Goal: Answer question/provide support: Share knowledge or assist other users

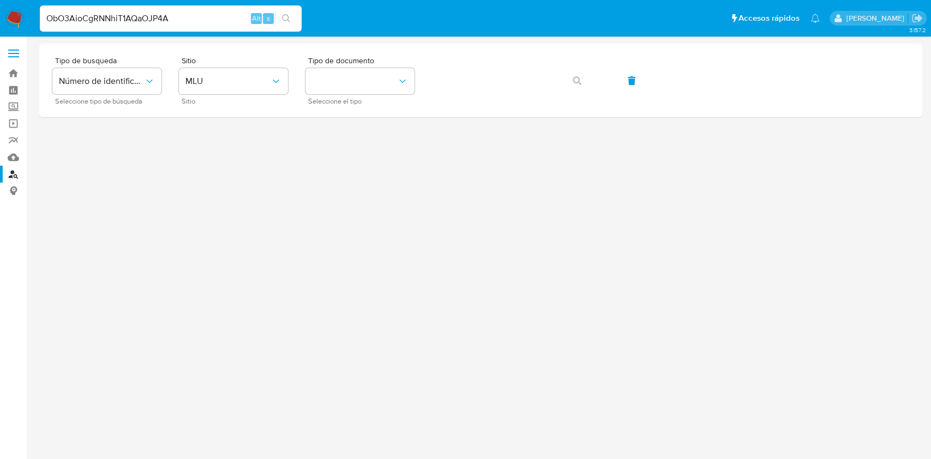
type input "ObO3AioCgRNNhiT1AQaOJP4A"
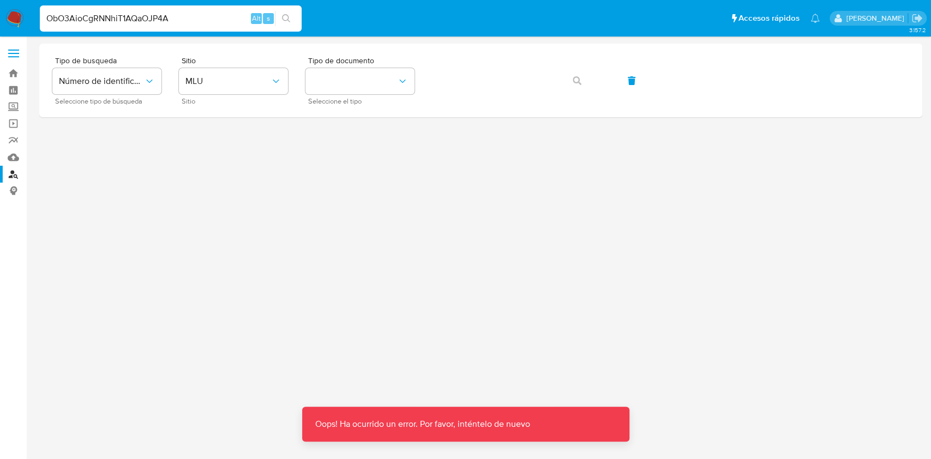
click at [423, 277] on div at bounding box center [480, 248] width 883 height 409
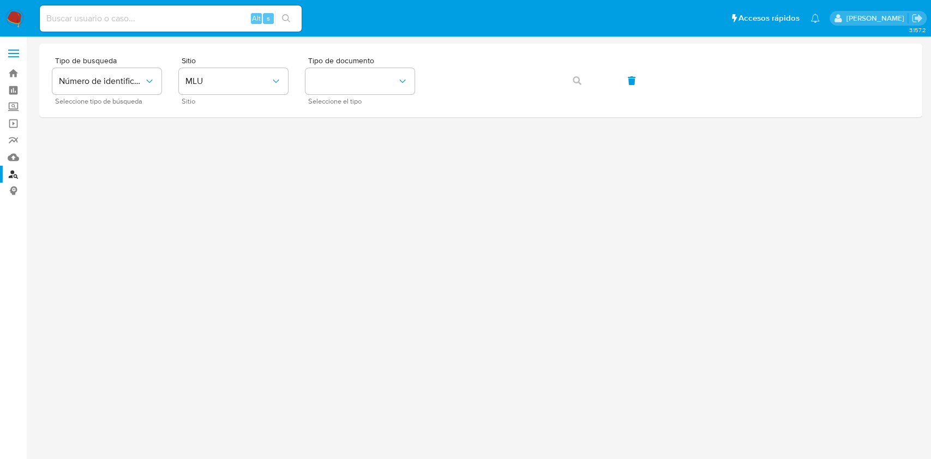
click at [179, 13] on input at bounding box center [171, 18] width 262 height 14
paste input "ObO3AioCgRNNhiT1AQaOJP4A"
type input "ObO3AioCgRNNhiT1AQaOJP4A"
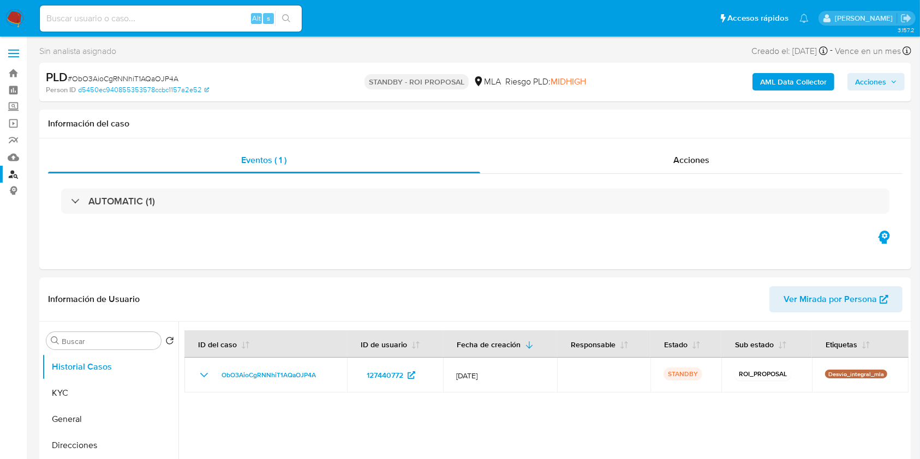
select select "10"
click at [58, 390] on button "KYC" at bounding box center [106, 393] width 128 height 26
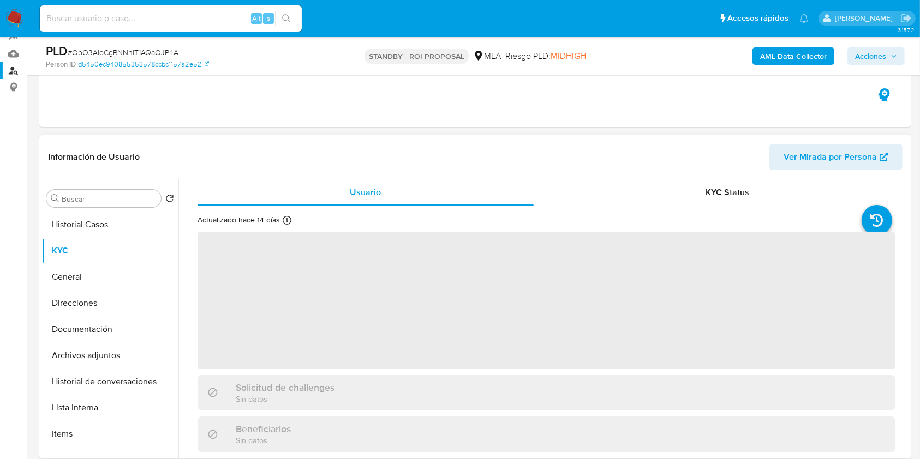
scroll to position [145, 0]
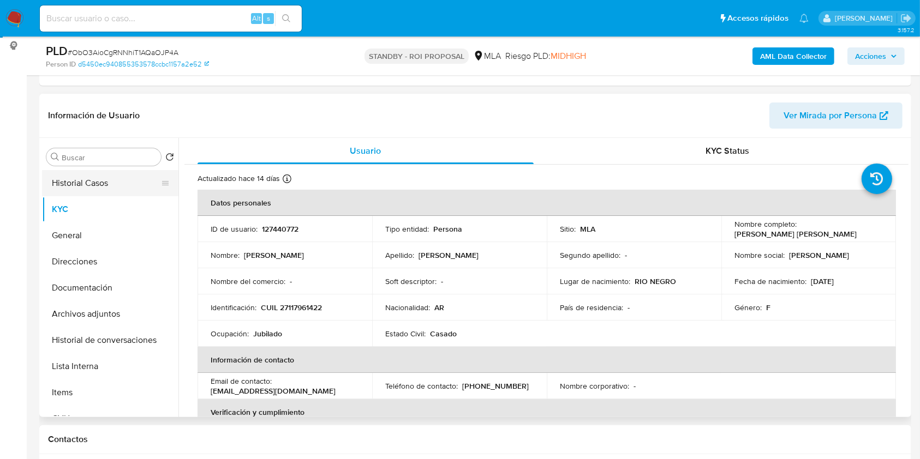
click at [114, 182] on button "Historial Casos" at bounding box center [106, 183] width 128 height 26
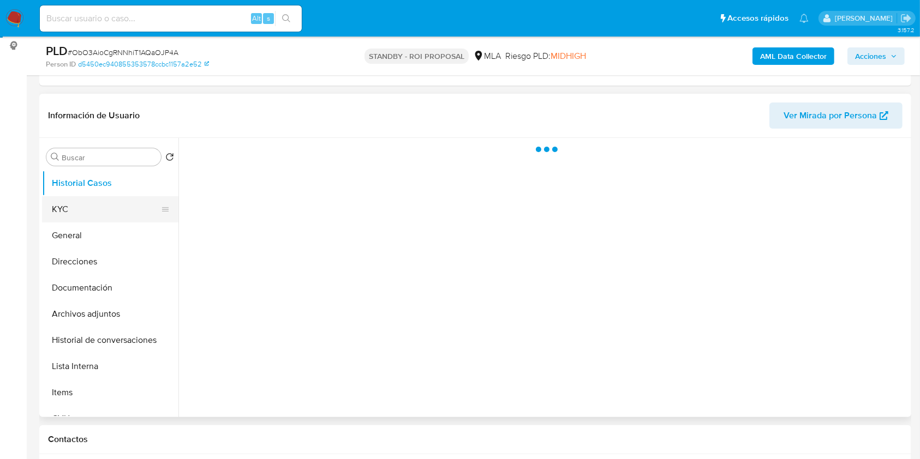
click at [84, 205] on button "KYC" at bounding box center [106, 209] width 128 height 26
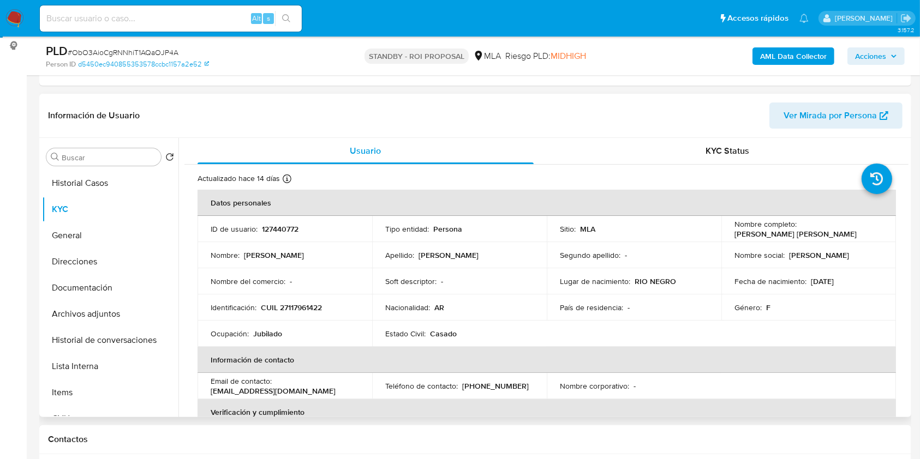
click at [280, 225] on p "127440772" at bounding box center [280, 229] width 37 height 10
copy p "127440772"
drag, startPoint x: 795, startPoint y: 229, endPoint x: 867, endPoint y: 229, distance: 72.0
click at [869, 229] on div "Nombre completo : Elda Susana Lopez" at bounding box center [808, 229] width 148 height 20
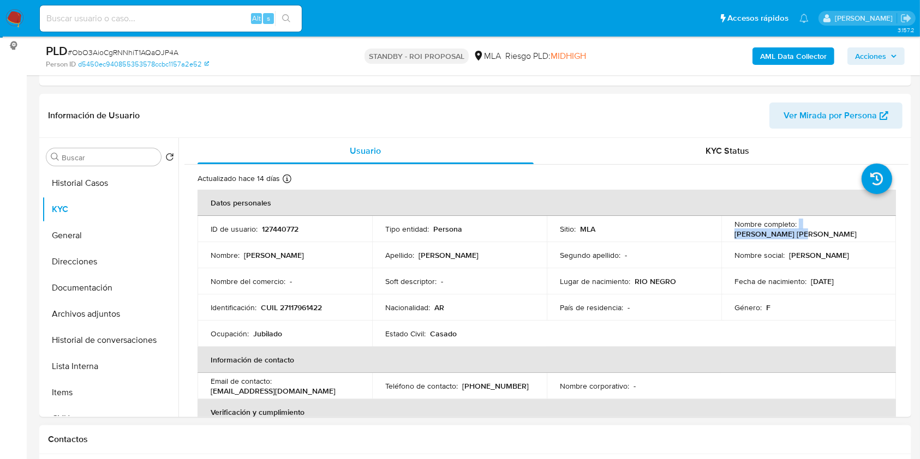
copy div "Elda Susana Lopez"
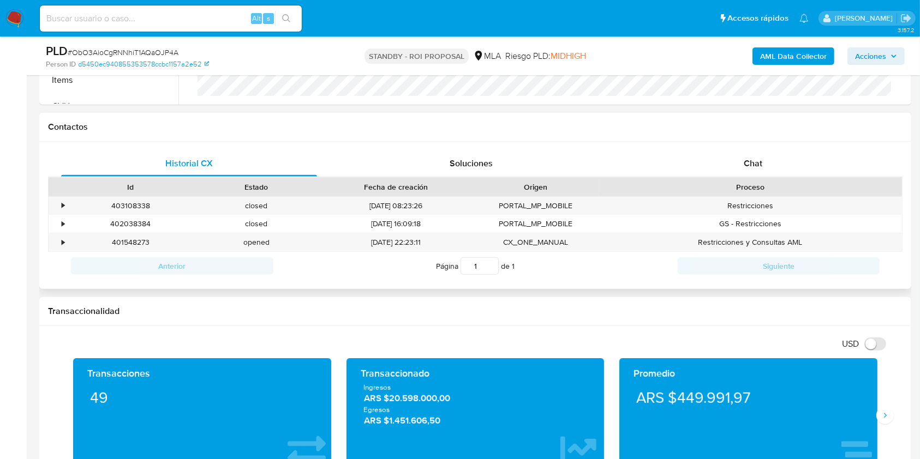
scroll to position [509, 0]
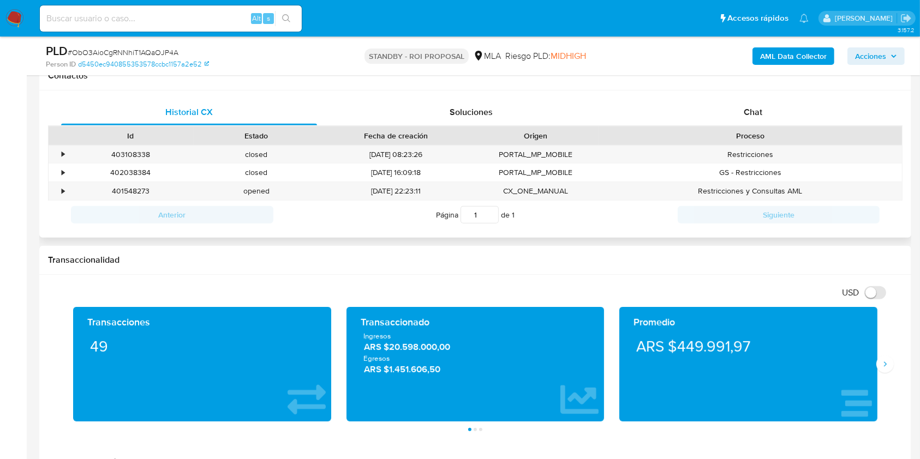
click at [746, 95] on div "Historial CX Soluciones Chat Id Estado Fecha de creación Origen Proceso • 40310…" at bounding box center [475, 165] width 872 height 148
click at [758, 110] on span "Chat" at bounding box center [753, 112] width 19 height 13
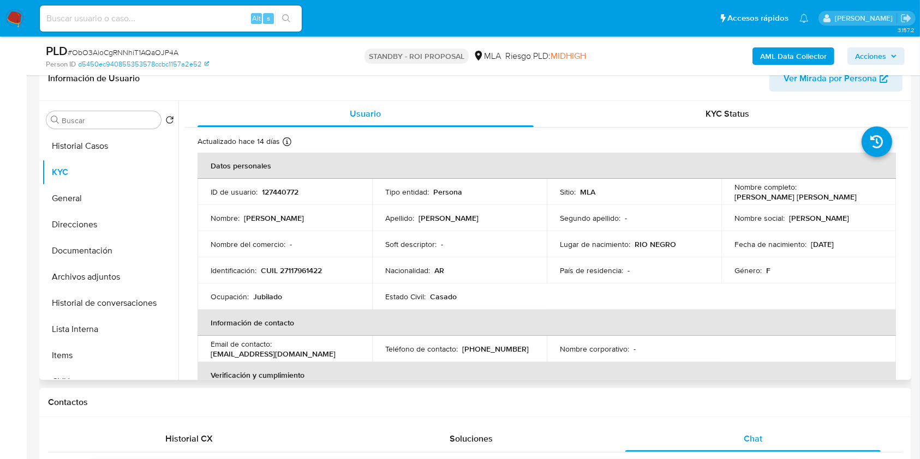
scroll to position [73, 0]
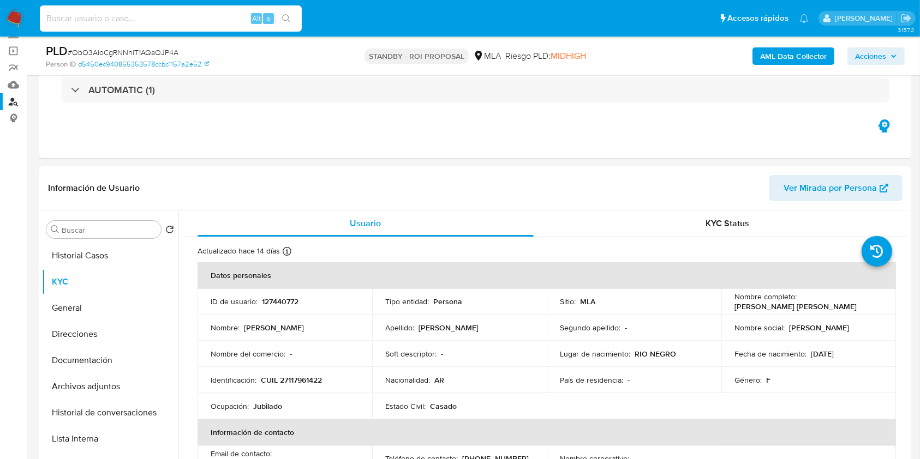
click at [154, 20] on input at bounding box center [171, 18] width 262 height 14
paste input "6WPZCYMCeUEXtoVCUq7KuN92"
type input "6WPZCYMCeUEXtoVCUq7KuN92"
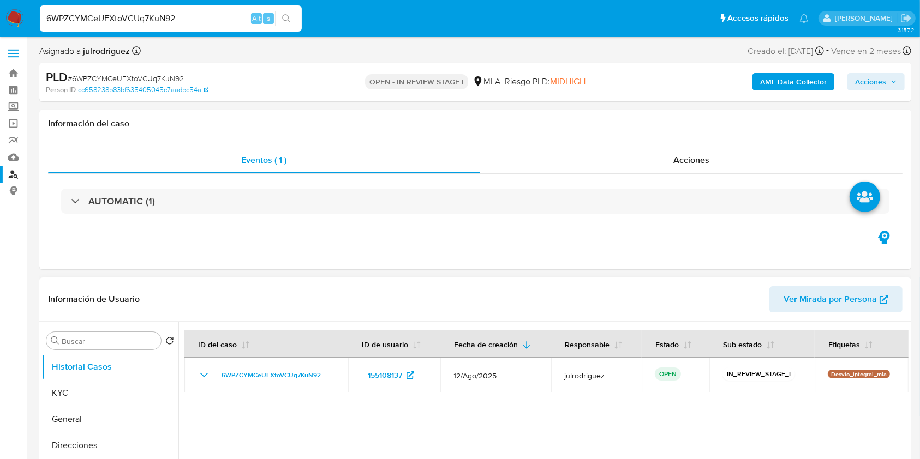
select select "10"
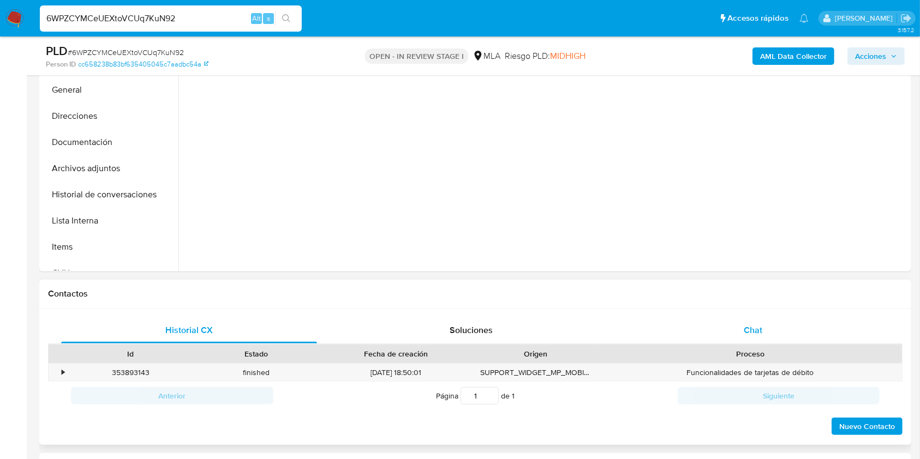
drag, startPoint x: 762, startPoint y: 325, endPoint x: 757, endPoint y: 322, distance: 5.6
click at [762, 325] on span "Chat" at bounding box center [753, 330] width 19 height 13
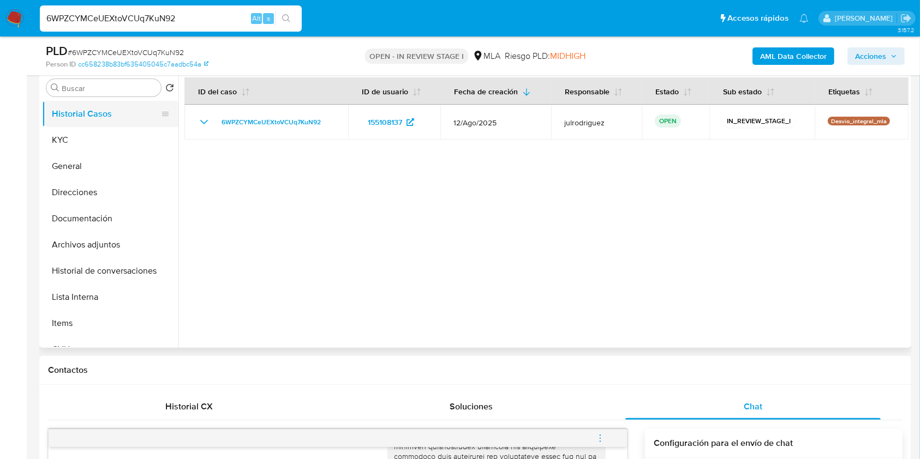
scroll to position [145, 0]
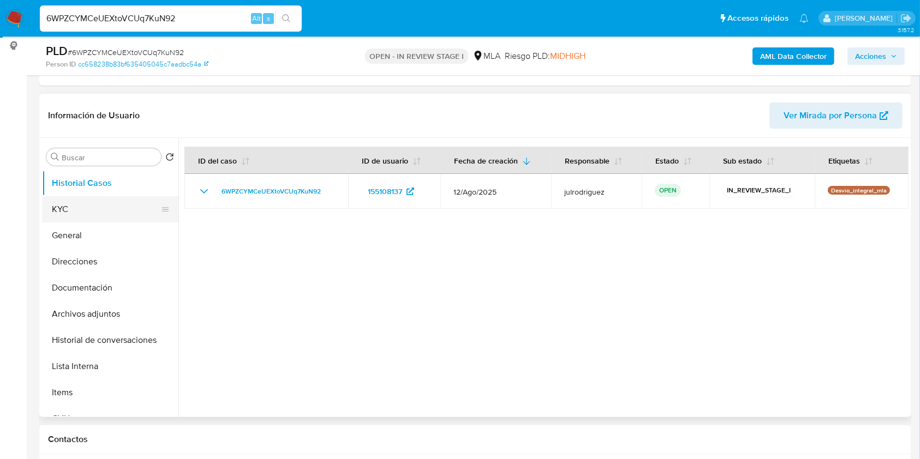
click at [77, 217] on button "KYC" at bounding box center [106, 209] width 128 height 26
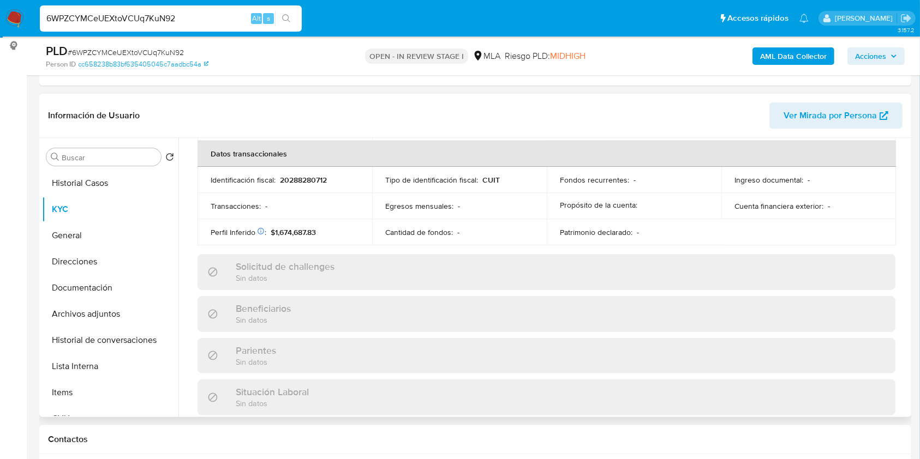
scroll to position [595, 0]
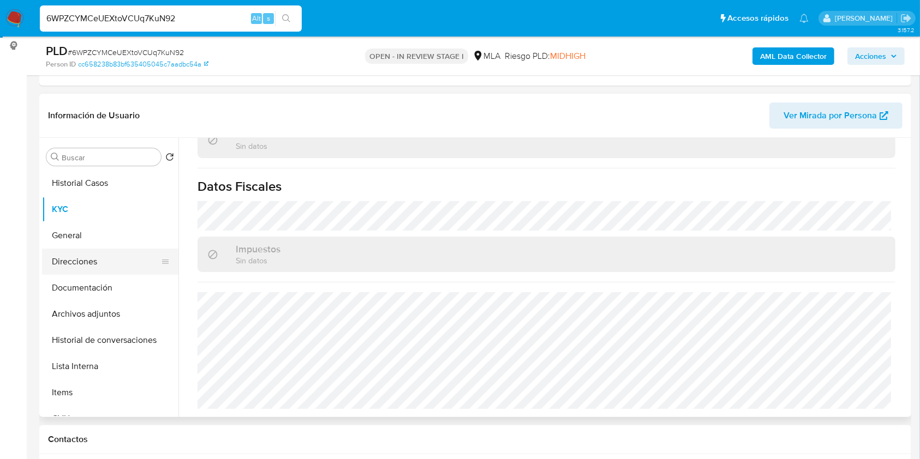
click at [80, 256] on button "Direcciones" at bounding box center [106, 262] width 128 height 26
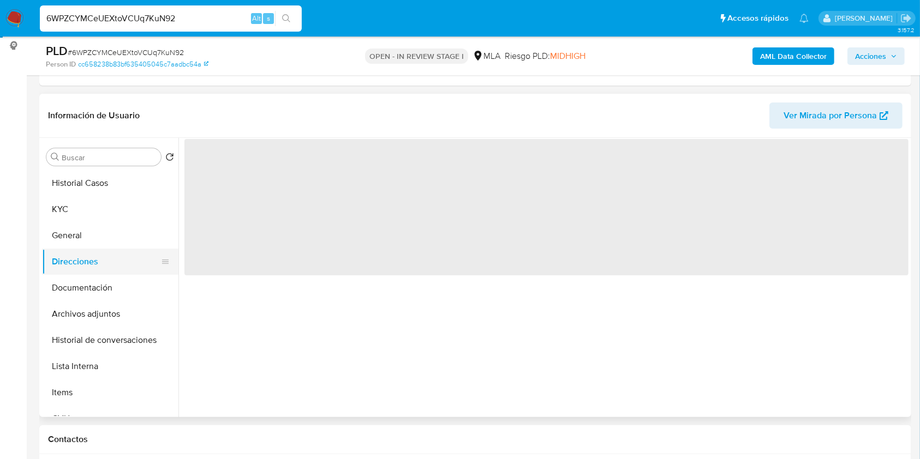
scroll to position [0, 0]
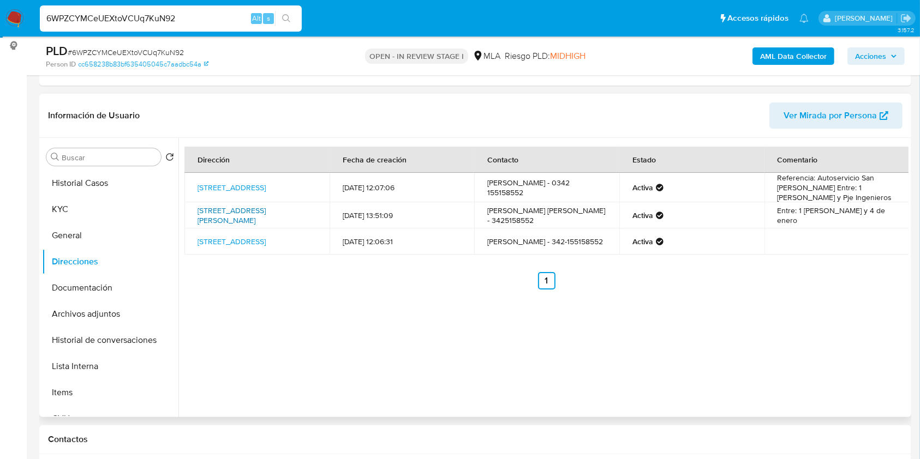
drag, startPoint x: 297, startPoint y: 220, endPoint x: 211, endPoint y: 217, distance: 86.3
click at [206, 212] on td "Pasaje Zorrilla De San Martin 2978, Santa Fe, Santa Fe, 3000, Argentina 2978" at bounding box center [256, 215] width 145 height 26
drag, startPoint x: 254, startPoint y: 229, endPoint x: 196, endPoint y: 206, distance: 62.2
click at [196, 206] on td "Pasaje Zorrilla De San Martin 2978, Santa Fe, Santa Fe, 3000, Argentina 2978" at bounding box center [256, 215] width 145 height 26
copy link "Pasaje Zorrilla De San Martin 2978, Santa Fe, Santa Fe, 3000, Argentina 2978"
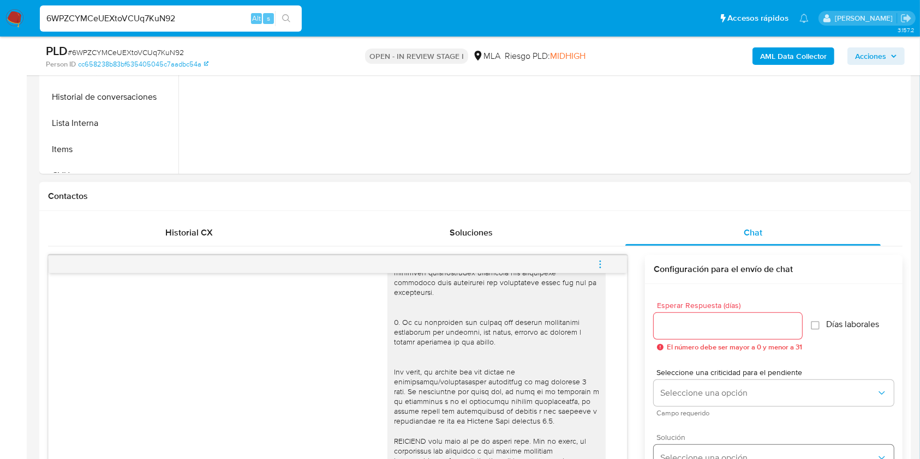
scroll to position [509, 0]
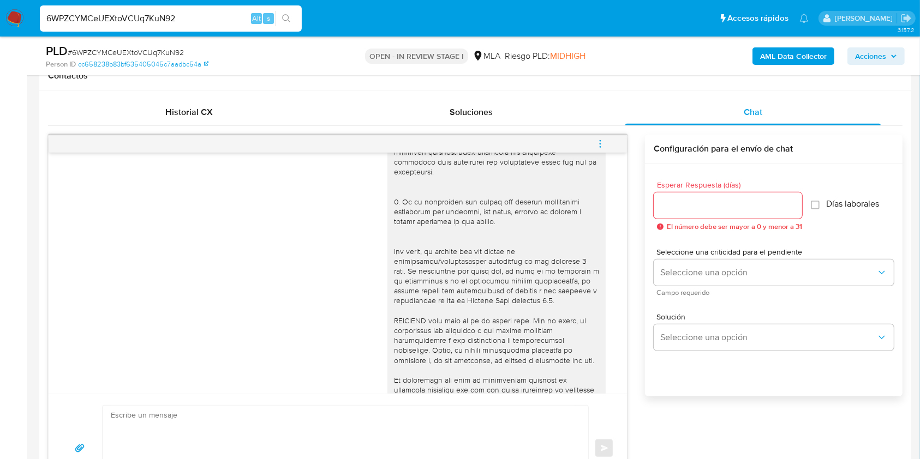
click at [690, 212] on div at bounding box center [728, 206] width 148 height 26
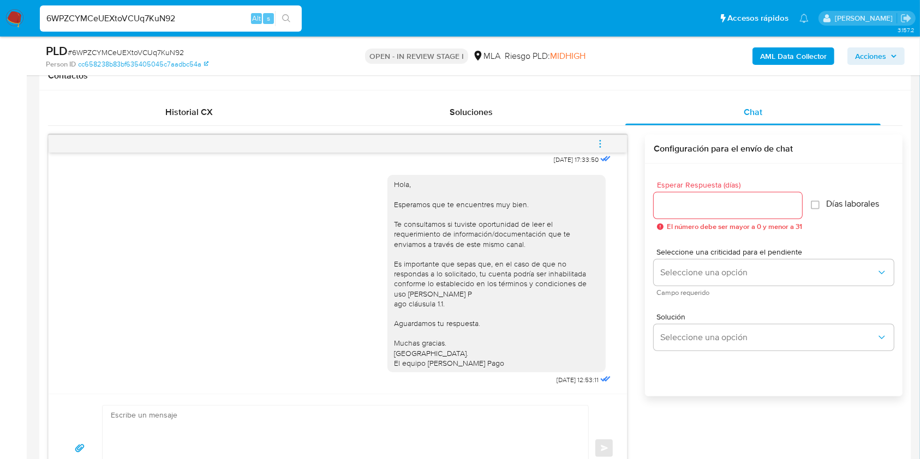
scroll to position [617, 0]
click at [673, 202] on input "Esperar Respuesta (días)" at bounding box center [728, 206] width 148 height 14
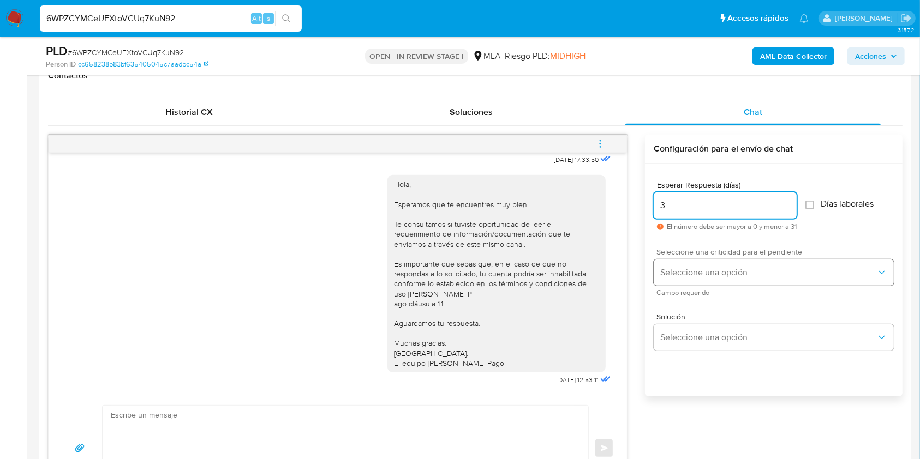
type input "3"
click at [703, 271] on span "Seleccione una opción" at bounding box center [768, 272] width 216 height 11
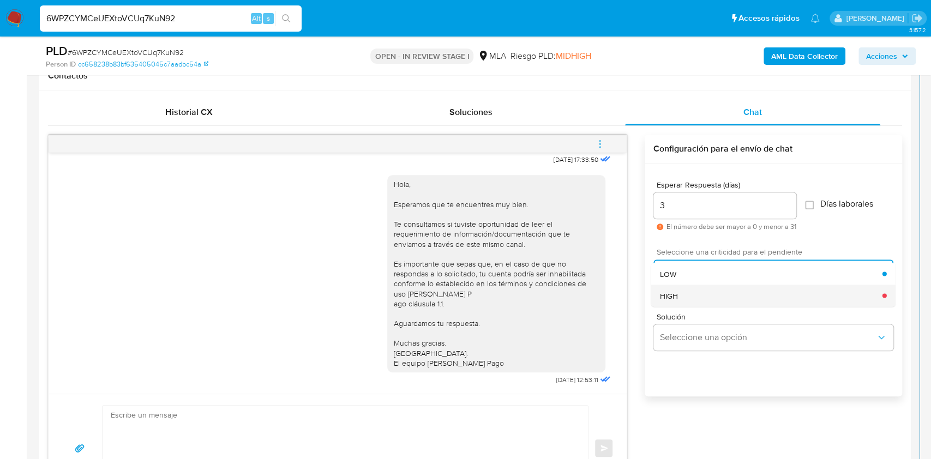
click at [710, 301] on div "HIGH" at bounding box center [771, 296] width 223 height 22
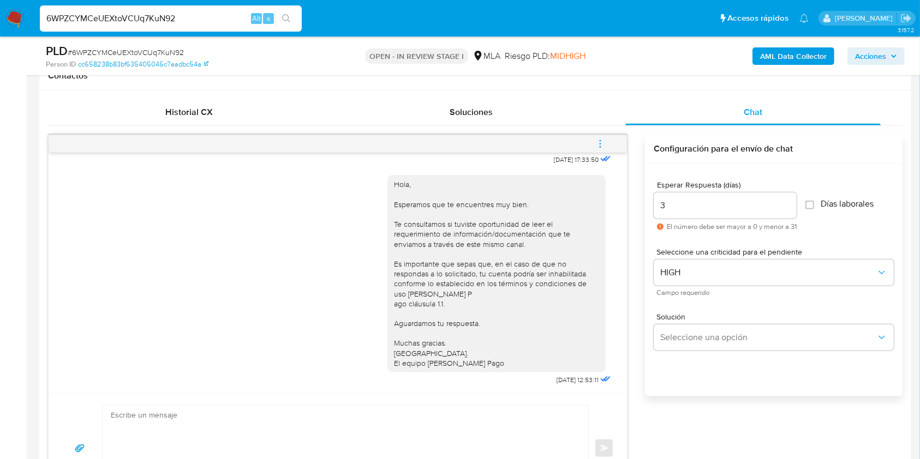
click at [698, 354] on div "Solución Seleccione una opción" at bounding box center [774, 333] width 240 height 59
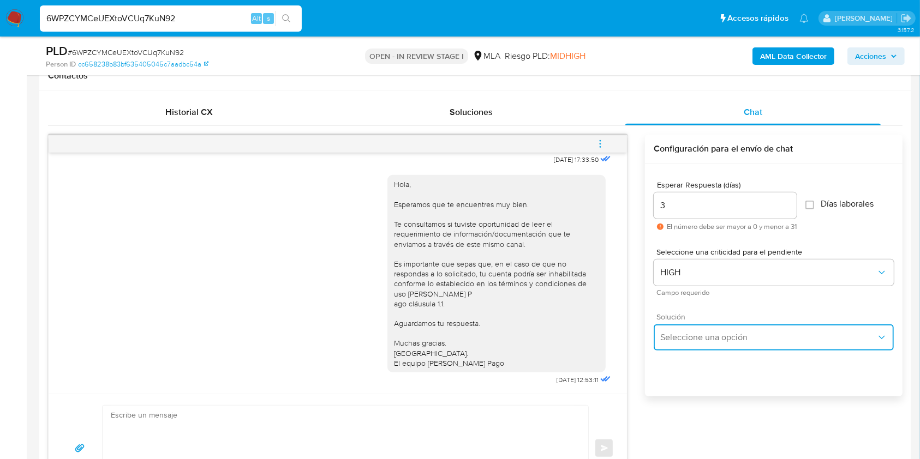
click at [697, 345] on button "Seleccione una opción" at bounding box center [774, 338] width 240 height 26
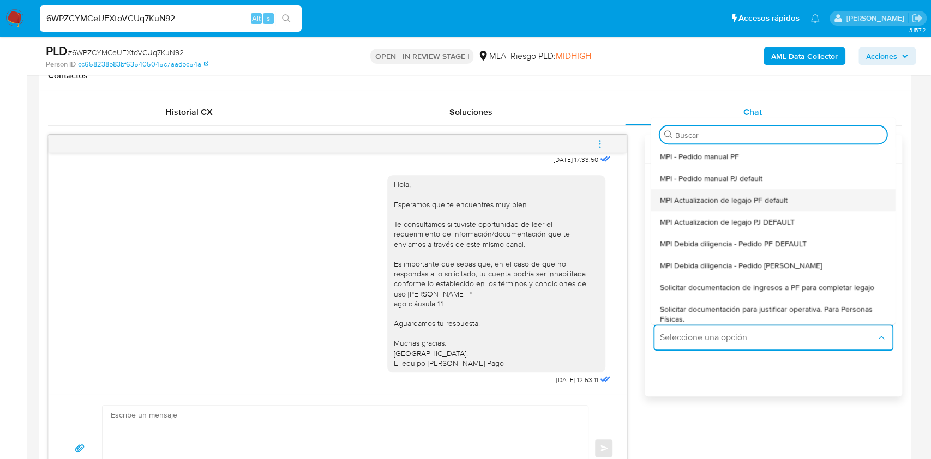
click at [799, 194] on div "MPI Actualizacion de legajo PF default" at bounding box center [773, 200] width 227 height 22
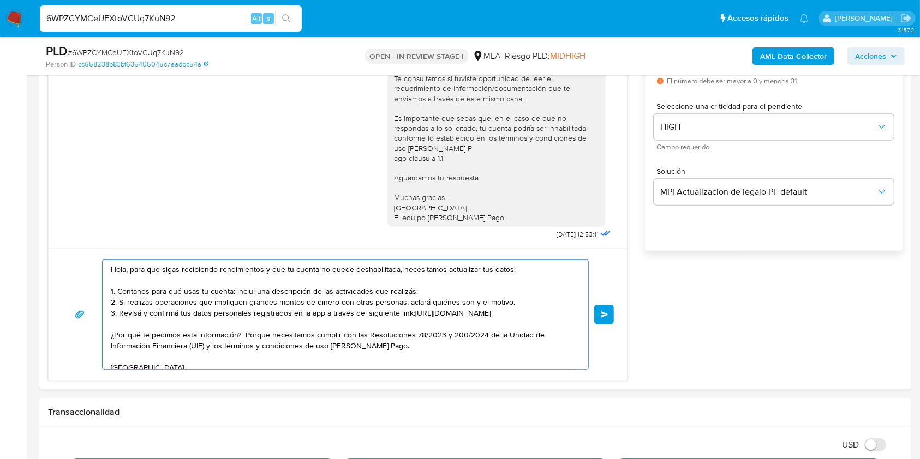
scroll to position [32, 0]
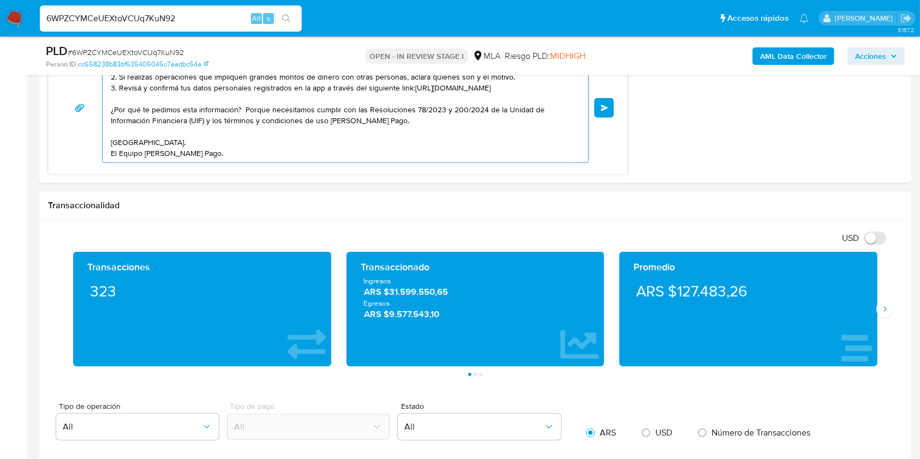
drag, startPoint x: 164, startPoint y: 315, endPoint x: 161, endPoint y: 203, distance: 112.5
click at [407, 459] on html "Pausado Ver notificaciones 6WPZCYMCeUEXtoVCUq7KuN92 Alt s Accesos rápidos Presi…" at bounding box center [460, 340] width 920 height 2404
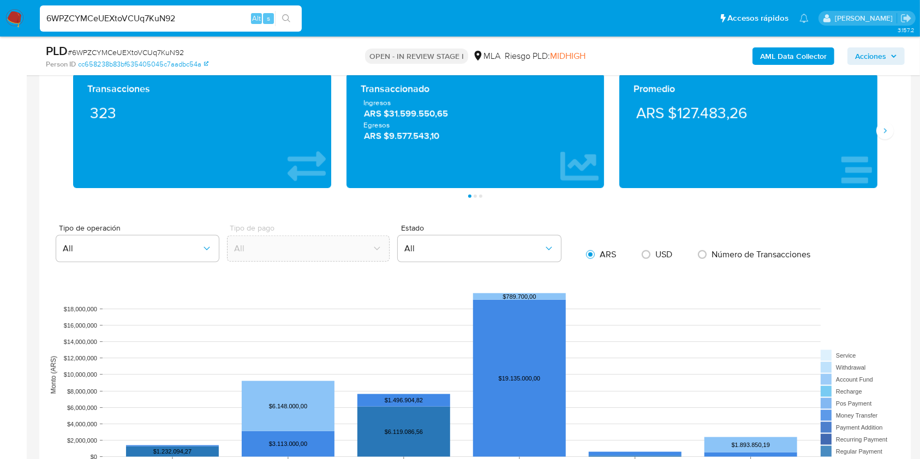
type textarea "Hola, para que sigas recibiendo rendimientos y que tu cuenta no quede deshabili…"
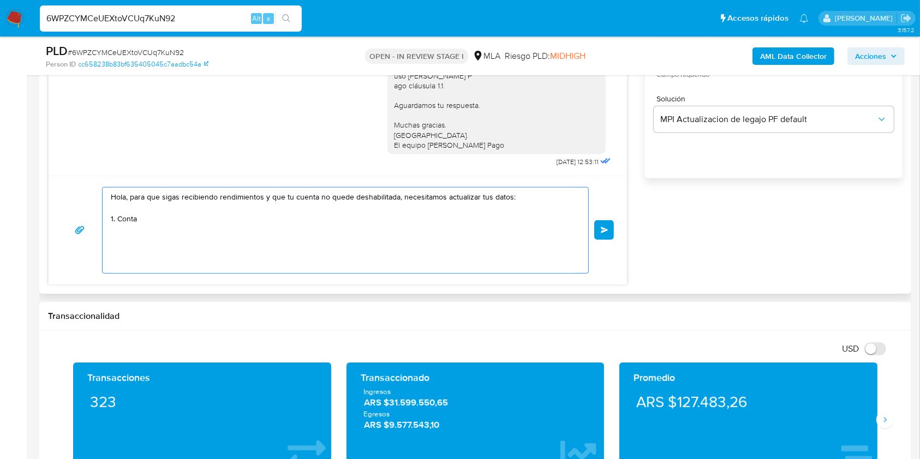
scroll to position [721, 0]
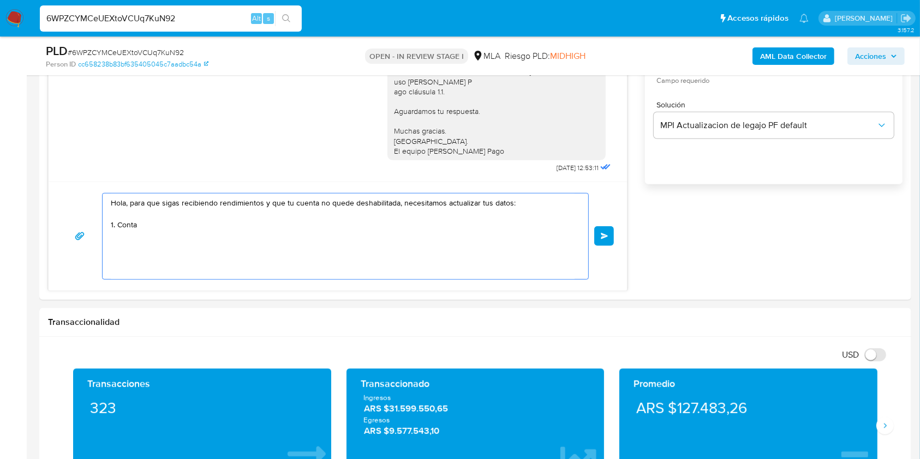
drag, startPoint x: 39, startPoint y: 181, endPoint x: 16, endPoint y: 177, distance: 22.6
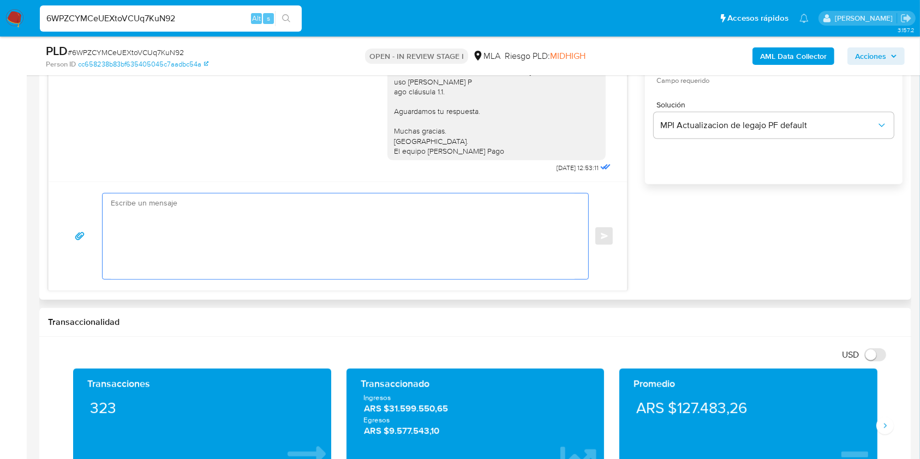
paste textarea "Buenas tardes, Queremos aclararte que la Resolución General ARCA 5696/2025 indi…"
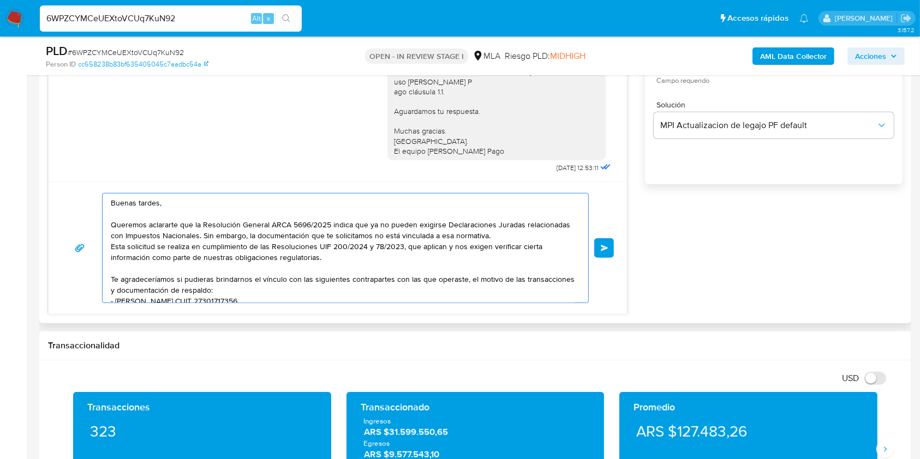
scroll to position [95, 0]
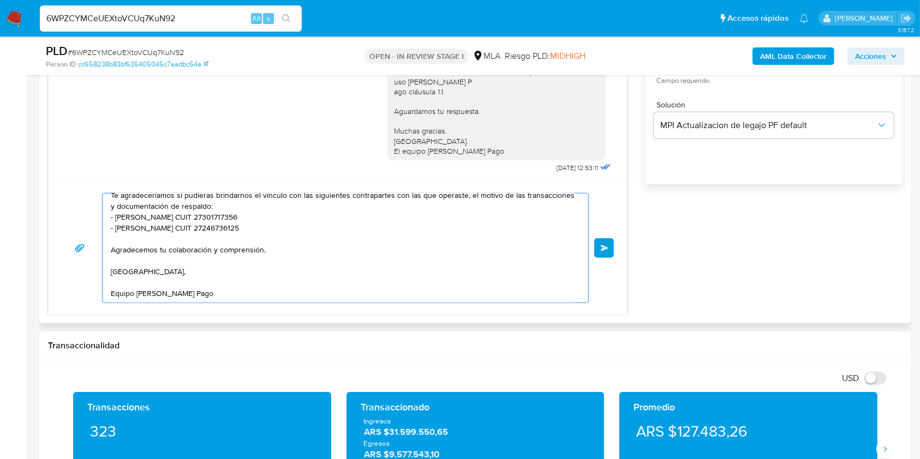
type textarea "Buenas tardes, Queremos aclararte que la Resolución General ARCA 5696/2025 indi…"
click at [606, 251] on button "Enviar" at bounding box center [604, 248] width 20 height 20
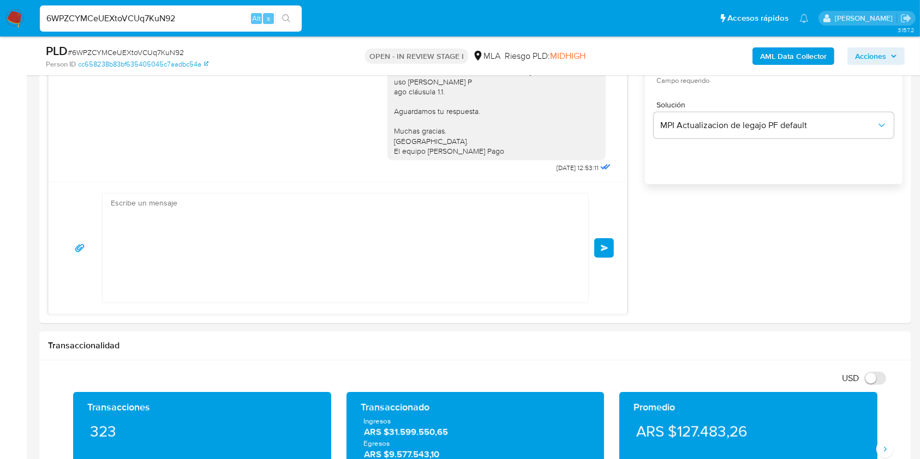
scroll to position [0, 0]
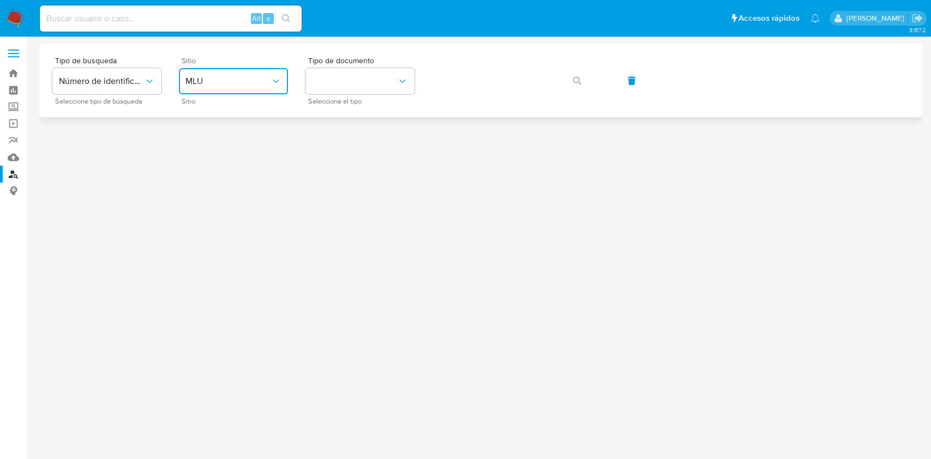
click at [237, 81] on span "MLU" at bounding box center [228, 81] width 85 height 11
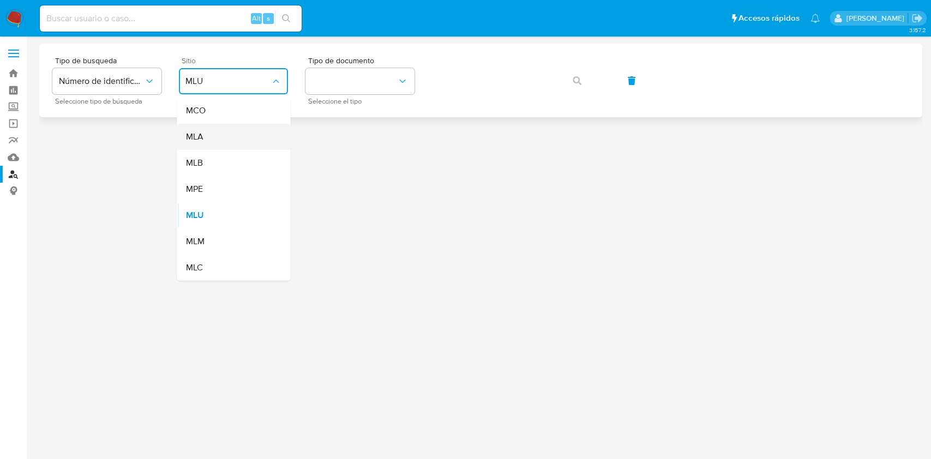
click at [214, 134] on div "MLA" at bounding box center [230, 137] width 89 height 26
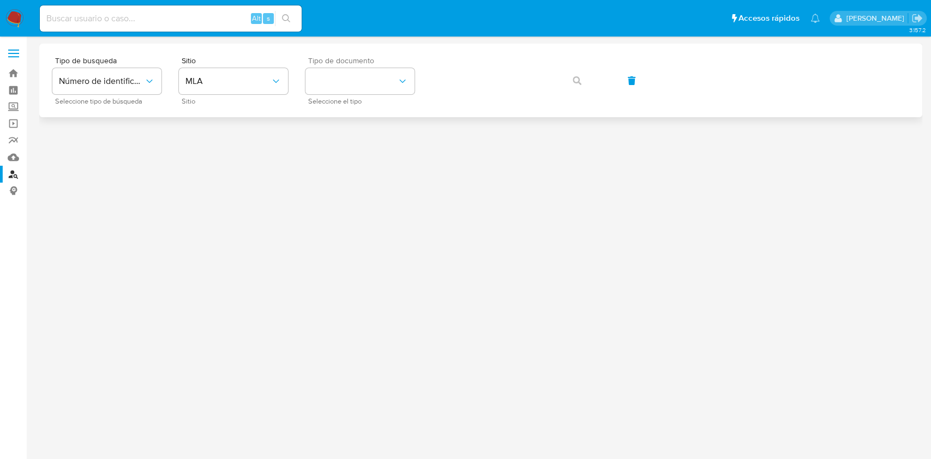
click at [372, 95] on div "Tipo de documento Seleccione el tipo" at bounding box center [360, 80] width 109 height 47
click at [366, 81] on button "identificationType" at bounding box center [360, 81] width 109 height 26
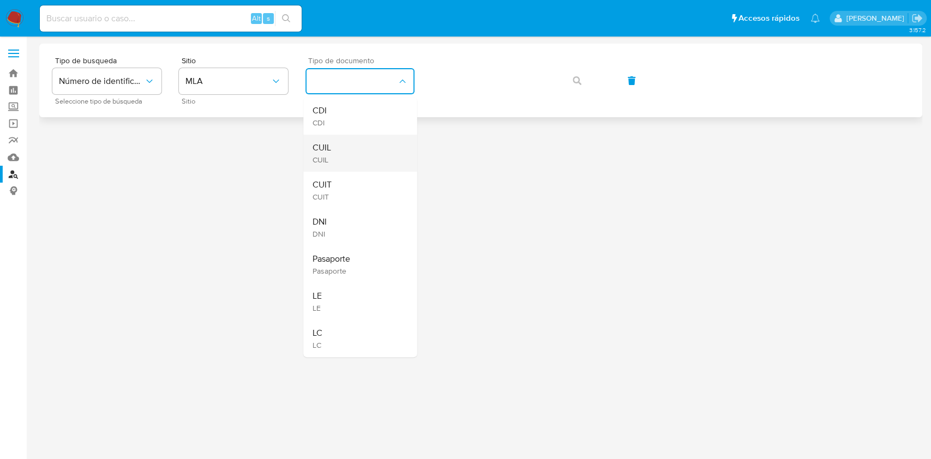
click at [343, 141] on div "CUIL CUIL" at bounding box center [356, 153] width 89 height 37
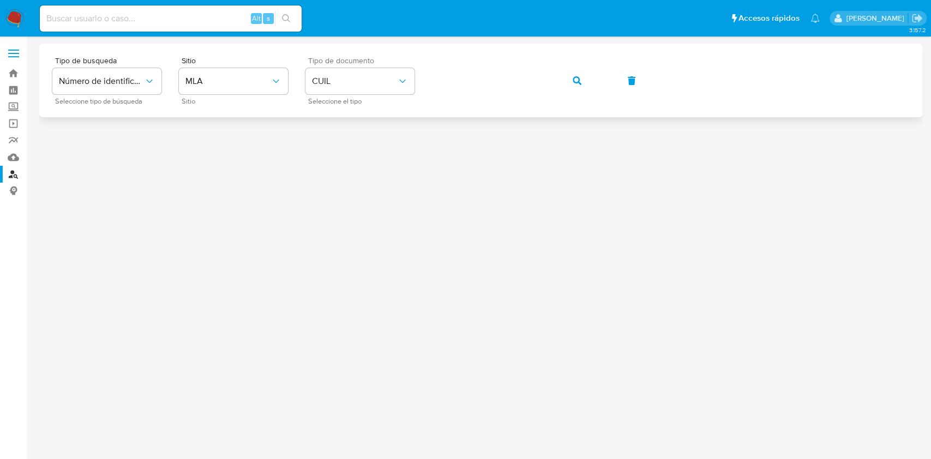
click at [580, 79] on icon "button" at bounding box center [577, 80] width 9 height 9
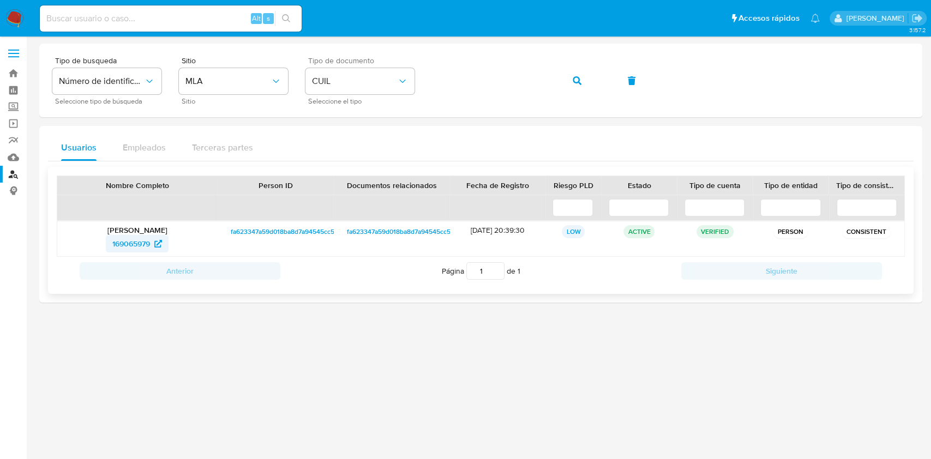
click at [126, 244] on span "169065979" at bounding box center [131, 243] width 38 height 17
click at [572, 80] on button "button" at bounding box center [577, 81] width 37 height 26
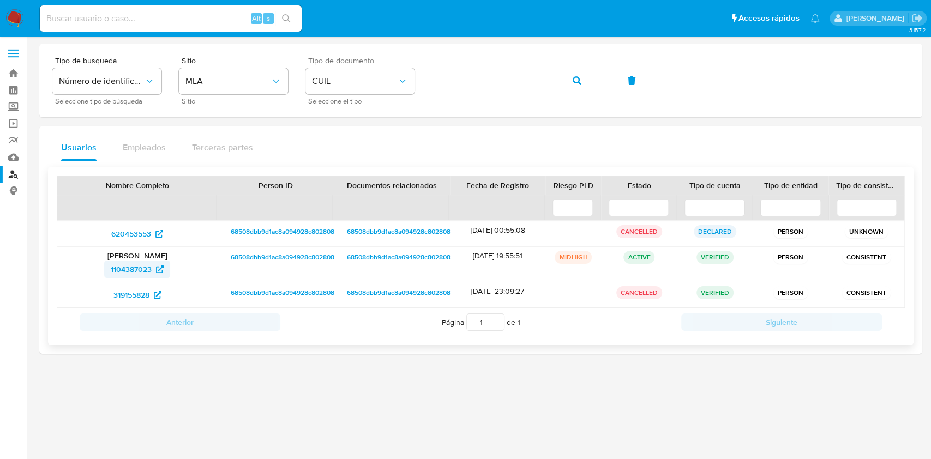
click at [111, 262] on span "1104387023" at bounding box center [131, 269] width 41 height 17
click at [579, 82] on icon "button" at bounding box center [577, 80] width 9 height 9
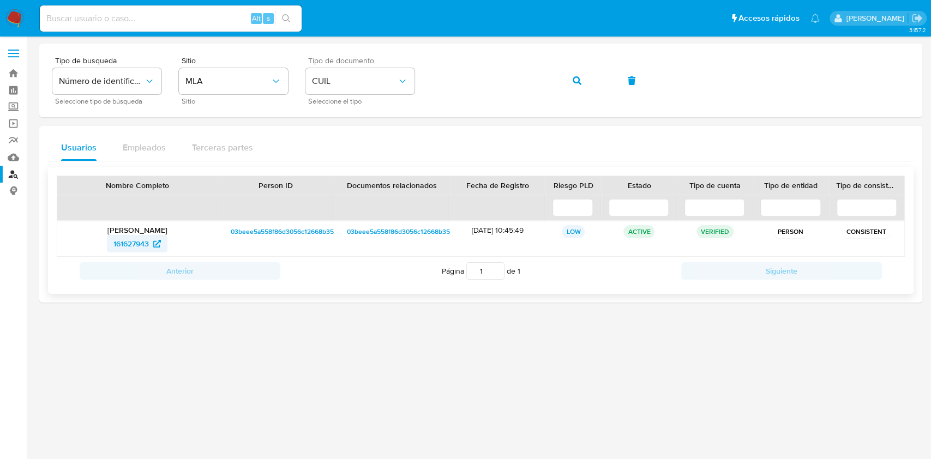
click at [145, 241] on span "161627943" at bounding box center [131, 243] width 35 height 17
click at [577, 79] on icon "button" at bounding box center [577, 80] width 9 height 9
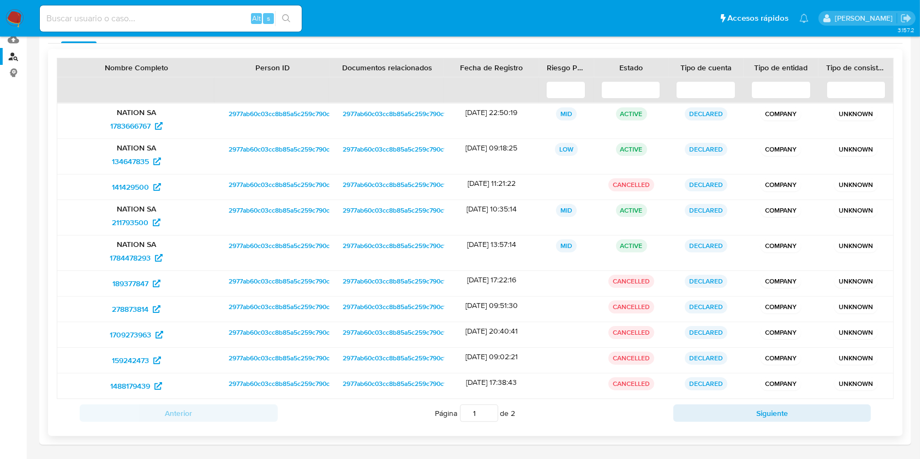
scroll to position [119, 0]
click at [708, 411] on button "Siguiente" at bounding box center [772, 412] width 198 height 17
type input "2"
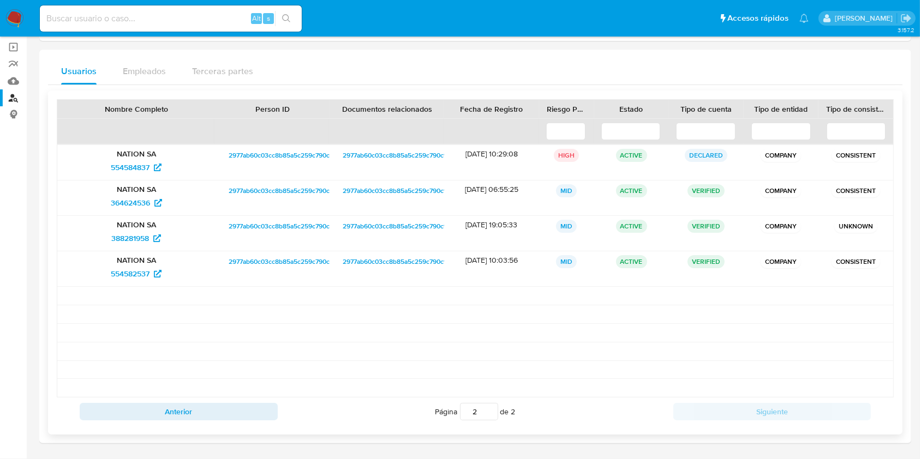
scroll to position [76, 0]
click at [125, 200] on span "364624536" at bounding box center [130, 203] width 39 height 17
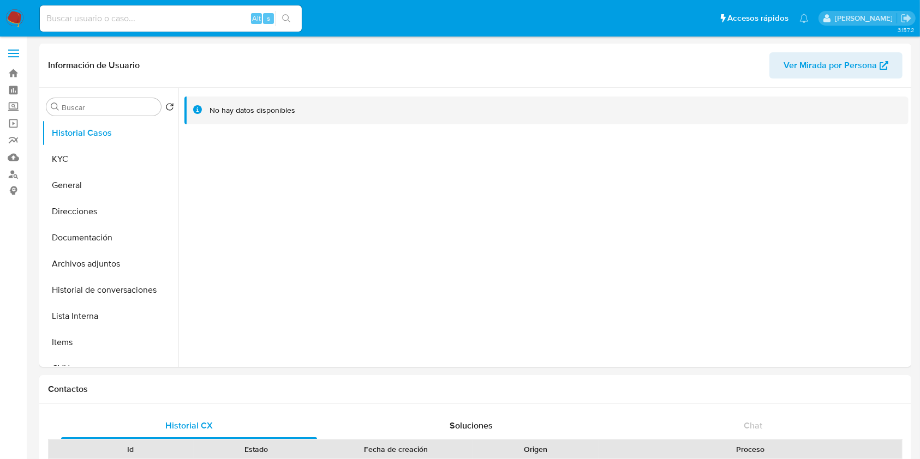
select select "10"
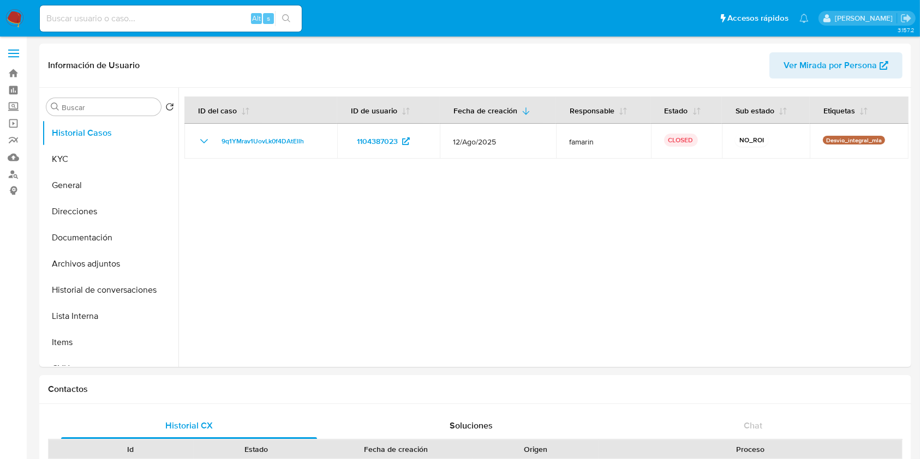
select select "10"
click at [91, 152] on button "KYC" at bounding box center [106, 159] width 128 height 26
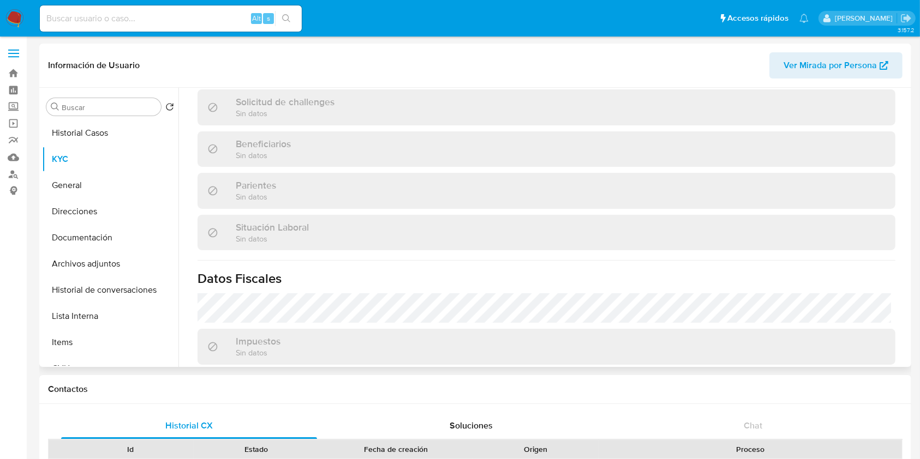
scroll to position [327, 0]
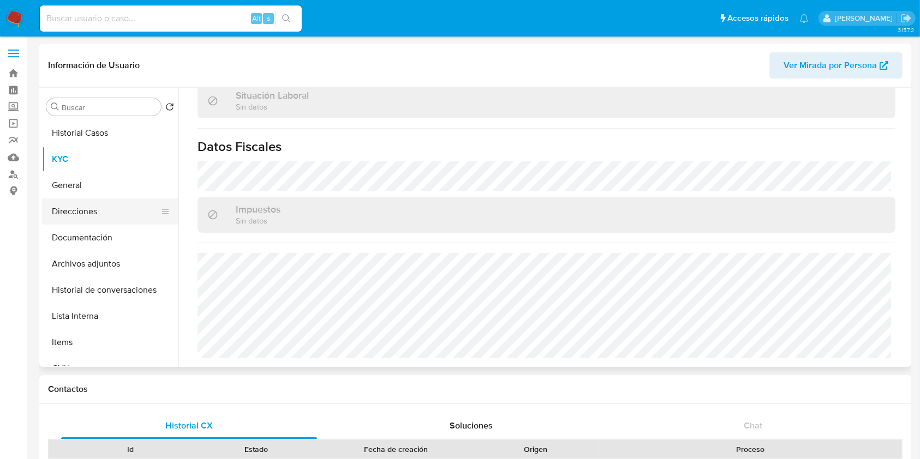
click at [102, 205] on button "Direcciones" at bounding box center [106, 212] width 128 height 26
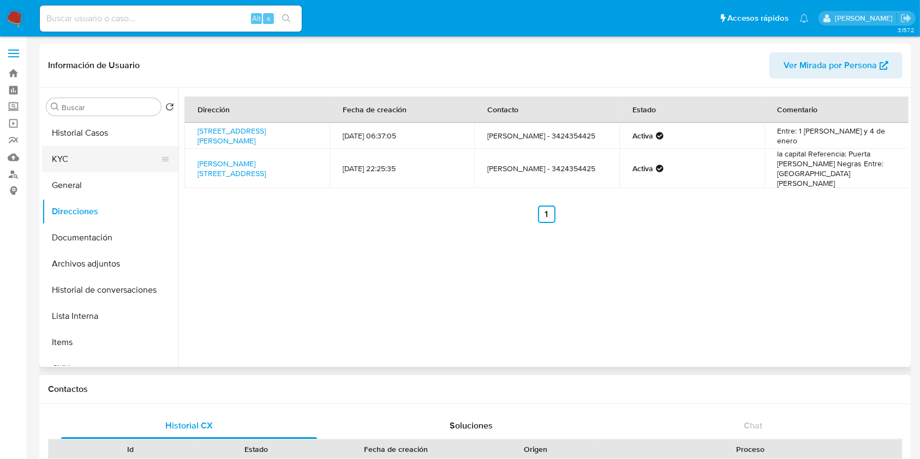
click at [93, 157] on button "KYC" at bounding box center [106, 159] width 128 height 26
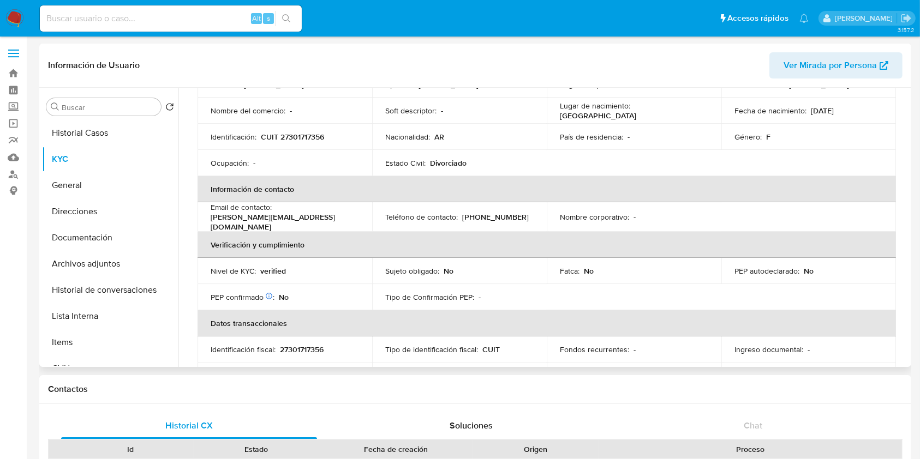
scroll to position [363, 0]
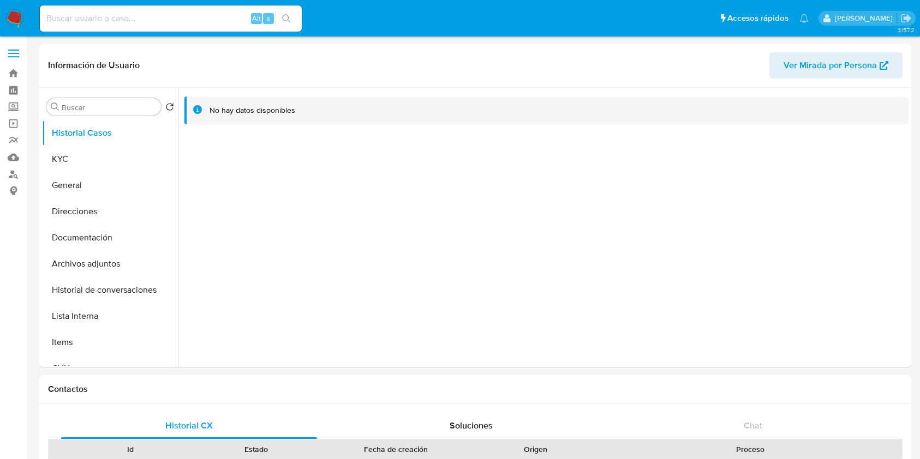
select select "10"
drag, startPoint x: 86, startPoint y: 158, endPoint x: 137, endPoint y: 176, distance: 54.2
click at [86, 157] on button "KYC" at bounding box center [110, 159] width 136 height 26
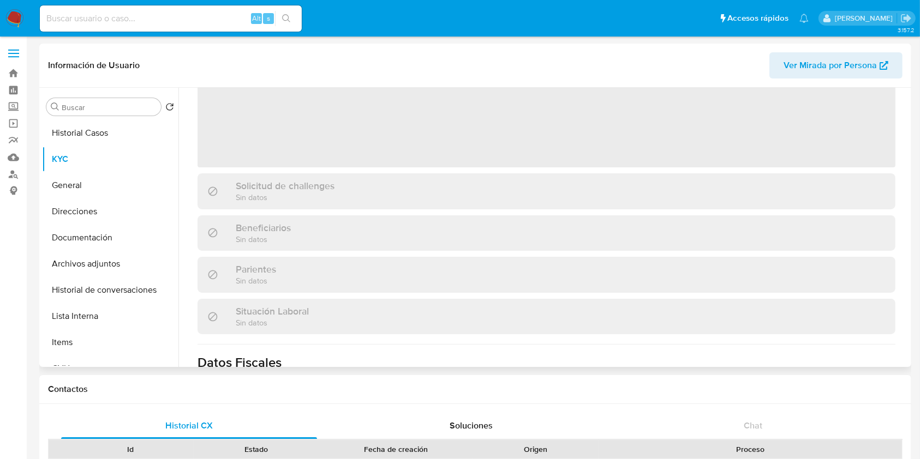
scroll to position [291, 0]
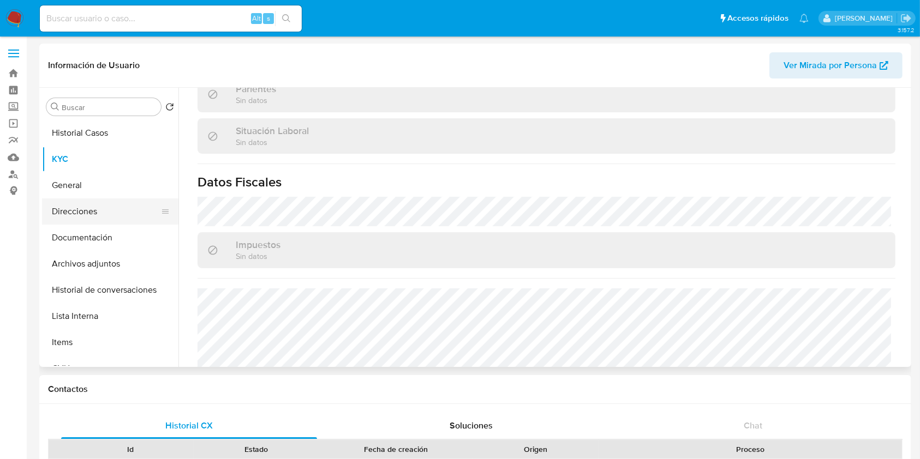
click at [109, 218] on button "Direcciones" at bounding box center [106, 212] width 128 height 26
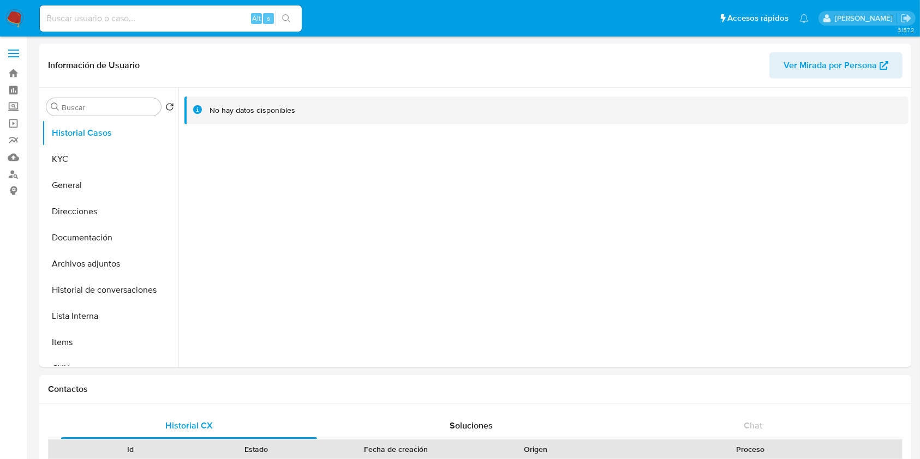
select select "10"
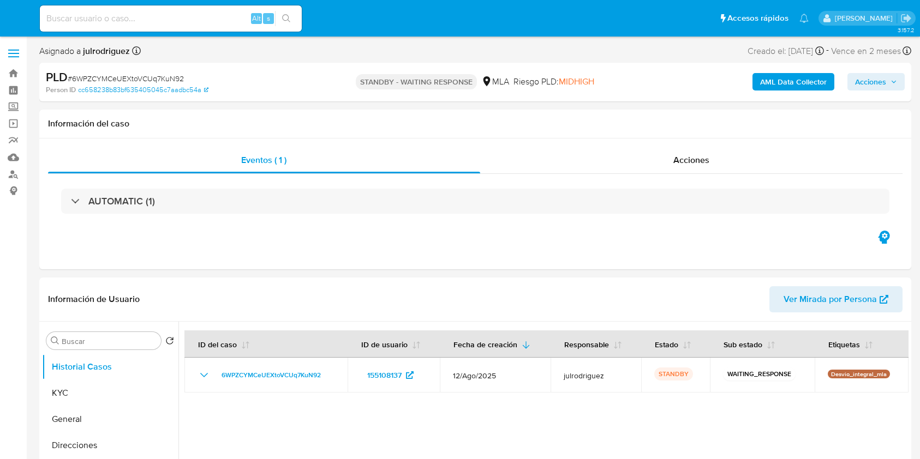
select select "10"
click at [164, 13] on input at bounding box center [171, 18] width 262 height 14
paste input "gxzyaYfrXigm7Mgl6VXT4enO"
type input "gxzyaYfrXigm7Mgl6VXT4enO"
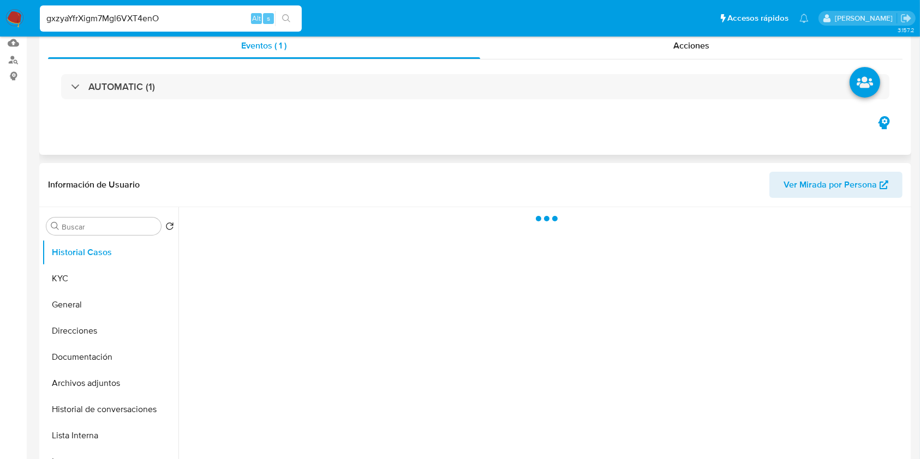
scroll to position [218, 0]
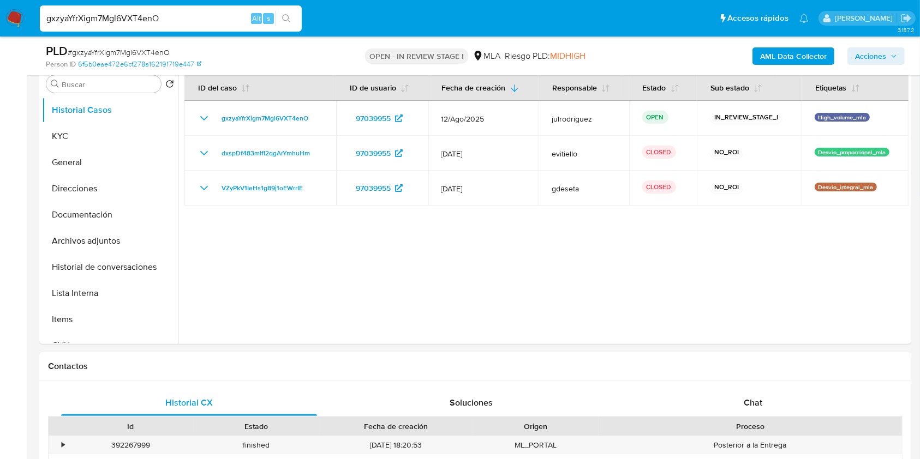
select select "10"
click at [73, 136] on button "KYC" at bounding box center [106, 136] width 128 height 26
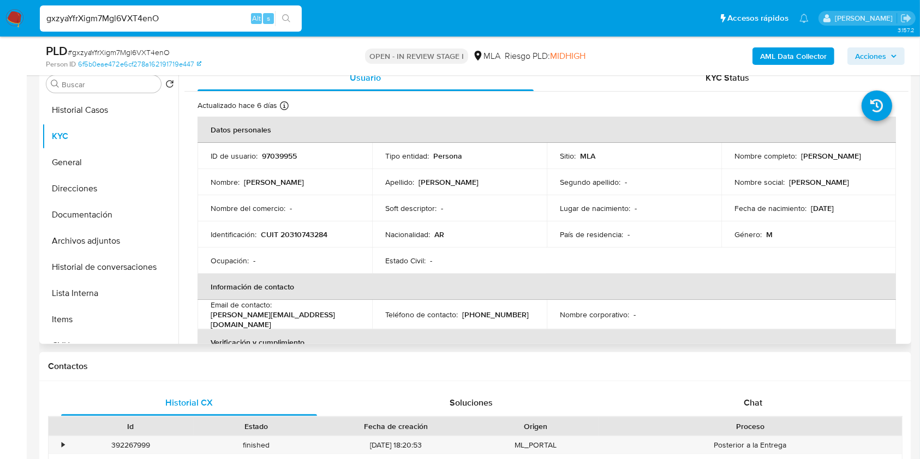
click at [297, 231] on p "CUIT 20310743284" at bounding box center [294, 235] width 67 height 10
copy p "20310743284"
click at [280, 153] on p "97039955" at bounding box center [279, 156] width 35 height 10
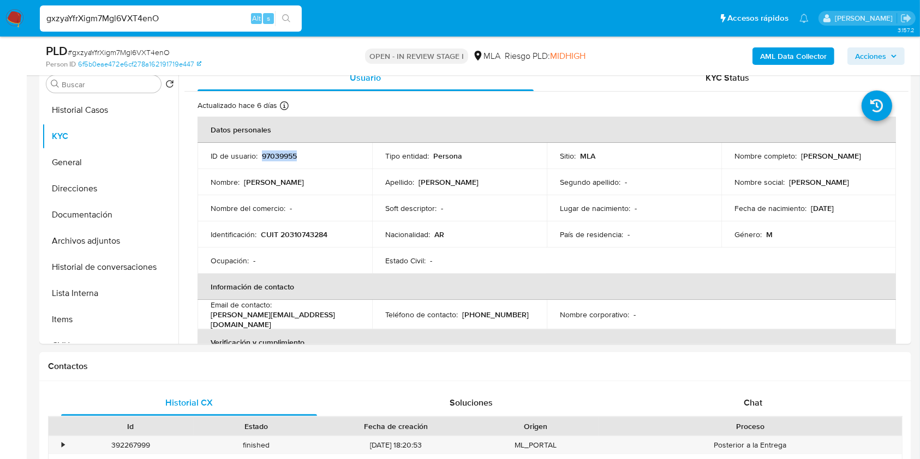
copy p "97039955"
drag, startPoint x: 733, startPoint y: 162, endPoint x: 871, endPoint y: 165, distance: 138.6
click at [871, 161] on div "Nombre completo : Marcelo Daniel Nicoletti" at bounding box center [808, 156] width 148 height 10
copy p "[PERSON_NAME]"
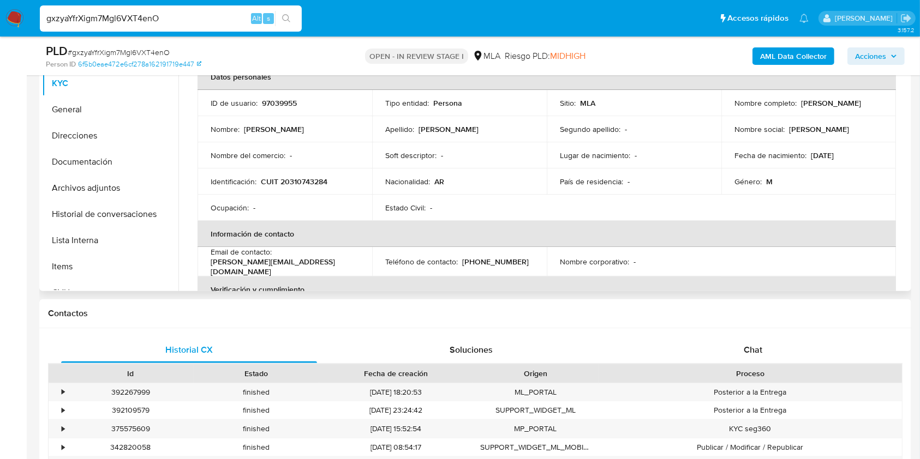
scroll to position [47, 0]
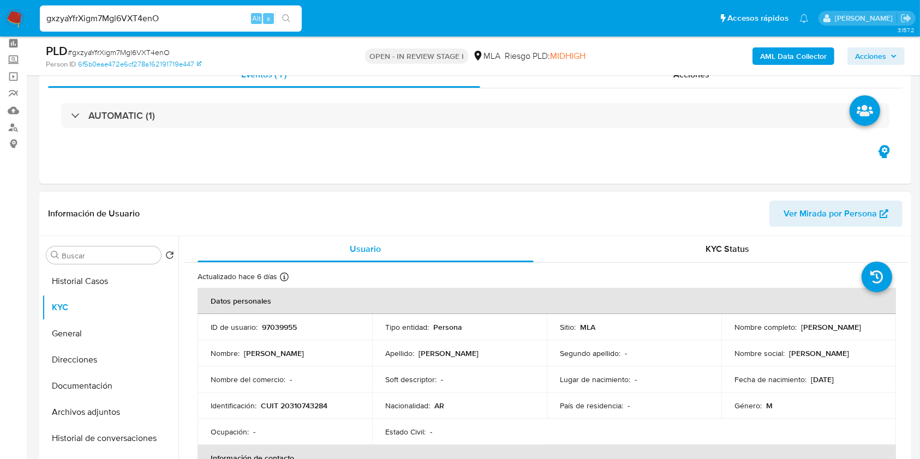
click at [276, 330] on p "97039955" at bounding box center [279, 327] width 35 height 10
copy p "97039955"
click at [123, 52] on span "# gxzyaYfrXigm7Mgl6VXT4enO" at bounding box center [119, 52] width 102 height 11
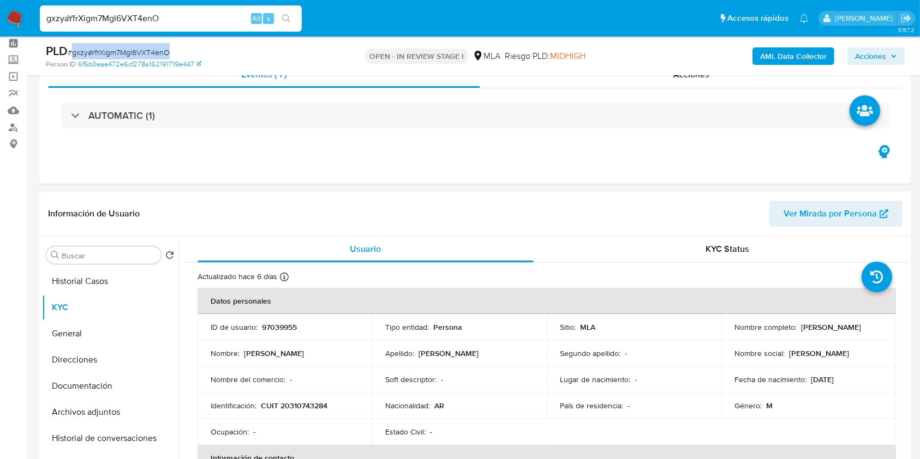
copy span "gxzyaYfrXigm7Mgl6VXT4enO"
click at [315, 399] on td "Identificación : CUIT 20310743284" at bounding box center [285, 406] width 175 height 26
click at [316, 399] on td "Identificación : CUIT 20310743284" at bounding box center [285, 406] width 175 height 26
click at [312, 404] on p "CUIT 20310743284" at bounding box center [294, 406] width 67 height 10
click at [313, 404] on p "CUIT 20310743284" at bounding box center [294, 406] width 67 height 10
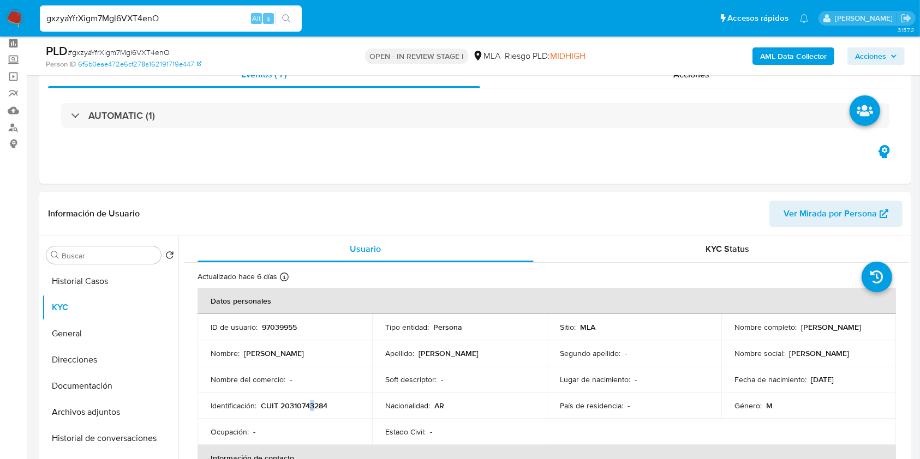
copy p "3"
click at [315, 409] on p "CUIT 20310743284" at bounding box center [294, 406] width 67 height 10
click at [106, 404] on button "Archivos adjuntos" at bounding box center [106, 412] width 128 height 26
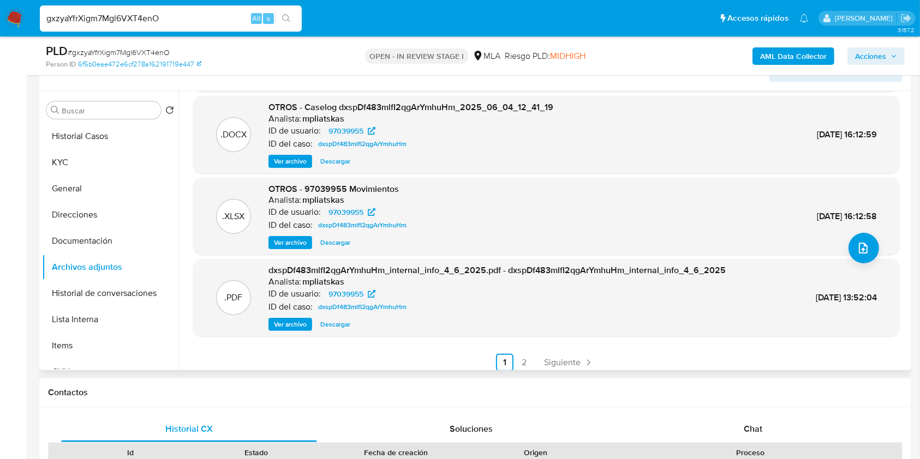
scroll to position [92, 0]
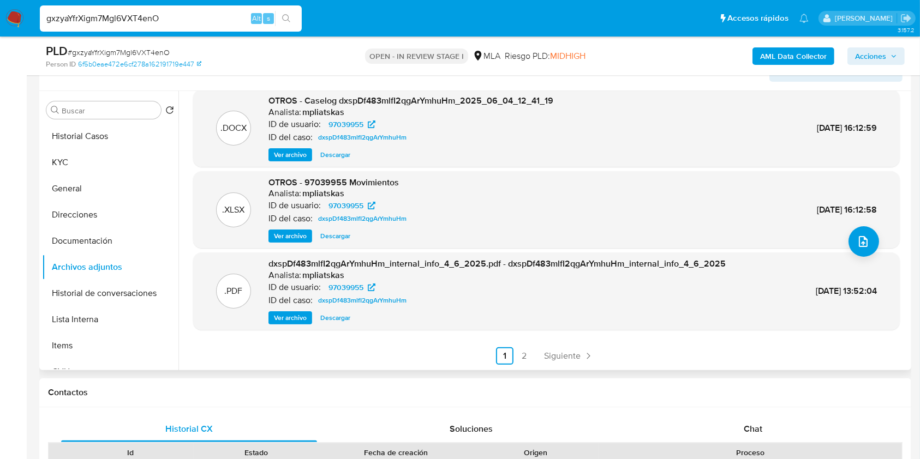
click at [519, 357] on link "2" at bounding box center [524, 356] width 17 height 17
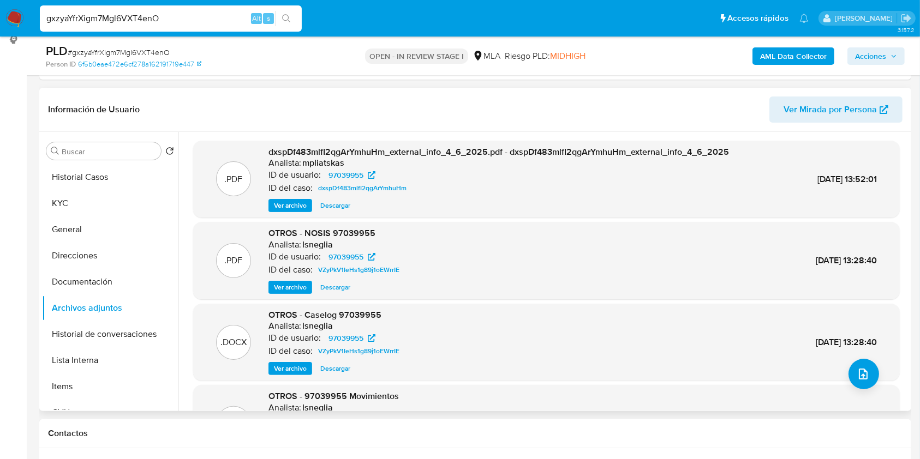
scroll to position [120, 0]
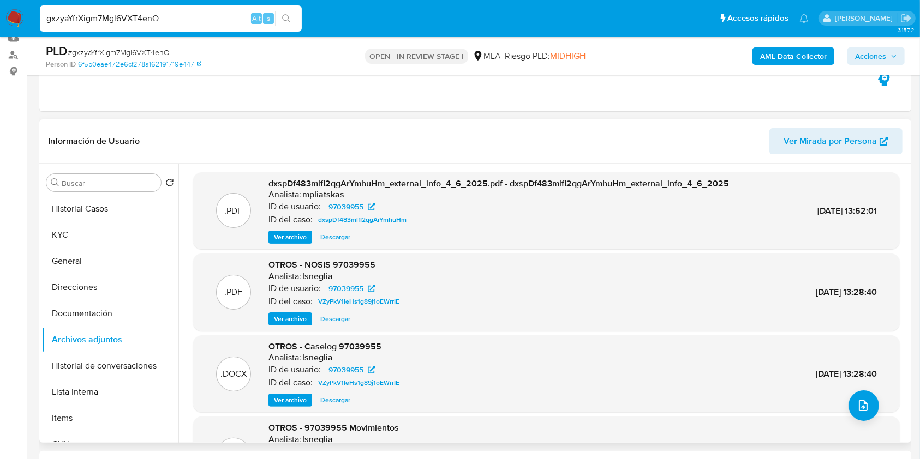
click at [296, 321] on span "Ver archivo" at bounding box center [290, 319] width 33 height 11
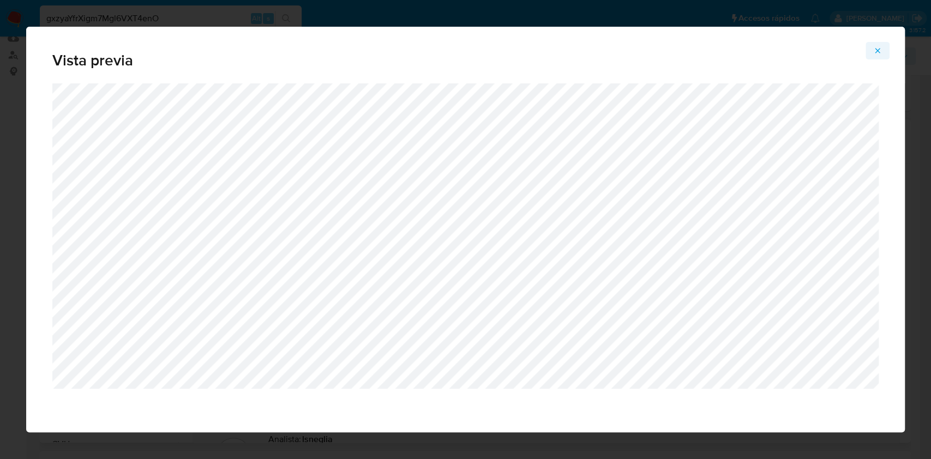
click at [877, 48] on icon "Attachment preview" at bounding box center [878, 50] width 9 height 9
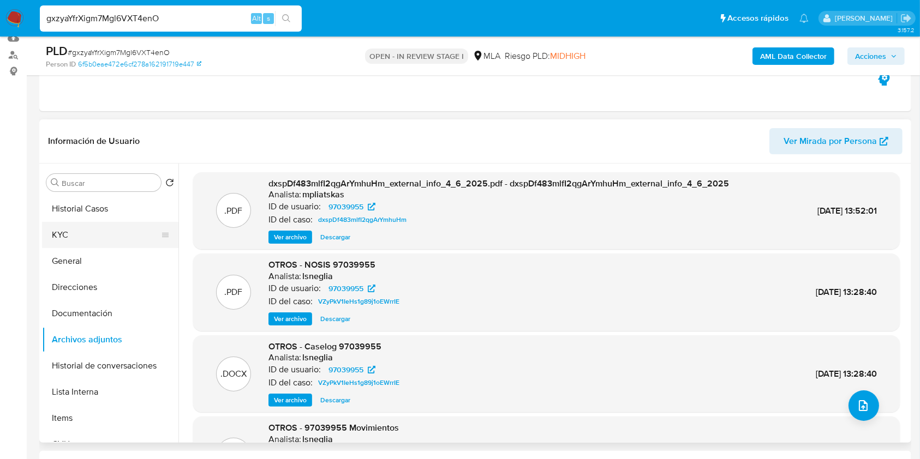
click at [71, 230] on button "KYC" at bounding box center [106, 235] width 128 height 26
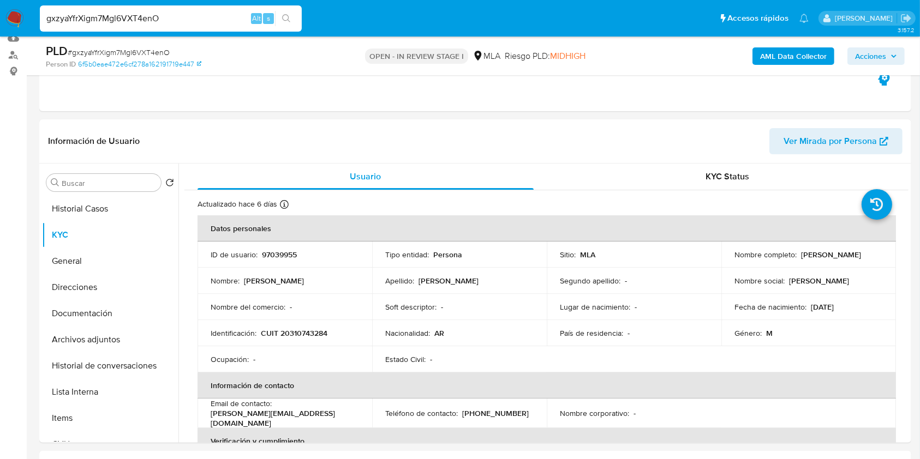
drag, startPoint x: 729, startPoint y: 255, endPoint x: 832, endPoint y: 261, distance: 102.7
click at [832, 261] on td "Nombre completo : Marcelo Daniel Nicoletti" at bounding box center [808, 255] width 175 height 26
copy p "[PERSON_NAME]"
click at [99, 342] on button "Archivos adjuntos" at bounding box center [106, 340] width 128 height 26
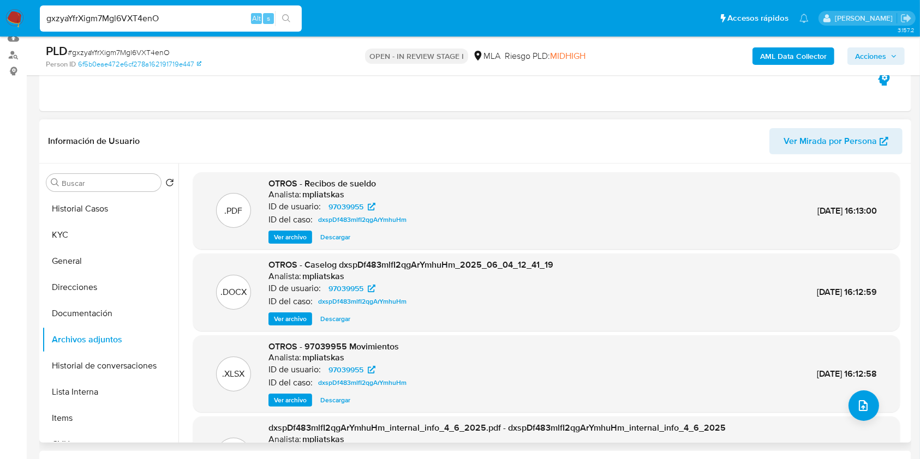
drag, startPoint x: 298, startPoint y: 234, endPoint x: 397, endPoint y: 231, distance: 99.3
click at [298, 234] on span "Ver archivo" at bounding box center [290, 237] width 33 height 11
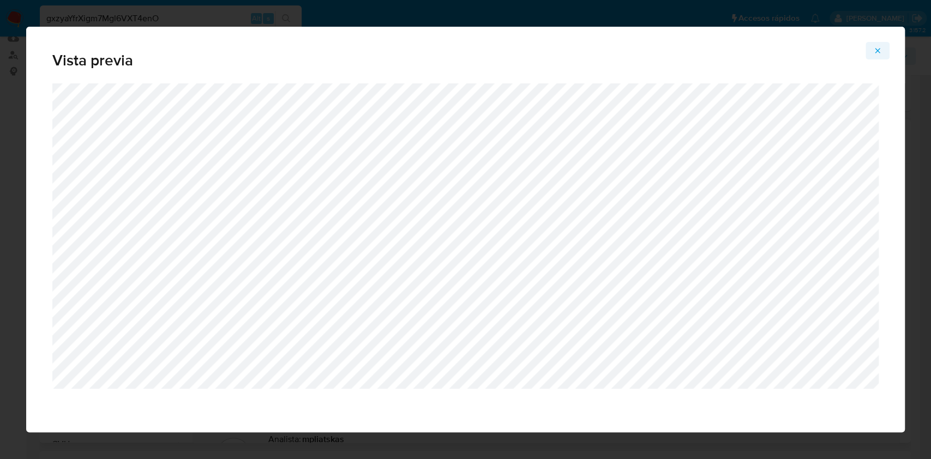
click at [874, 53] on icon "Attachment preview" at bounding box center [878, 50] width 9 height 9
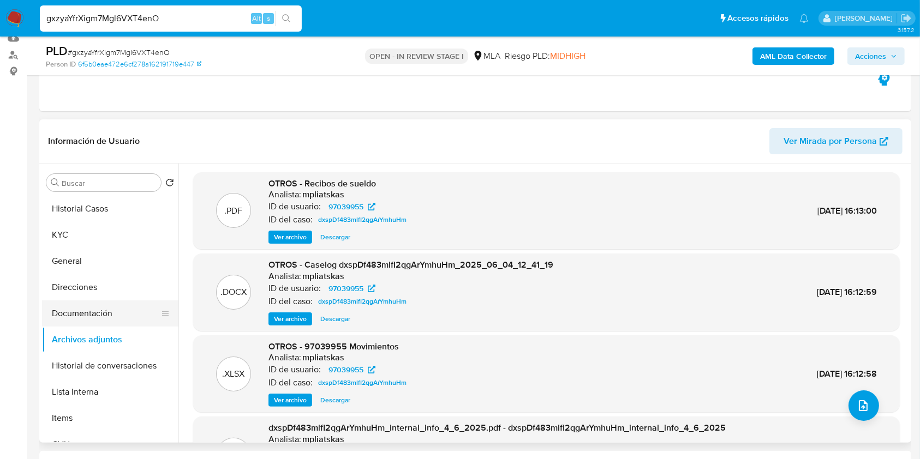
click at [103, 307] on button "Documentación" at bounding box center [106, 314] width 128 height 26
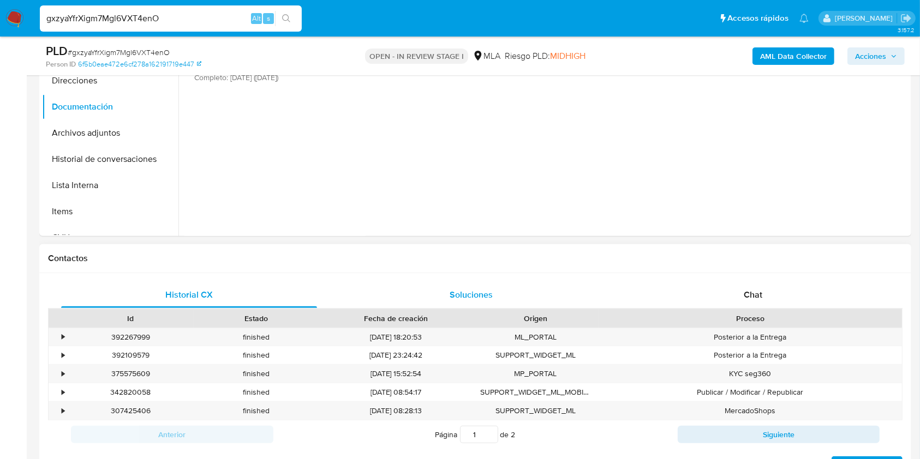
scroll to position [265, 0]
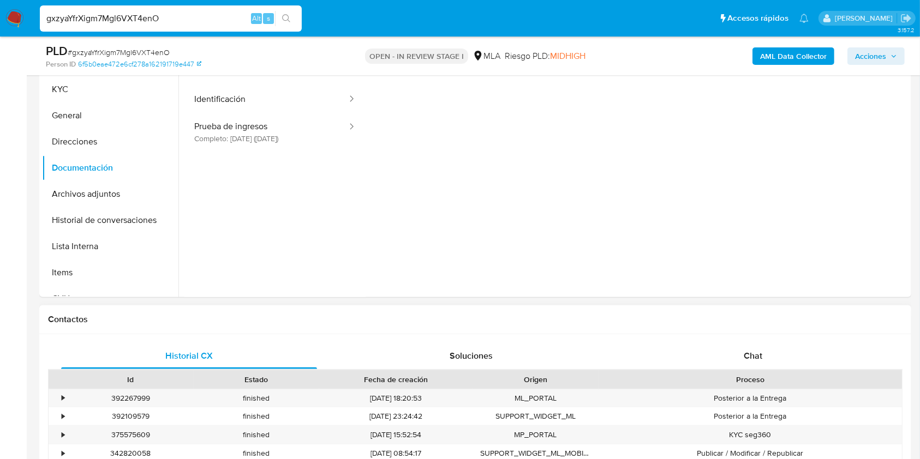
drag, startPoint x: 744, startPoint y: 360, endPoint x: 678, endPoint y: 331, distance: 72.3
click at [745, 360] on span "Chat" at bounding box center [753, 356] width 19 height 13
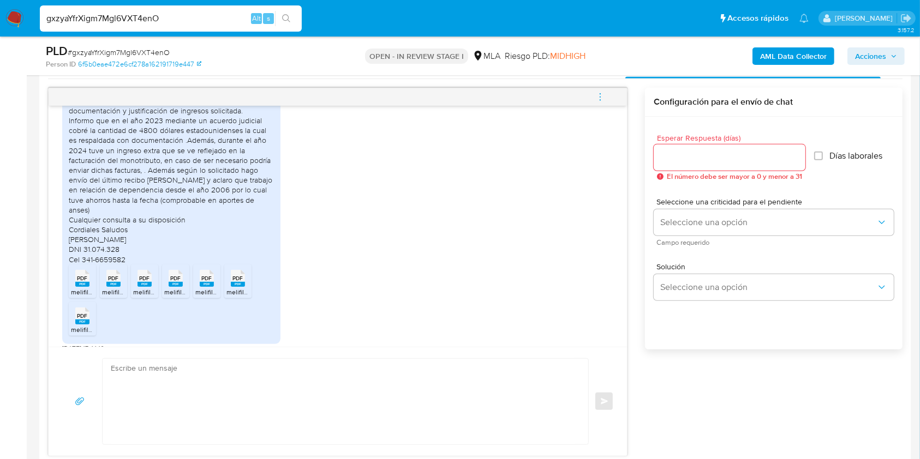
scroll to position [654, 0]
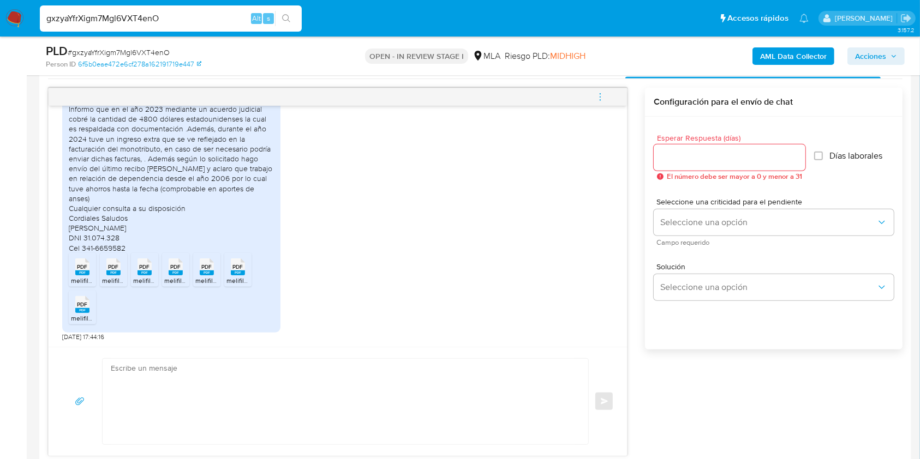
click at [84, 273] on rect at bounding box center [82, 273] width 14 height 5
click at [114, 273] on rect at bounding box center [113, 273] width 14 height 5
click at [144, 273] on rect at bounding box center [145, 273] width 14 height 5
click at [174, 271] on rect at bounding box center [176, 273] width 14 height 5
click at [204, 268] on span "PDF" at bounding box center [207, 267] width 10 height 7
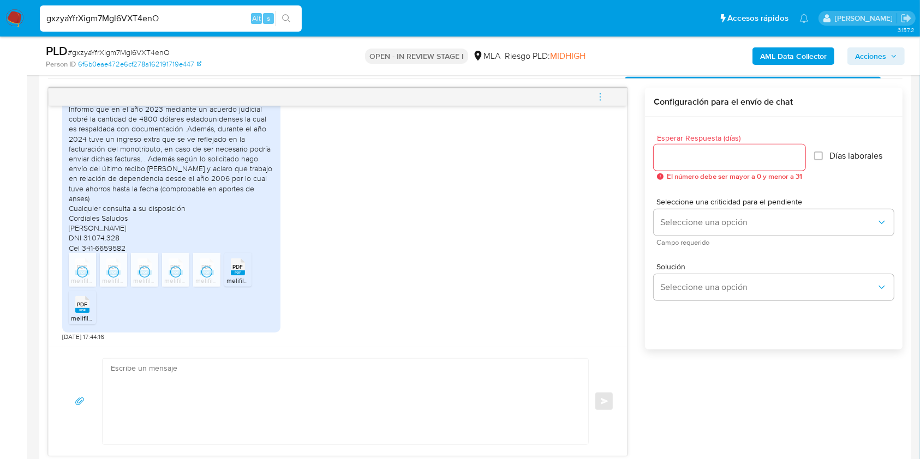
drag, startPoint x: 234, startPoint y: 267, endPoint x: 148, endPoint y: 289, distance: 88.4
click at [234, 268] on span "PDF" at bounding box center [238, 267] width 10 height 7
click at [88, 276] on icon at bounding box center [82, 267] width 14 height 17
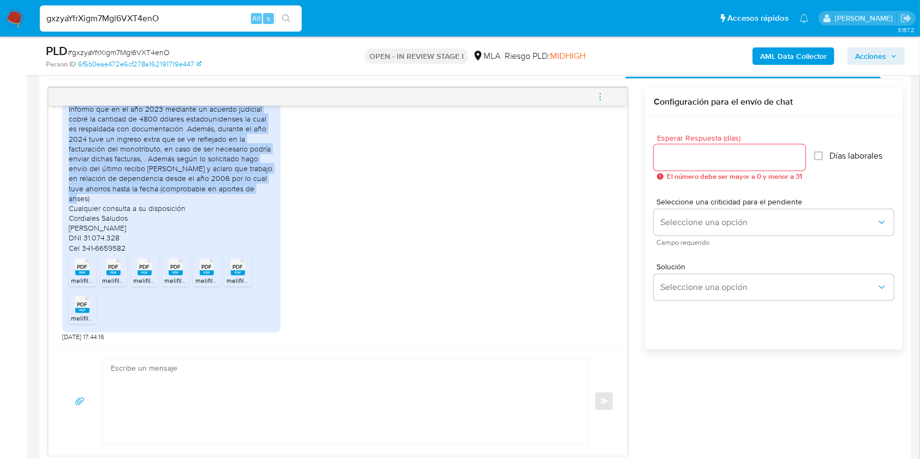
drag, startPoint x: 117, startPoint y: 234, endPoint x: 262, endPoint y: 198, distance: 149.4
click at [262, 198] on div "buenas tardes, en referencia al uso de la cuenta comento que la utilizo como ah…" at bounding box center [171, 163] width 205 height 178
copy div "en referencia al uso de la cuenta comento que la utilizo como ahorro y para rea…"
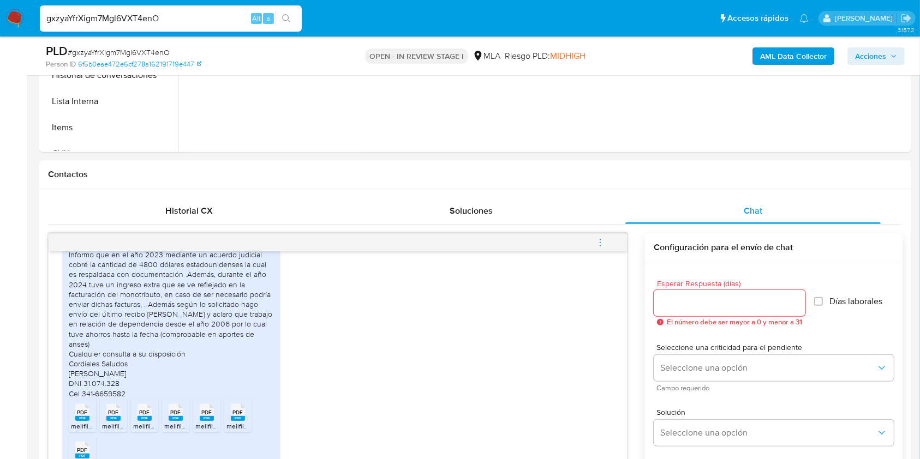
click at [141, 52] on span "# gxzyaYfrXigm7Mgl6VXT4enO" at bounding box center [119, 52] width 102 height 11
copy span "gxzyaYfrXigm7Mgl6VXT4enO"
click at [698, 300] on input "Esperar Respuesta (días)" at bounding box center [730, 303] width 152 height 14
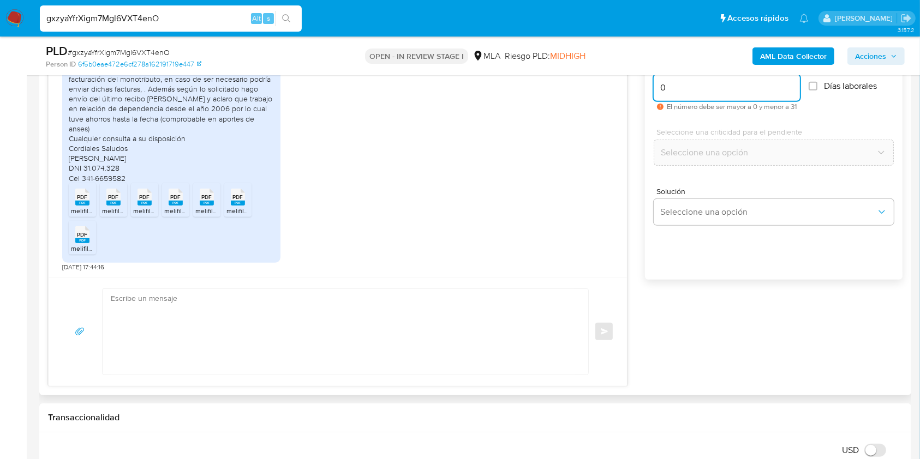
scroll to position [629, 0]
type input "0"
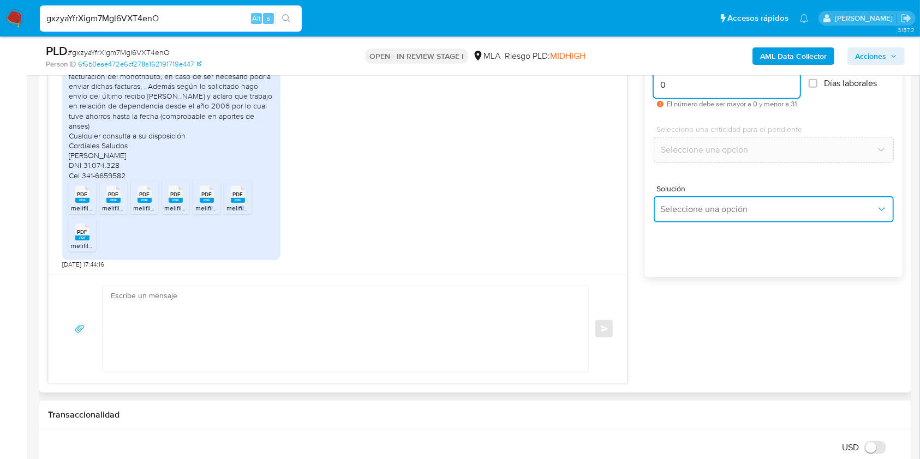
click at [682, 213] on span "Seleccione una opción" at bounding box center [768, 209] width 216 height 11
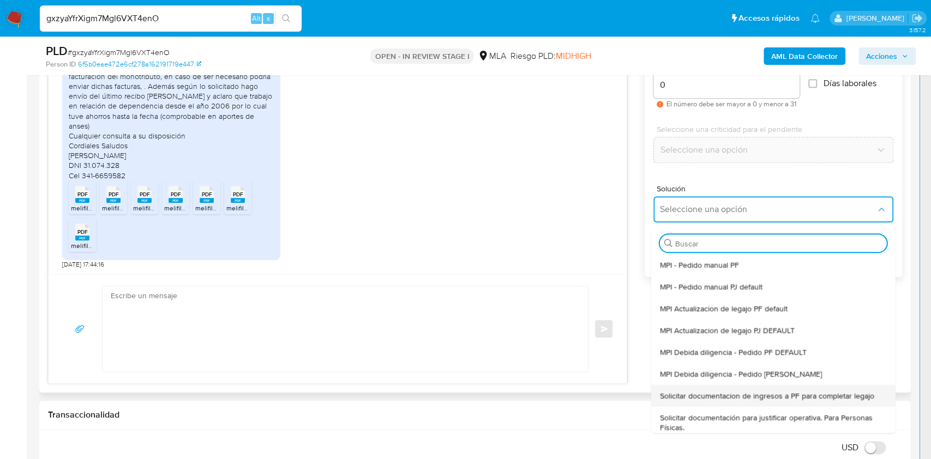
click at [752, 391] on span "Solicitar documentacion de ingresos a PF para completar legajo" at bounding box center [767, 396] width 214 height 10
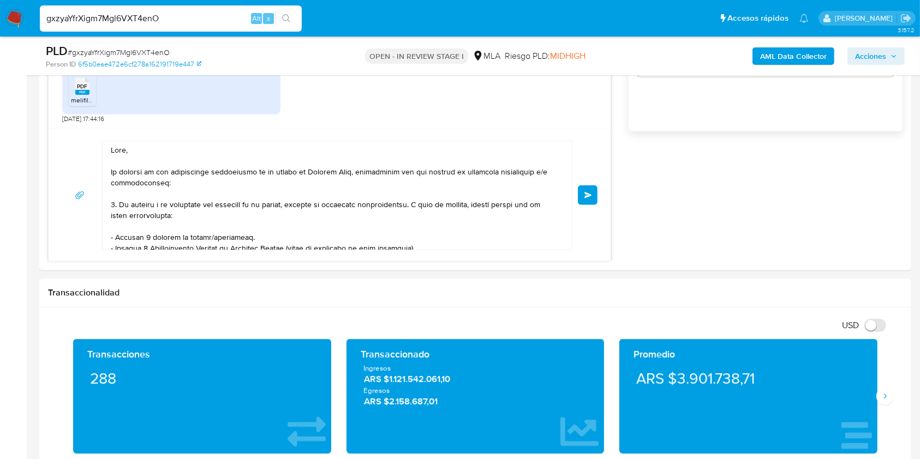
scroll to position [222, 0]
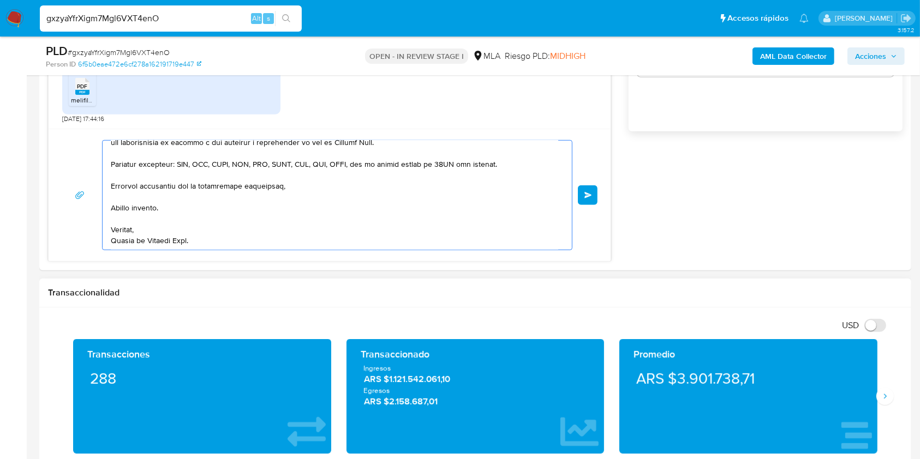
drag, startPoint x: 142, startPoint y: 174, endPoint x: 371, endPoint y: 346, distance: 286.5
click at [460, 459] on html "Pausado Ver notificaciones gxzyaYfrXigm7Mgl6VXT4enO Alt s Accesos rápidos Presi…" at bounding box center [460, 428] width 920 height 2404
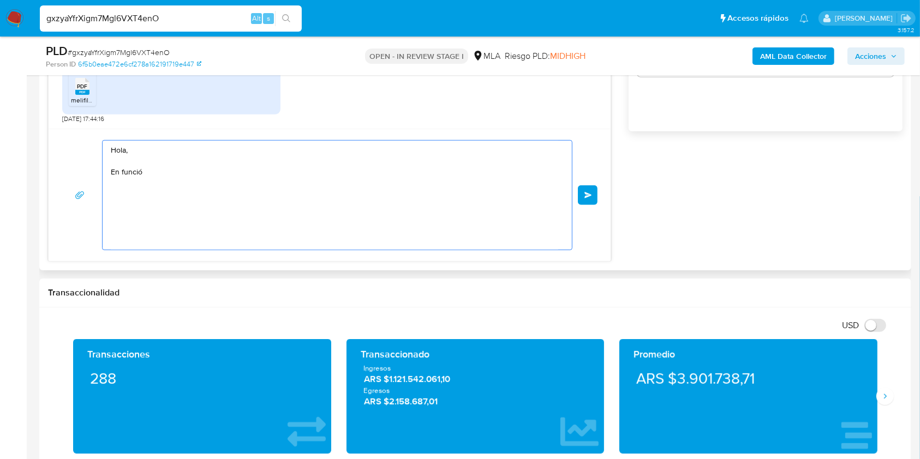
scroll to position [0, 0]
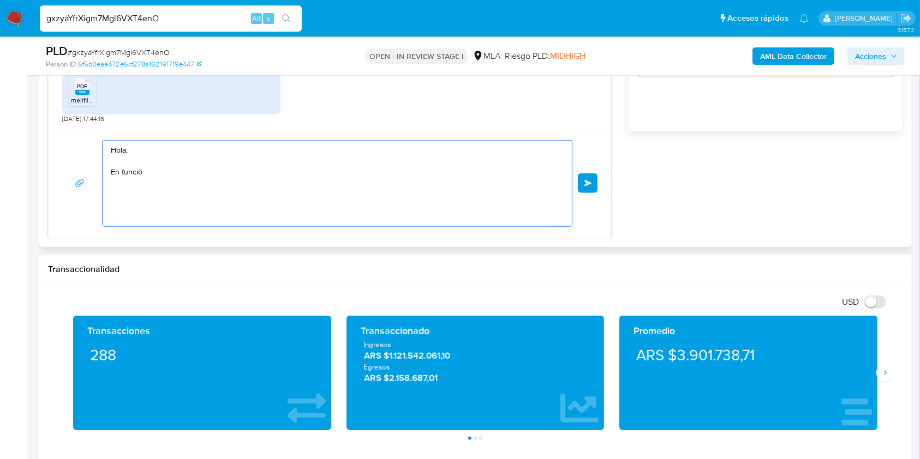
drag, startPoint x: 150, startPoint y: 172, endPoint x: 56, endPoint y: 105, distance: 115.5
click at [56, 105] on div "18/08/2025 17:32:51 buenas tardes, en referencia al uso de la cuenta comento qu…" at bounding box center [329, 54] width 563 height 369
paste textarea "Buenas tardes, ¡Muchas gracias por tu respuesta! Confirmamos la recepción de la…"
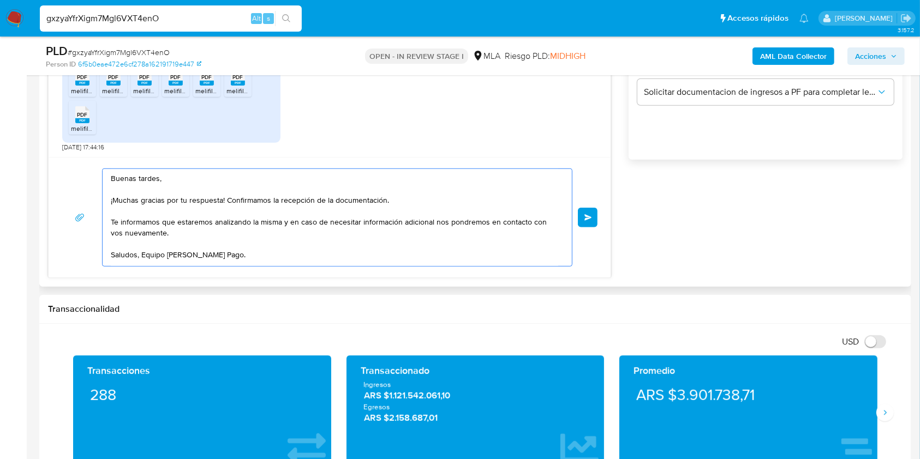
scroll to position [702, 0]
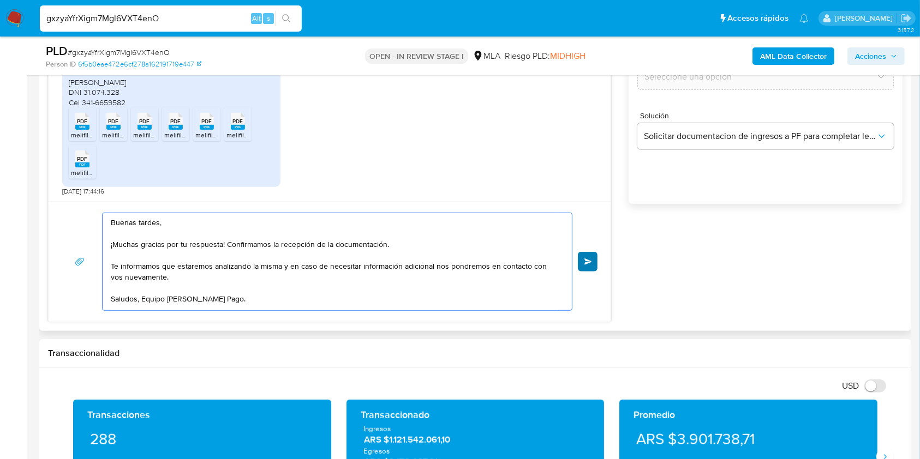
type textarea "Buenas tardes, ¡Muchas gracias por tu respuesta! Confirmamos la recepción de la…"
click at [589, 252] on button "Enviar" at bounding box center [588, 262] width 20 height 20
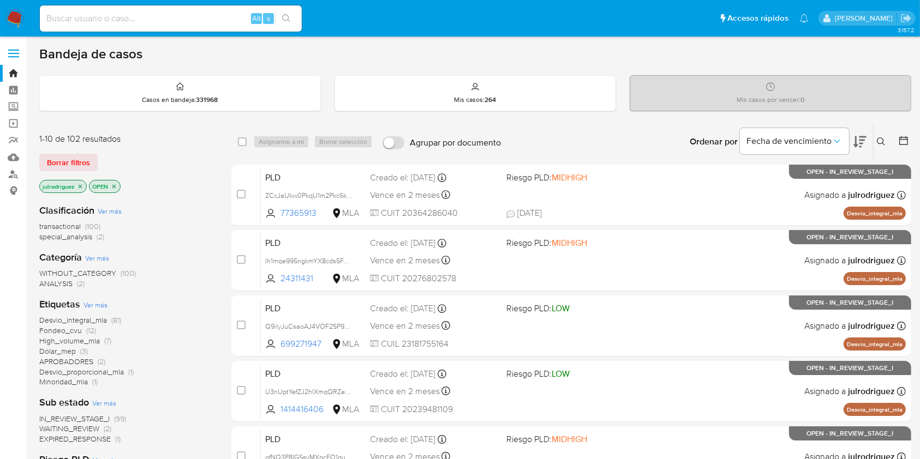
click at [878, 142] on icon at bounding box center [881, 142] width 9 height 9
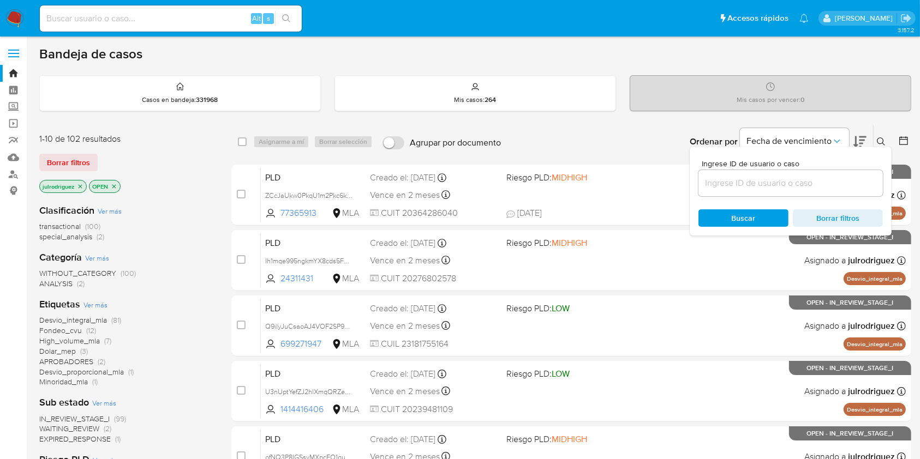
click at [737, 186] on input at bounding box center [790, 183] width 184 height 14
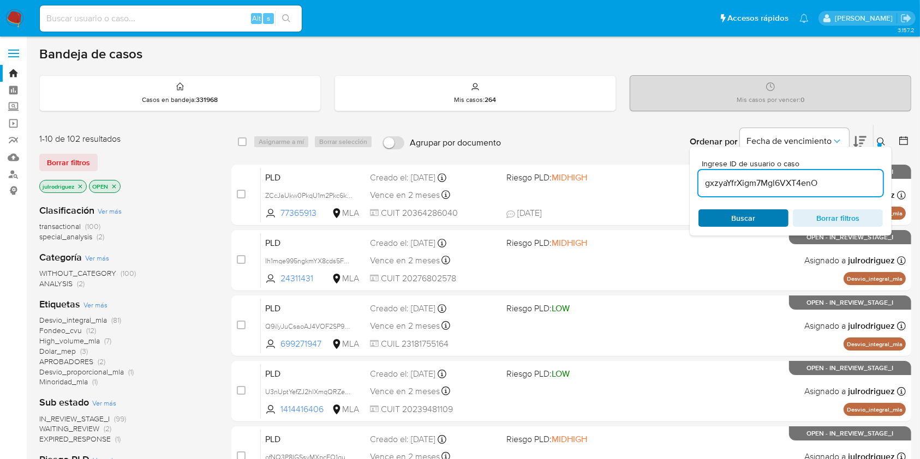
type input "gxzyaYfrXigm7Mgl6VXT4enO"
click at [721, 219] on span "Buscar" at bounding box center [743, 218] width 75 height 15
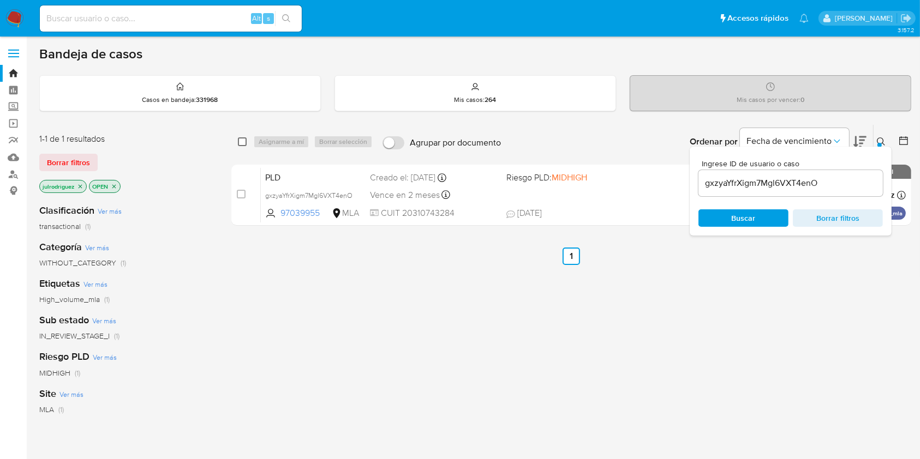
click at [238, 141] on input "checkbox" at bounding box center [242, 142] width 9 height 9
checkbox input "true"
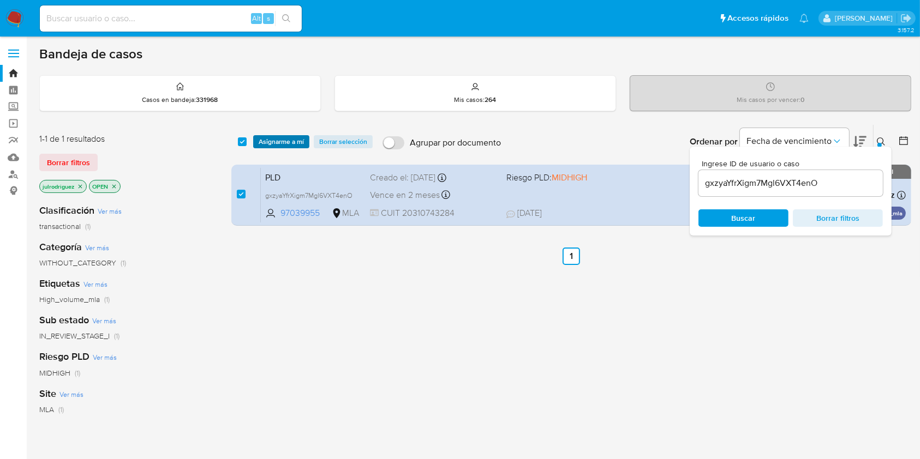
click at [272, 142] on span "Asignarme a mí" at bounding box center [281, 141] width 45 height 11
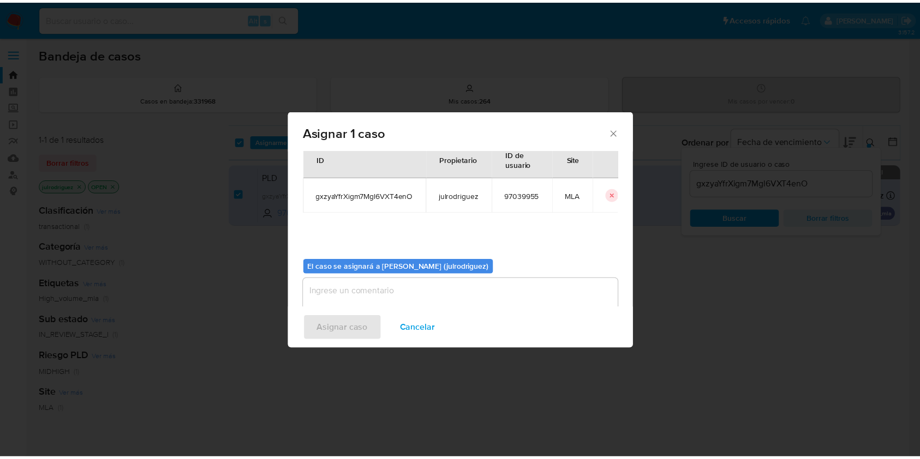
scroll to position [56, 0]
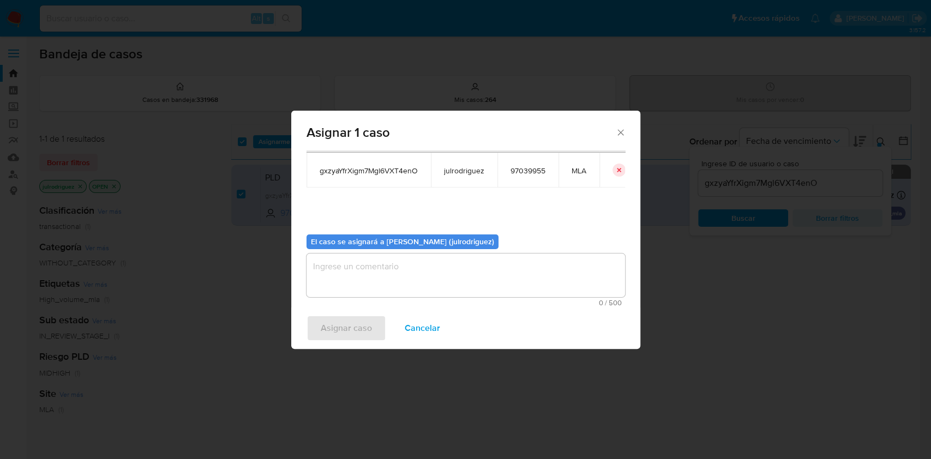
click at [423, 278] on textarea "assign-modal" at bounding box center [466, 276] width 319 height 44
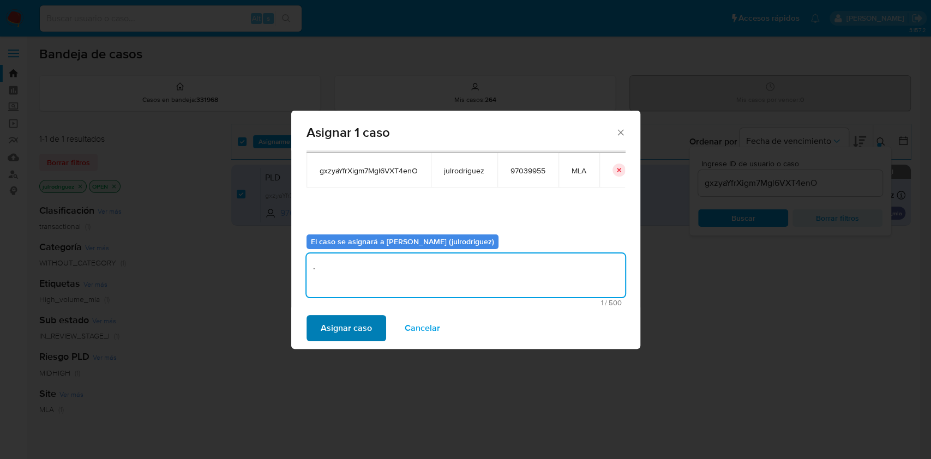
type textarea "."
click at [341, 325] on span "Asignar caso" at bounding box center [346, 328] width 51 height 24
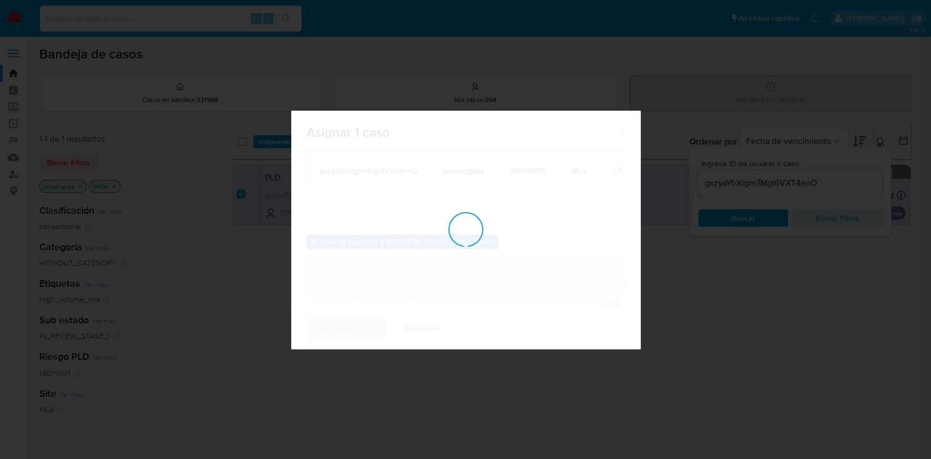
checkbox input "false"
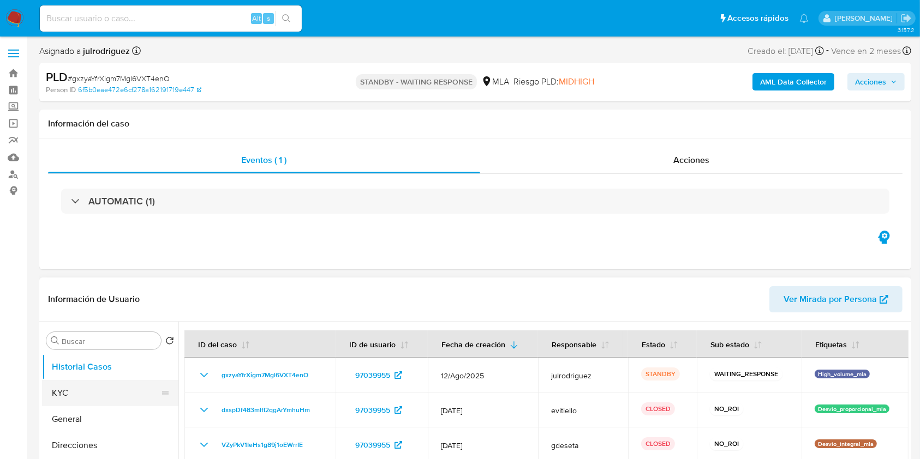
click at [80, 392] on button "KYC" at bounding box center [106, 393] width 128 height 26
select select "10"
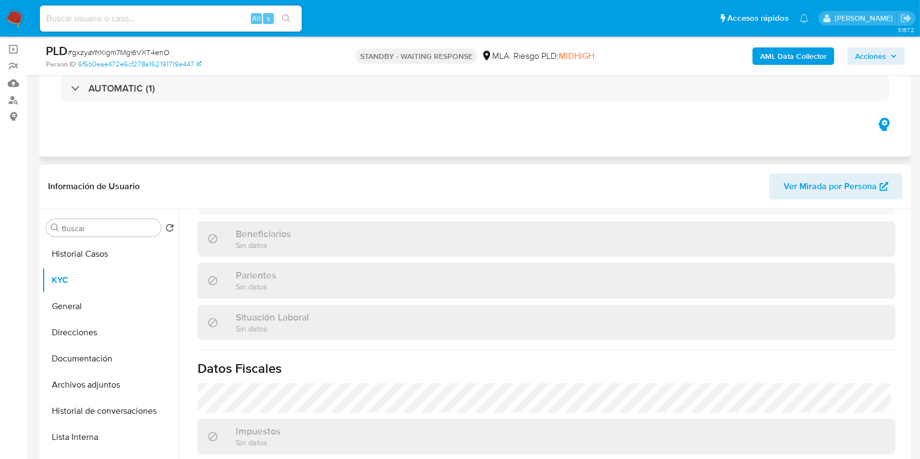
scroll to position [145, 0]
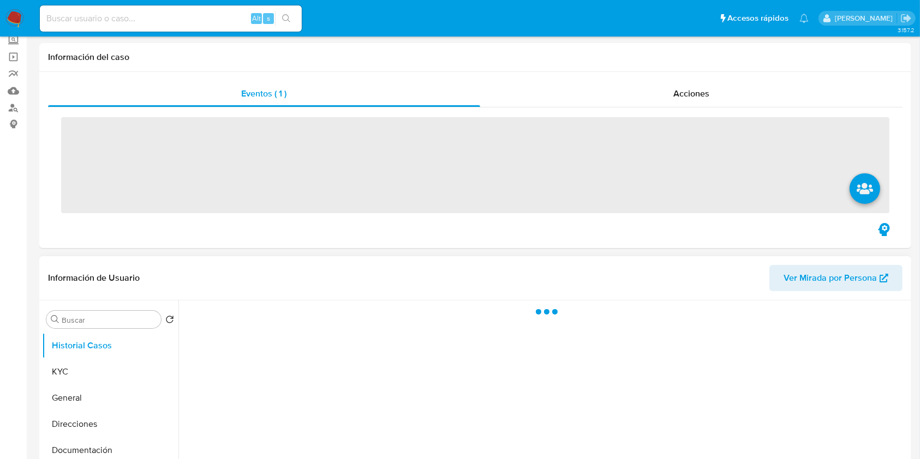
scroll to position [145, 0]
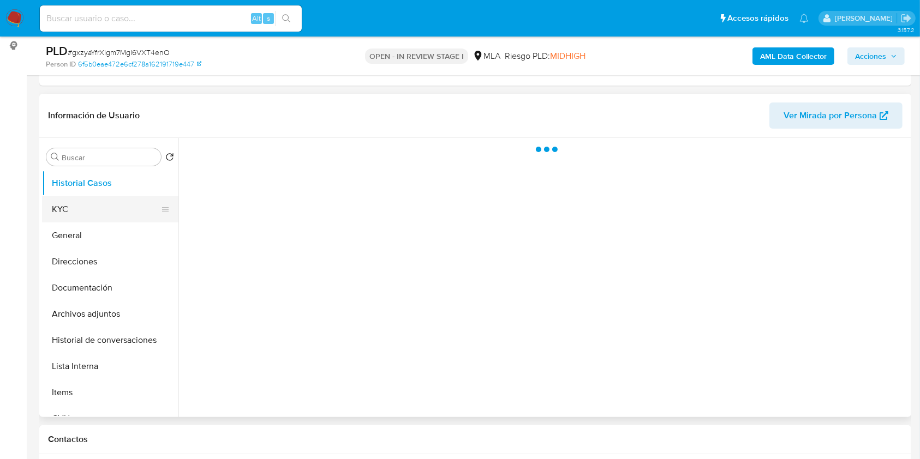
click at [93, 212] on button "KYC" at bounding box center [106, 209] width 128 height 26
select select "10"
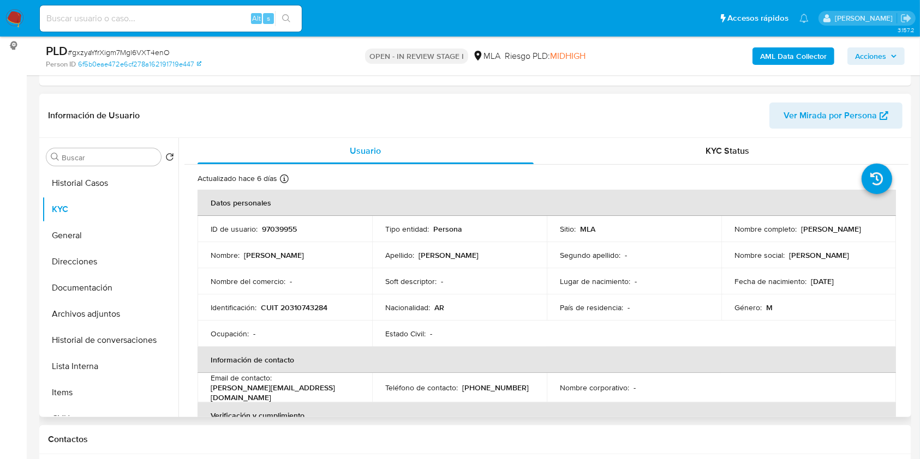
click at [275, 227] on p "97039955" at bounding box center [279, 229] width 35 height 10
copy p "97039955"
click at [157, 50] on span "# gxzyaYfrXigm7Mgl6VXT4enO" at bounding box center [119, 52] width 102 height 11
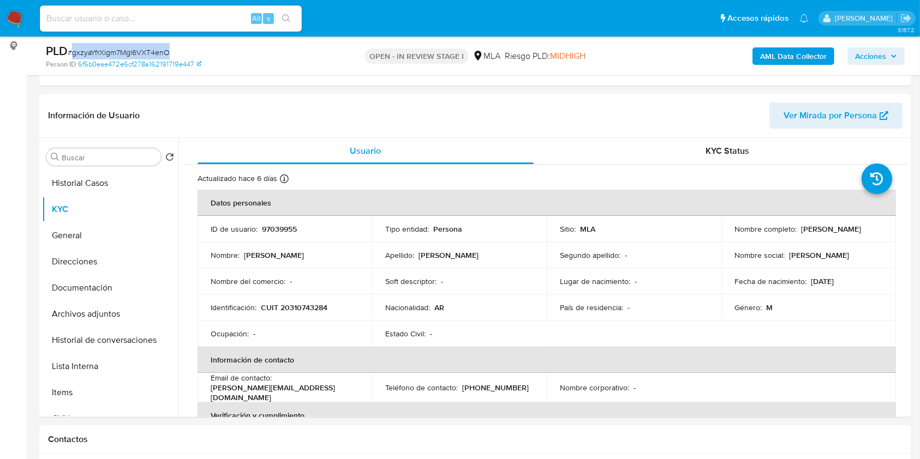
copy span "gxzyaYfrXigm7Mgl6VXT4enO"
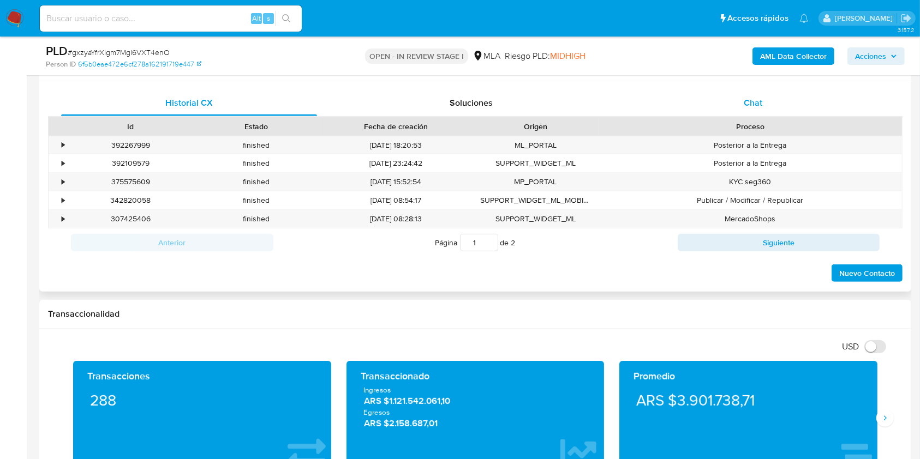
scroll to position [428, 0]
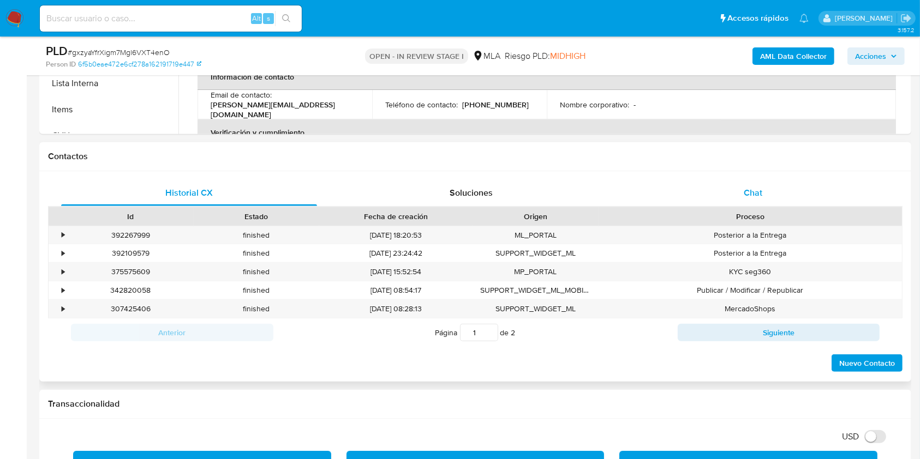
click at [736, 189] on div "Chat" at bounding box center [753, 193] width 256 height 26
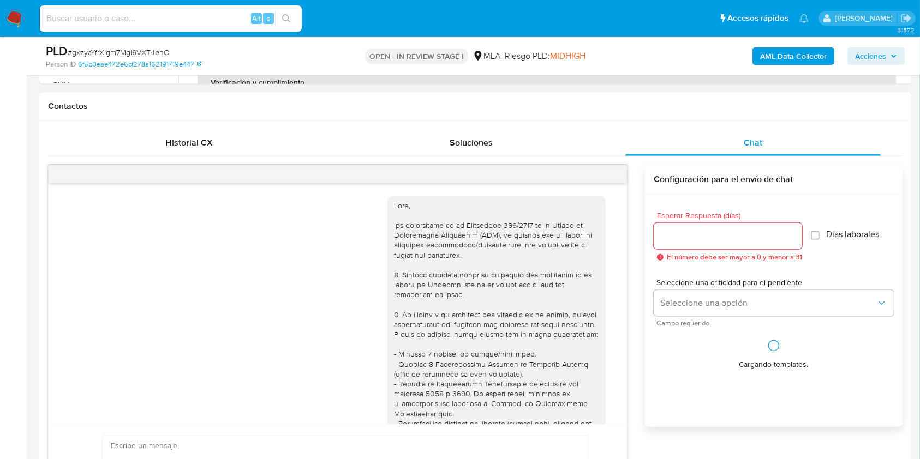
scroll to position [501, 0]
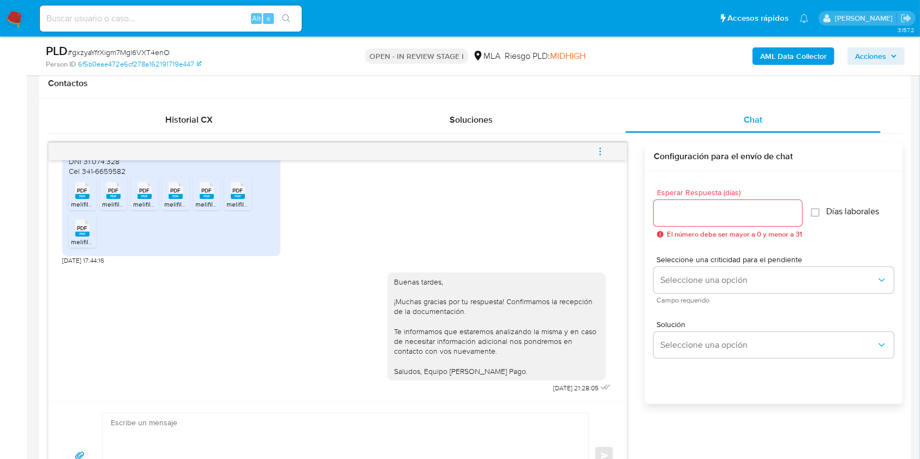
click at [600, 158] on span "menu-action" at bounding box center [600, 152] width 10 height 26
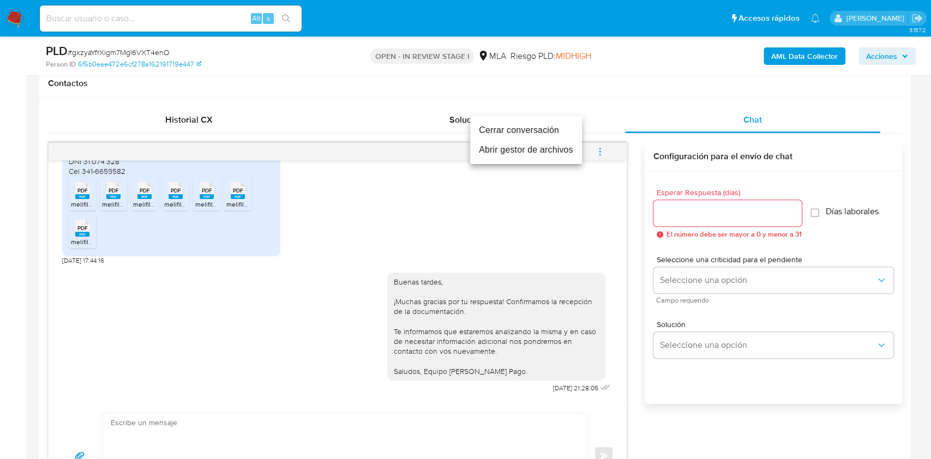
click at [491, 139] on li "Cerrar conversación" at bounding box center [526, 131] width 112 height 20
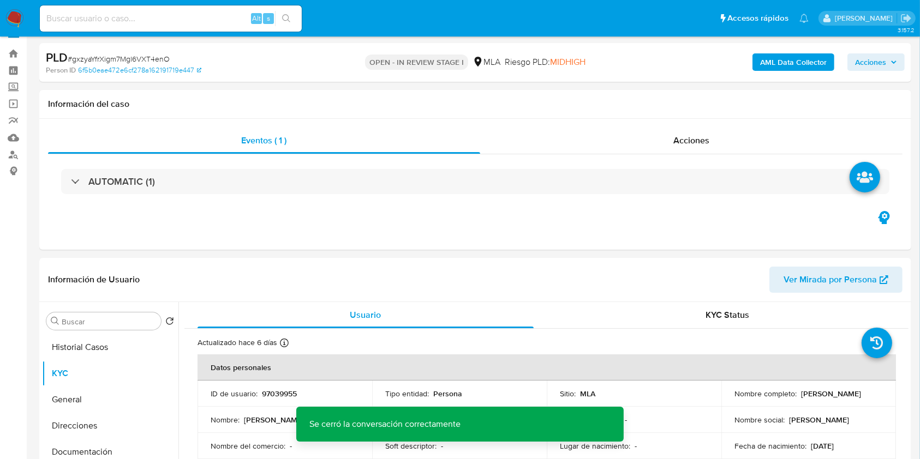
scroll to position [0, 0]
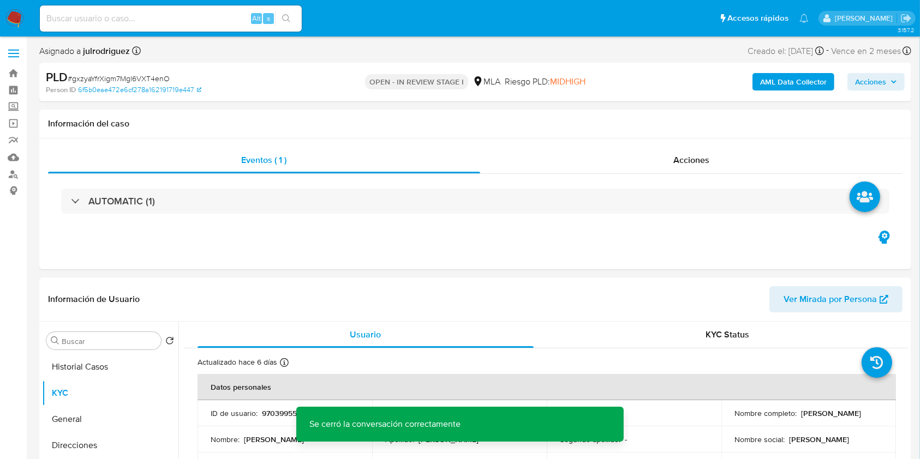
click at [788, 76] on b "AML Data Collector" at bounding box center [793, 81] width 67 height 17
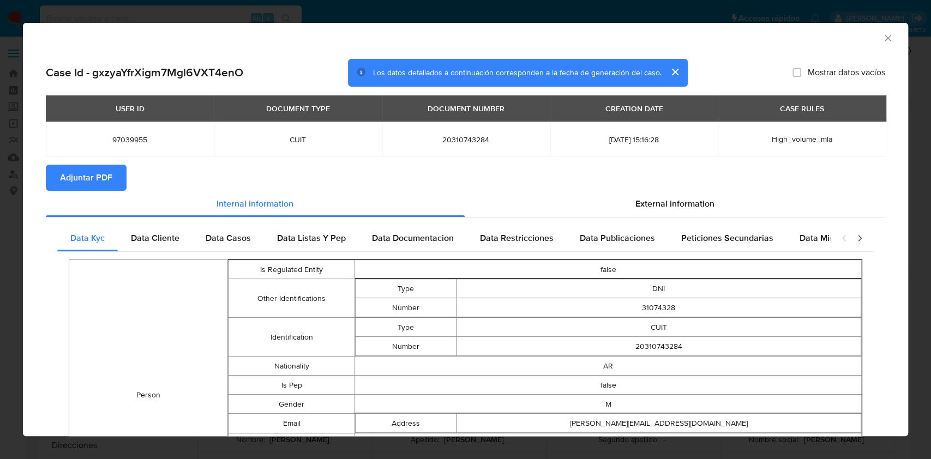
click at [111, 166] on span "Adjuntar PDF" at bounding box center [86, 178] width 52 height 24
click at [99, 168] on span "Adjuntar PDF" at bounding box center [86, 178] width 52 height 24
click at [885, 40] on icon "Cerrar ventana" at bounding box center [888, 38] width 6 height 6
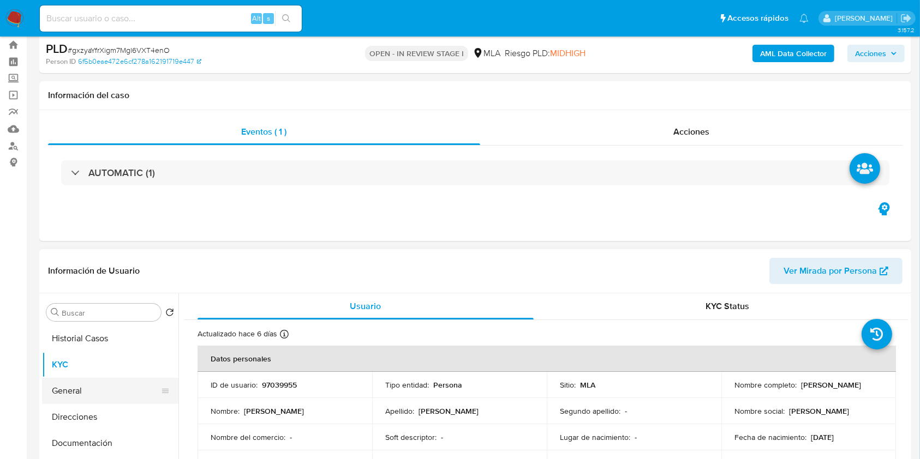
scroll to position [73, 0]
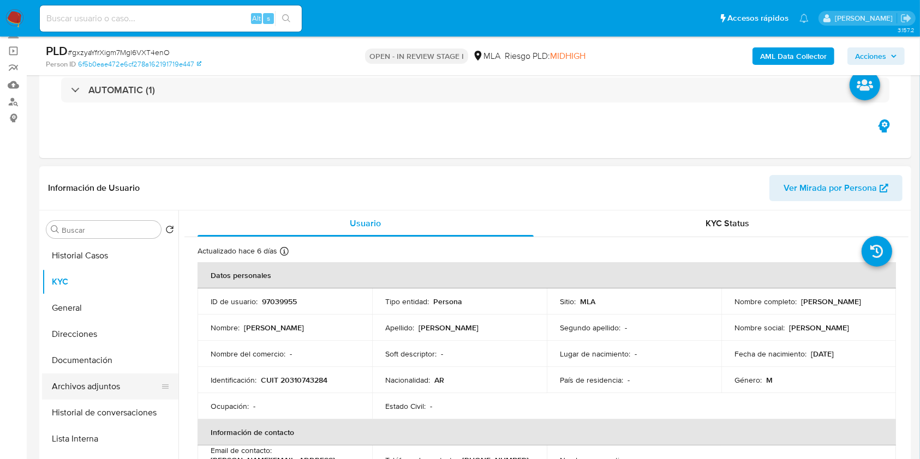
click at [83, 384] on button "Archivos adjuntos" at bounding box center [106, 387] width 128 height 26
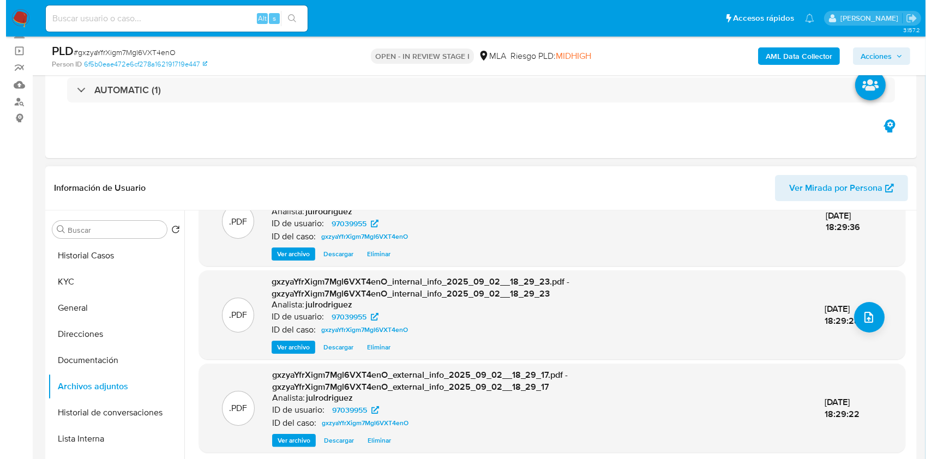
scroll to position [139, 0]
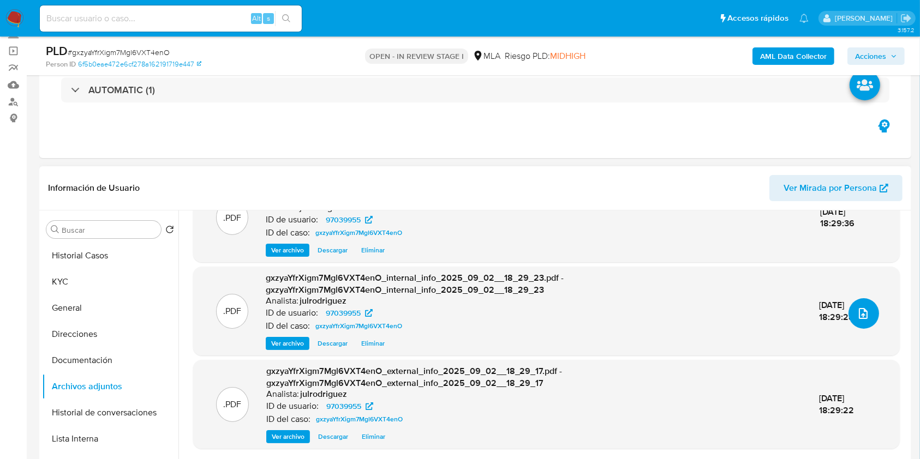
click at [863, 315] on icon "upload-file" at bounding box center [863, 313] width 13 height 13
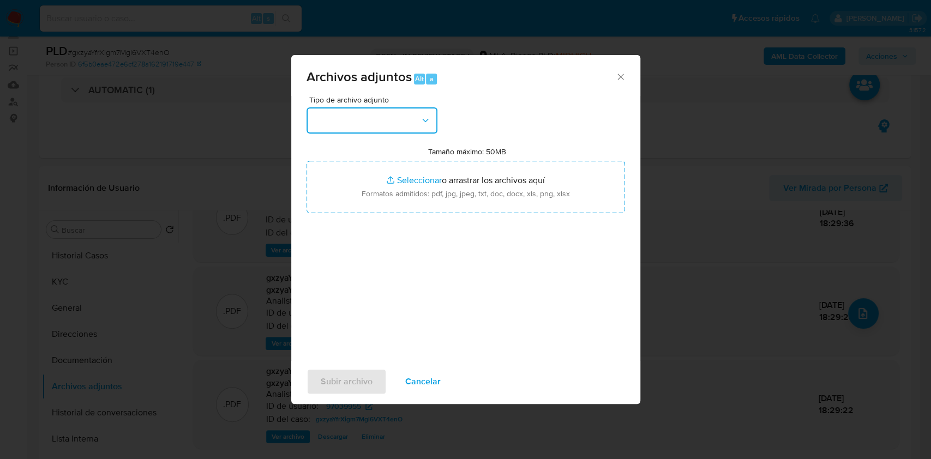
click at [413, 124] on button "button" at bounding box center [372, 120] width 131 height 26
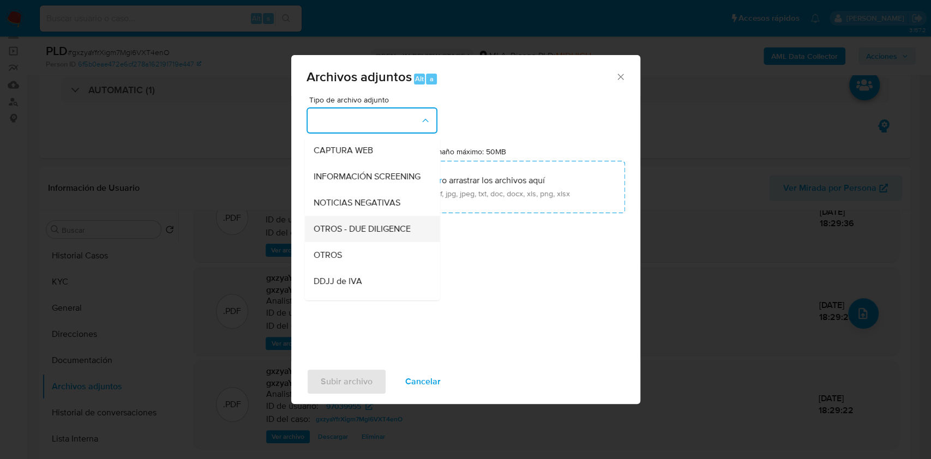
scroll to position [145, 0]
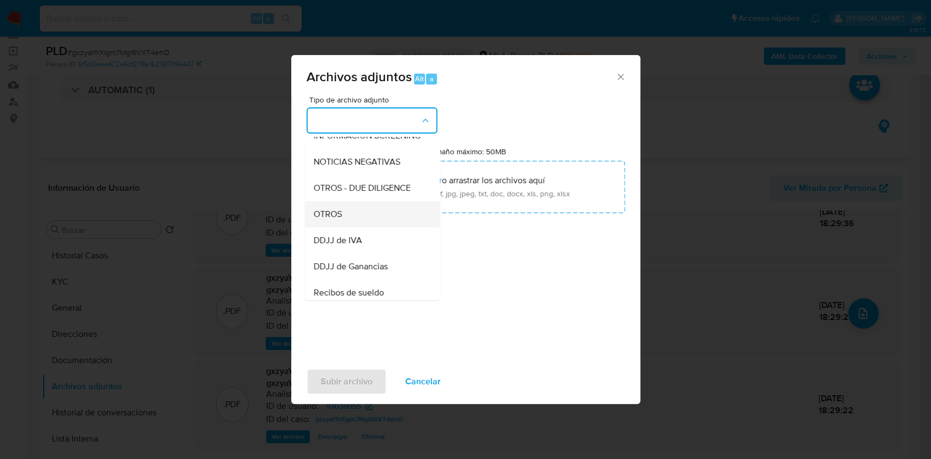
click at [320, 219] on span "OTROS" at bounding box center [327, 214] width 28 height 11
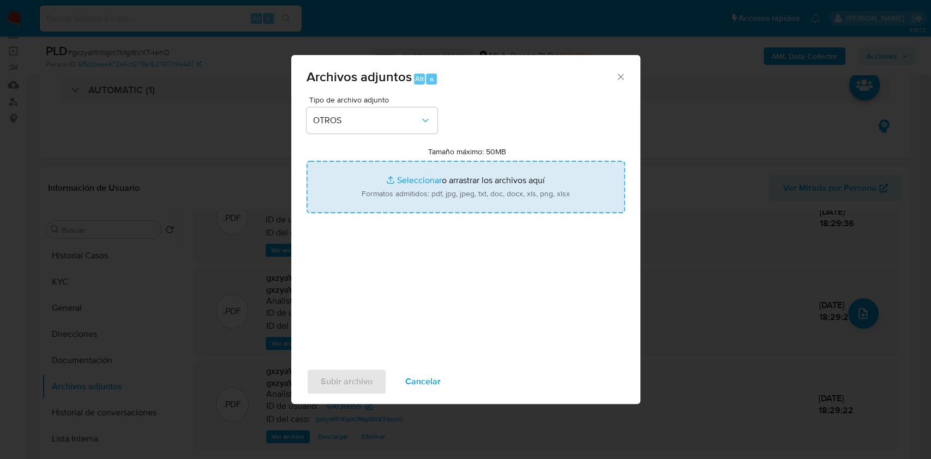
click at [463, 186] on input "Tamaño máximo: 50MB Seleccionar archivos" at bounding box center [466, 187] width 319 height 52
type input "C:\fakepath\Acuerdo de desobligacion de pago - 97039955 - gxzyaYfrXigm7Mgl6VXT4…"
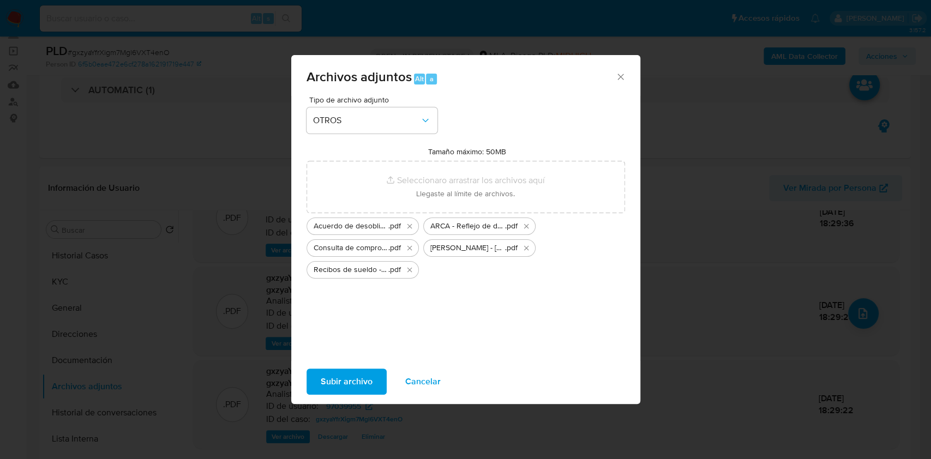
click at [321, 385] on span "Subir archivo" at bounding box center [347, 382] width 52 height 24
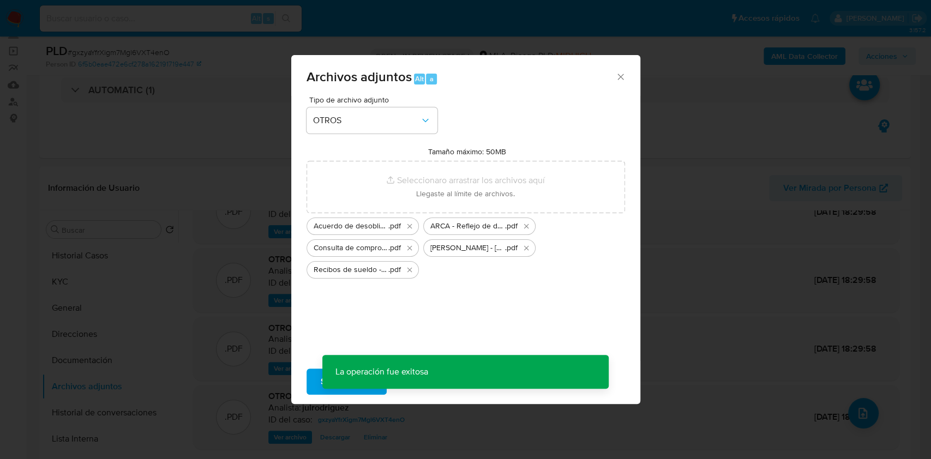
scroll to position [39, 0]
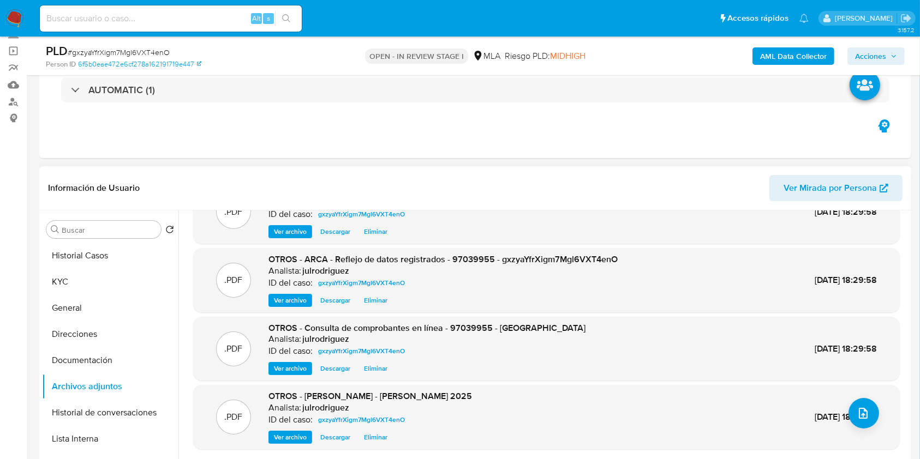
click at [865, 395] on div ".PDF OTROS - Marcelo Daniel Nicoletti - NOSIS - AGOSTO 2025 Analista: julrodrig…" at bounding box center [547, 417] width 696 height 53
click at [863, 412] on icon "upload-file" at bounding box center [863, 413] width 13 height 13
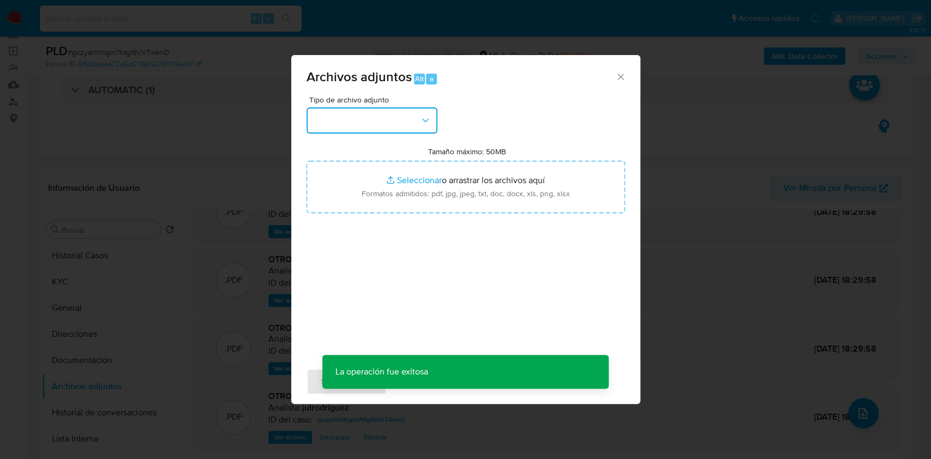
click at [394, 121] on button "button" at bounding box center [372, 120] width 131 height 26
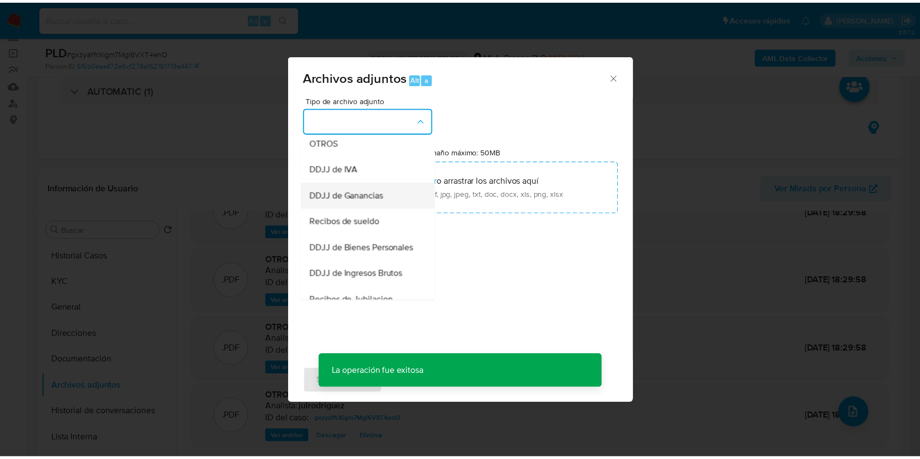
scroll to position [218, 0]
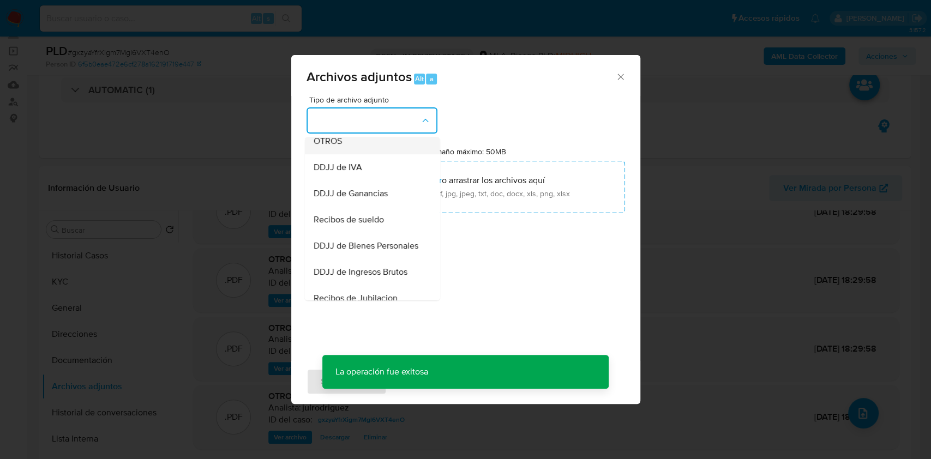
click at [338, 147] on span "OTROS" at bounding box center [327, 141] width 28 height 11
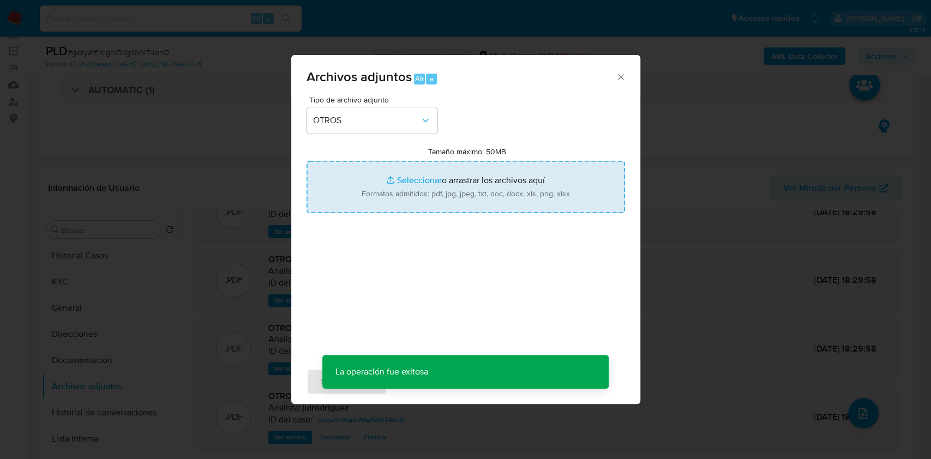
click at [444, 194] on input "Tamaño máximo: 50MB Seleccionar archivos" at bounding box center [466, 187] width 319 height 52
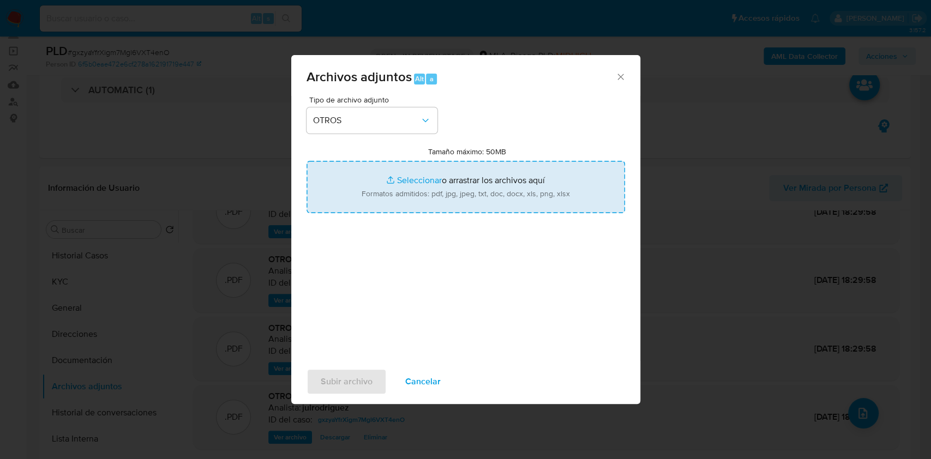
type input "C:\fakepath\Movimientos - 97039955 - gxzyaYfrXigm7Mgl6VXT4enO.xlsx"
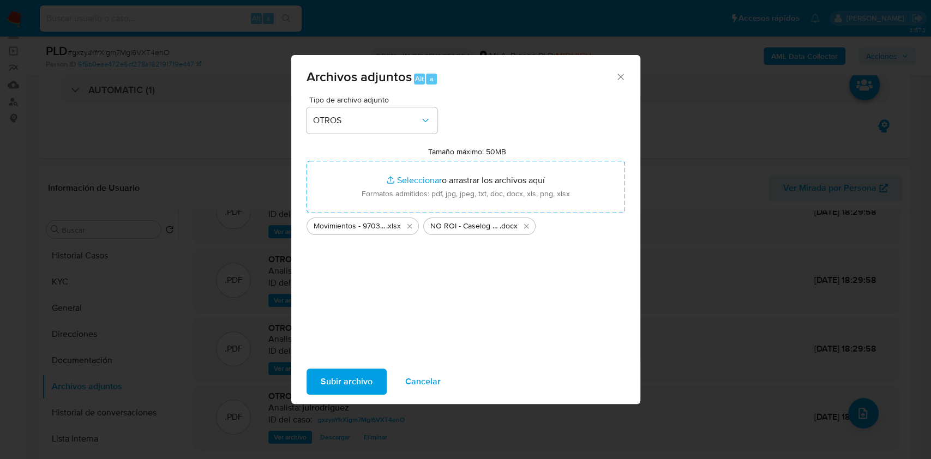
click at [364, 384] on span "Subir archivo" at bounding box center [347, 382] width 52 height 24
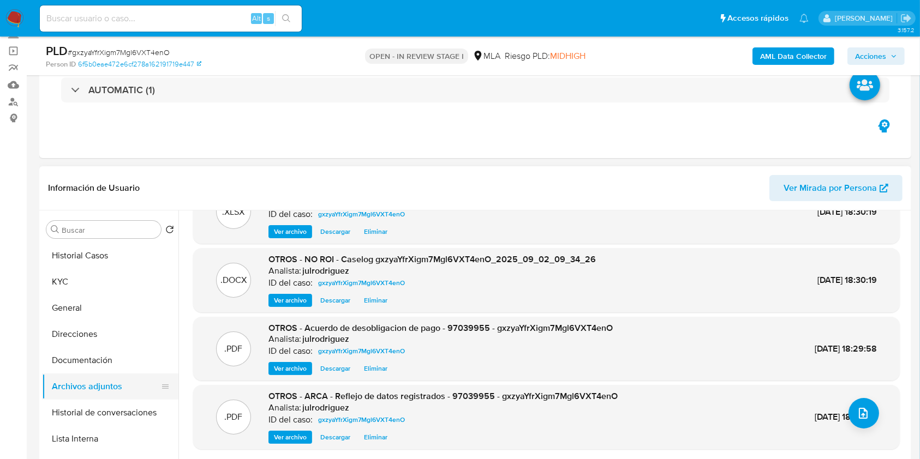
drag, startPoint x: 102, startPoint y: 363, endPoint x: 103, endPoint y: 383, distance: 19.7
click at [102, 363] on button "Documentación" at bounding box center [110, 361] width 136 height 26
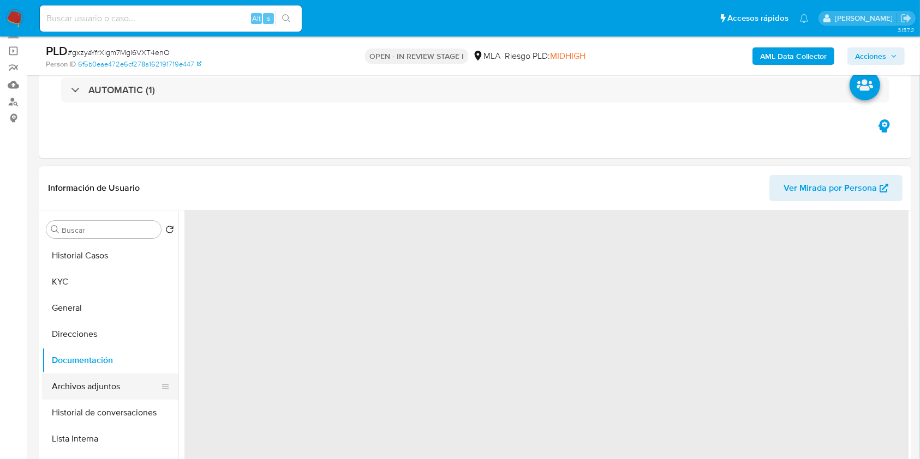
scroll to position [0, 0]
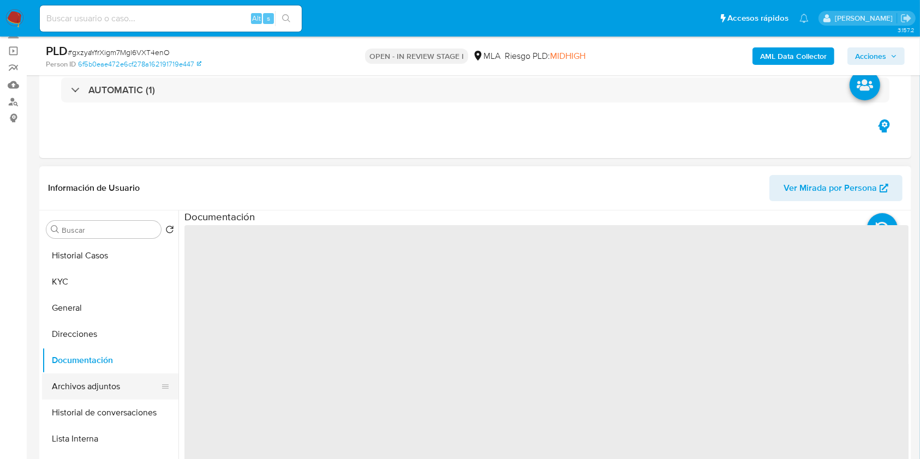
click at [103, 387] on button "Archivos adjuntos" at bounding box center [106, 387] width 128 height 26
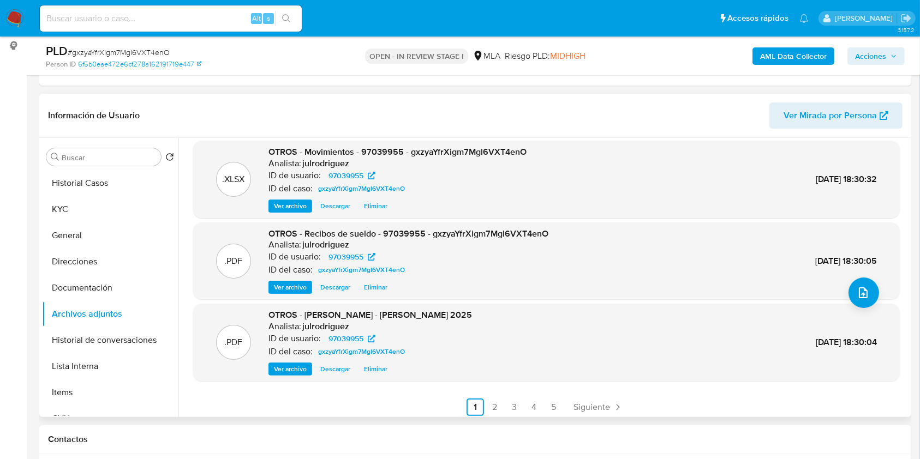
scroll to position [92, 0]
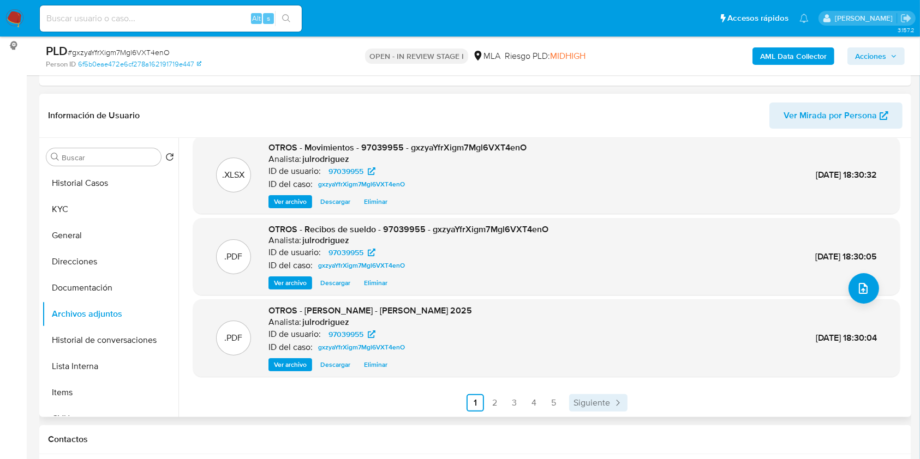
click at [590, 401] on span "Siguiente" at bounding box center [592, 403] width 37 height 9
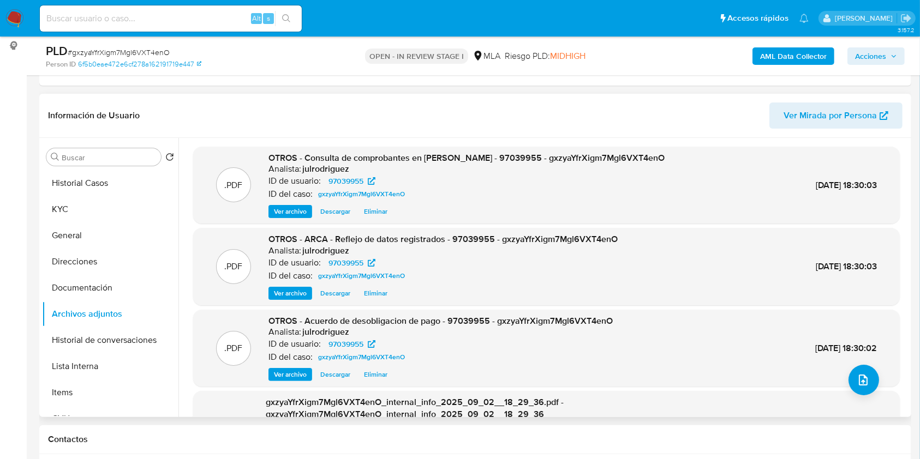
click at [881, 58] on span "Acciones" at bounding box center [870, 55] width 31 height 17
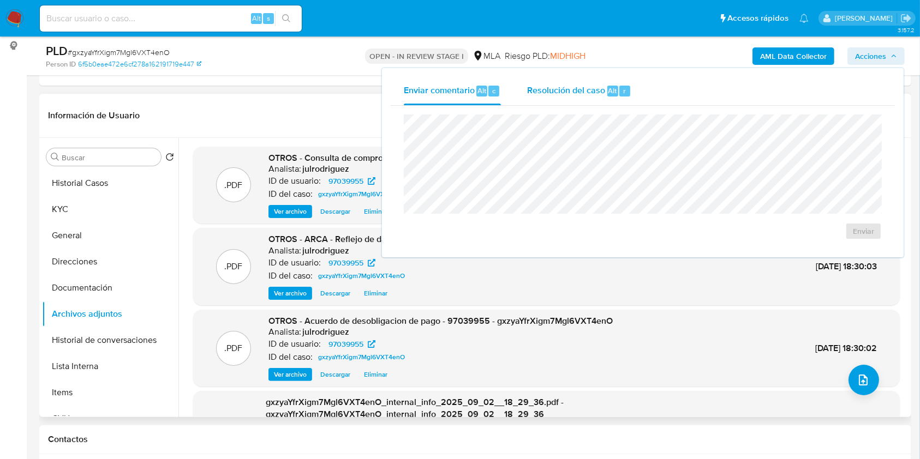
click at [595, 83] on div "Resolución del caso Alt r" at bounding box center [579, 91] width 104 height 28
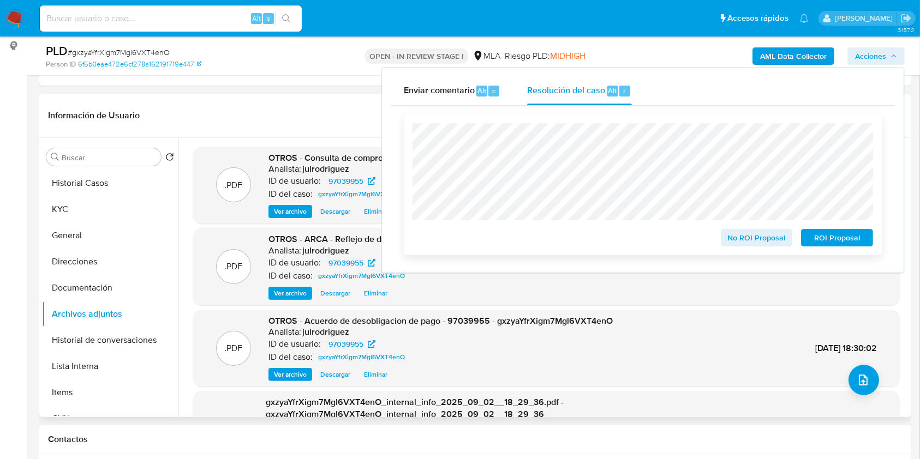
click at [740, 238] on span "No ROI Proposal" at bounding box center [756, 237] width 57 height 15
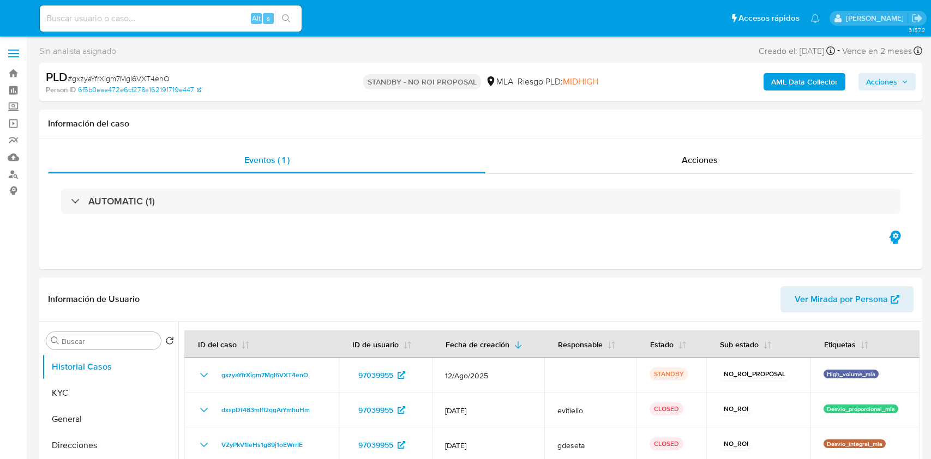
select select "10"
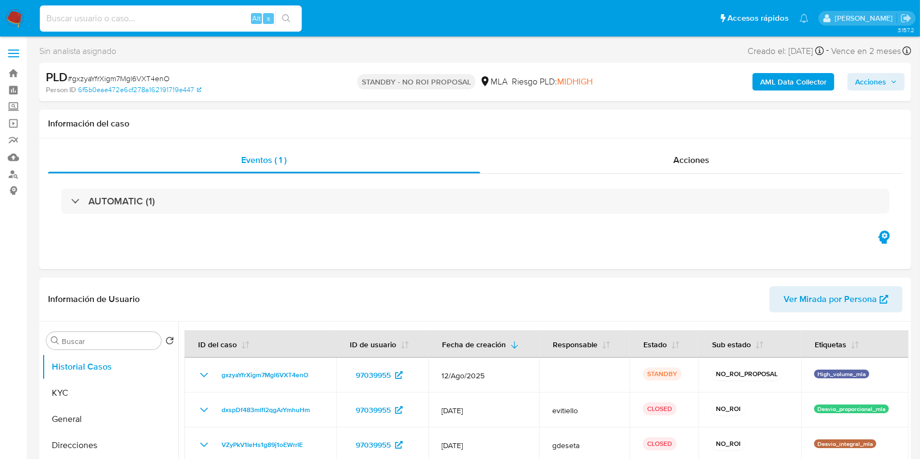
click at [192, 25] on input at bounding box center [171, 18] width 262 height 14
paste input "izSsYXrdriKBcIocgWLaZTKg"
type input "izSsYXrdriKBcIocgWLaZTKg"
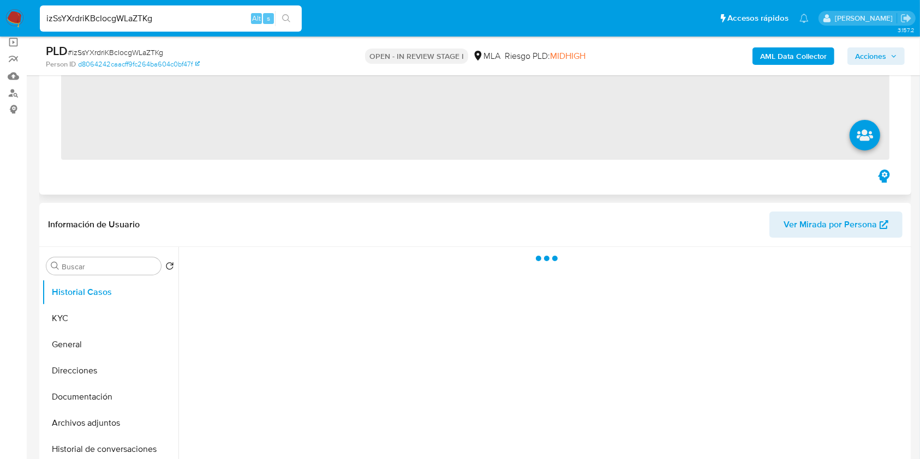
scroll to position [145, 0]
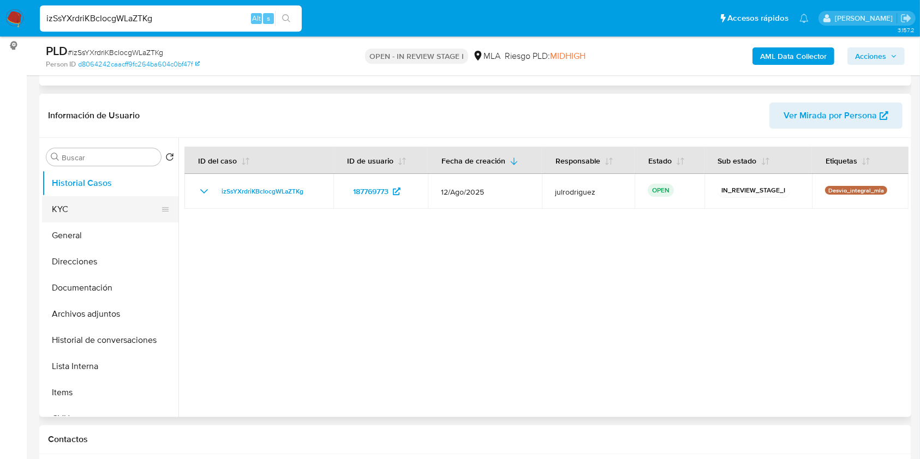
select select "10"
click at [107, 210] on button "KYC" at bounding box center [106, 209] width 128 height 26
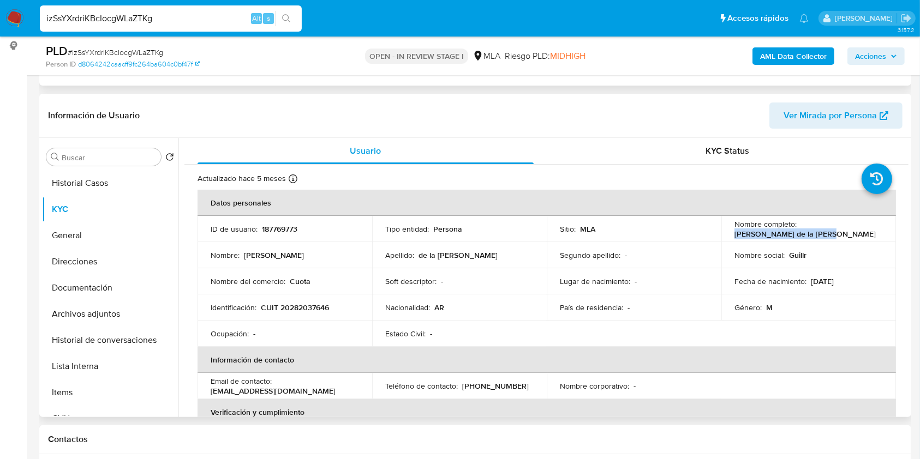
drag, startPoint x: 731, startPoint y: 232, endPoint x: 822, endPoint y: 234, distance: 91.1
click at [822, 234] on div "Nombre completo : [PERSON_NAME] de la [PERSON_NAME]" at bounding box center [808, 229] width 148 height 20
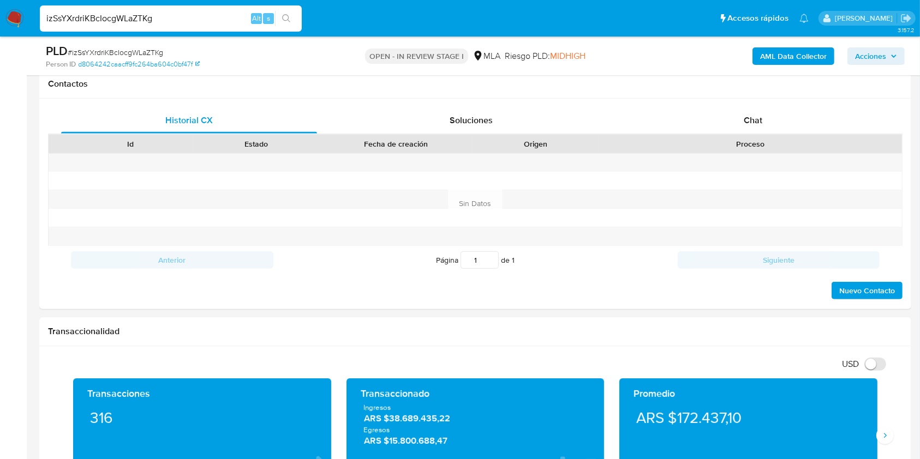
scroll to position [210, 0]
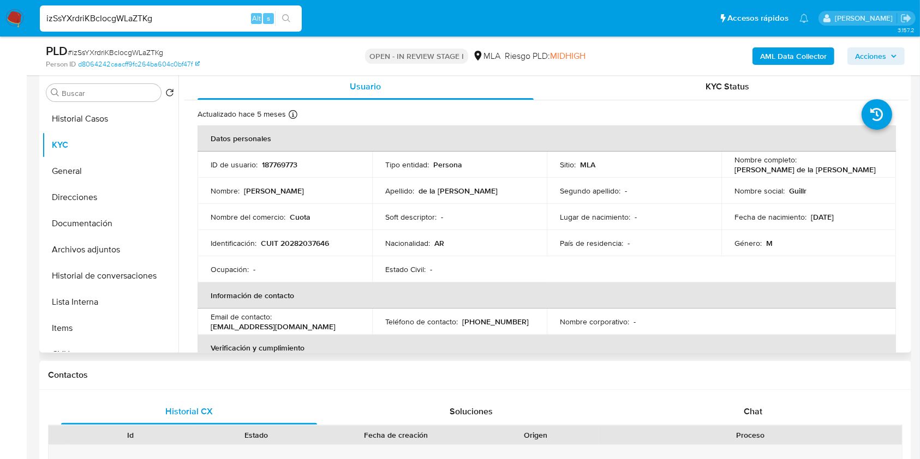
click at [276, 160] on p "187769773" at bounding box center [279, 165] width 35 height 10
copy p "187769773"
click at [134, 57] on span "# izSsYXrdriKBcIocgWLaZTKg" at bounding box center [115, 52] width 95 height 11
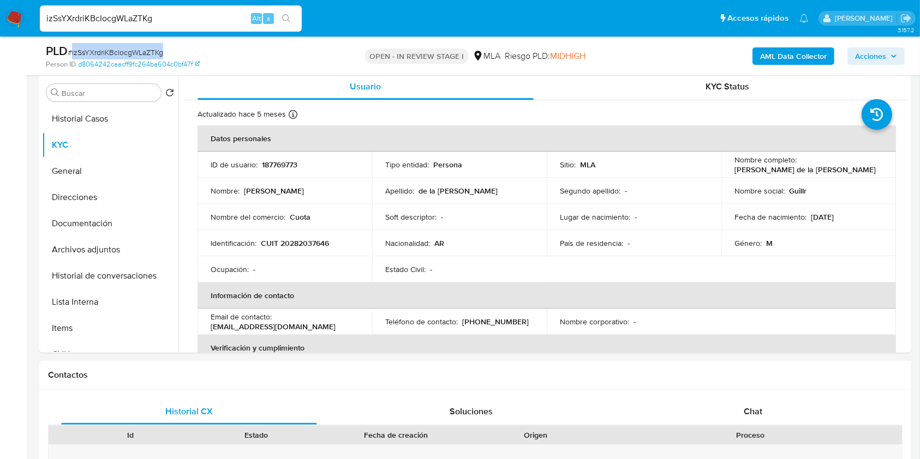
copy span "izSsYXrdriKBcIocgWLaZTKg"
click at [306, 246] on p "CUIT 20282037646" at bounding box center [295, 243] width 68 height 10
copy p "20282037646"
click at [281, 160] on p "187769773" at bounding box center [279, 165] width 35 height 10
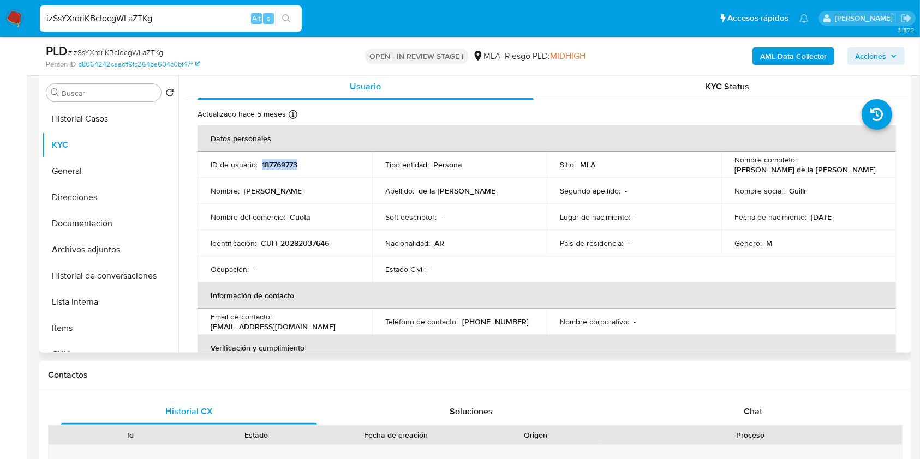
click at [281, 160] on p "187769773" at bounding box center [279, 165] width 35 height 10
copy p "187769773"
click at [80, 248] on button "Archivos adjuntos" at bounding box center [106, 250] width 128 height 26
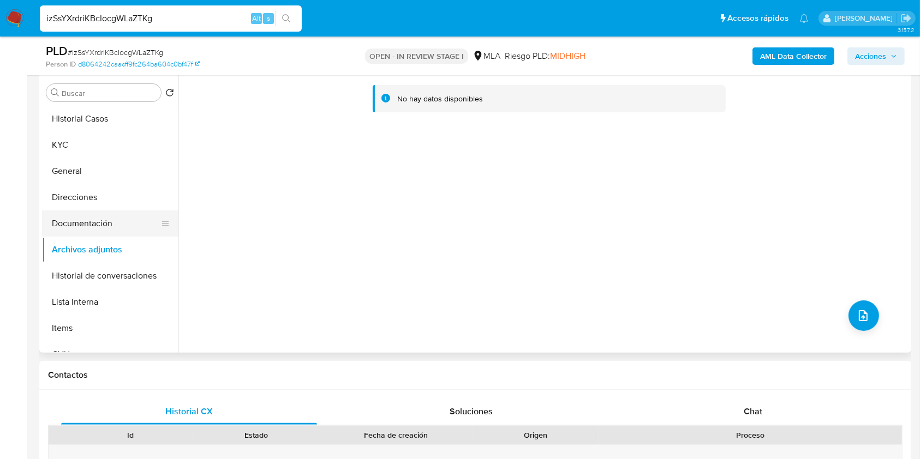
click at [73, 223] on button "Documentación" at bounding box center [106, 224] width 128 height 26
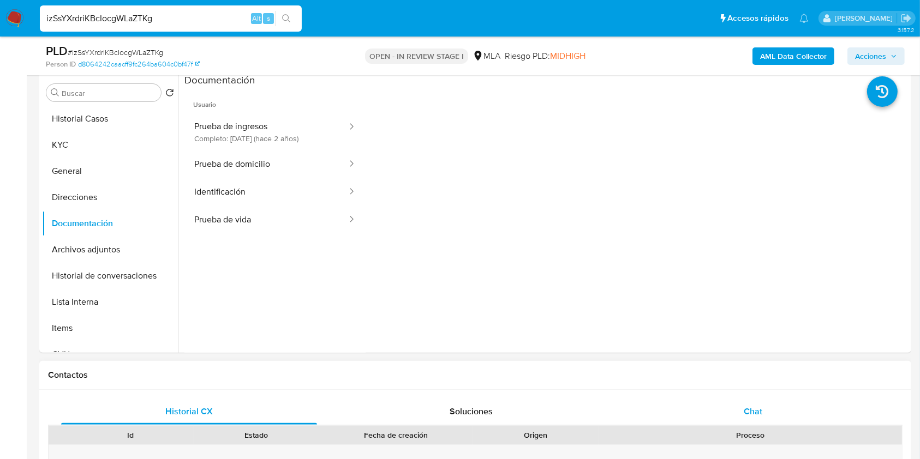
click at [757, 411] on span "Chat" at bounding box center [753, 411] width 19 height 13
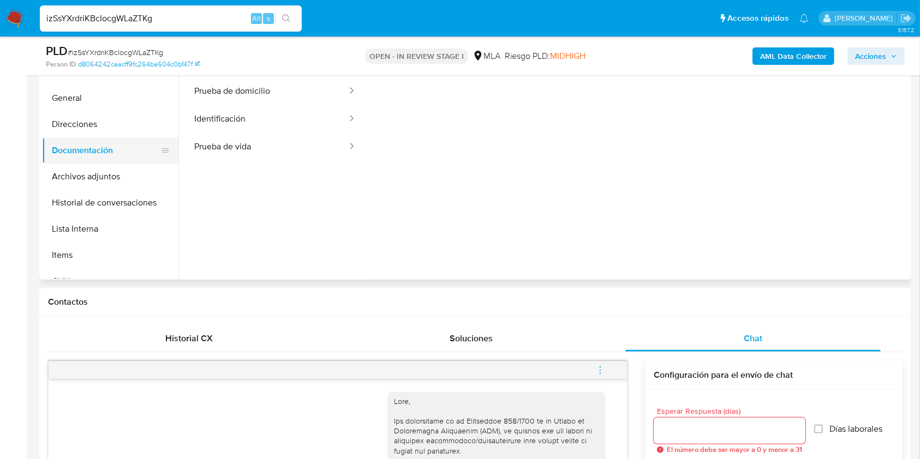
scroll to position [137, 0]
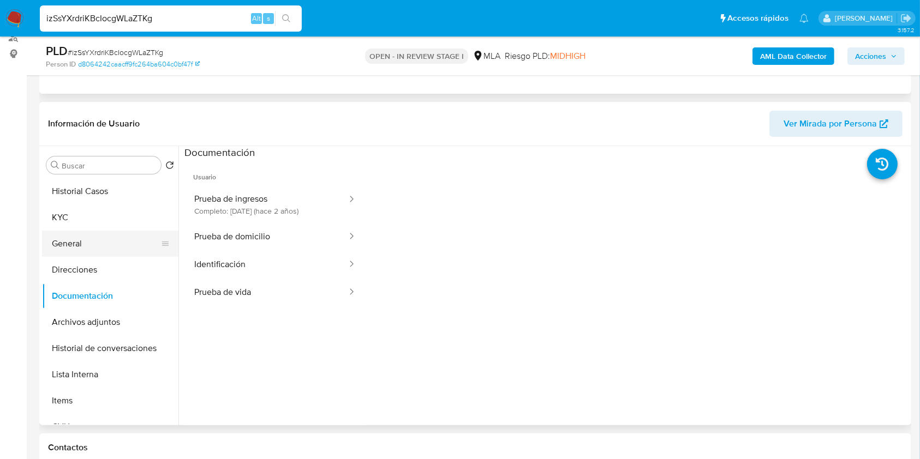
click at [62, 233] on button "General" at bounding box center [106, 244] width 128 height 26
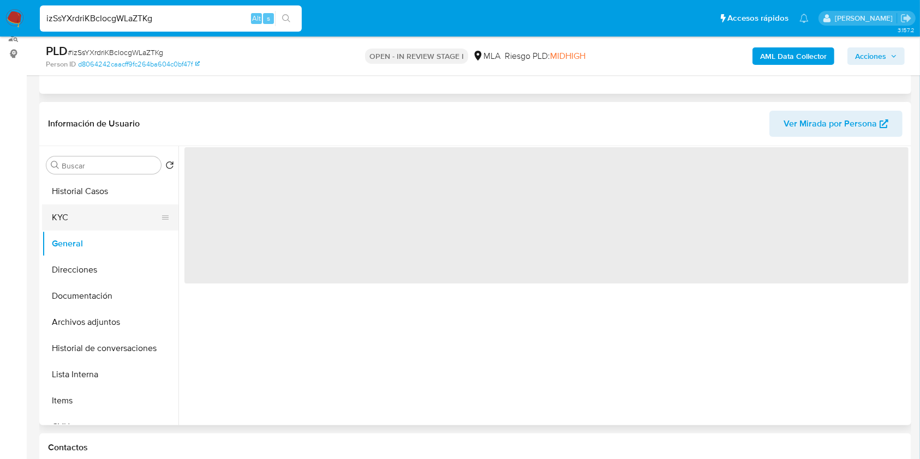
click at [72, 214] on button "KYC" at bounding box center [106, 218] width 128 height 26
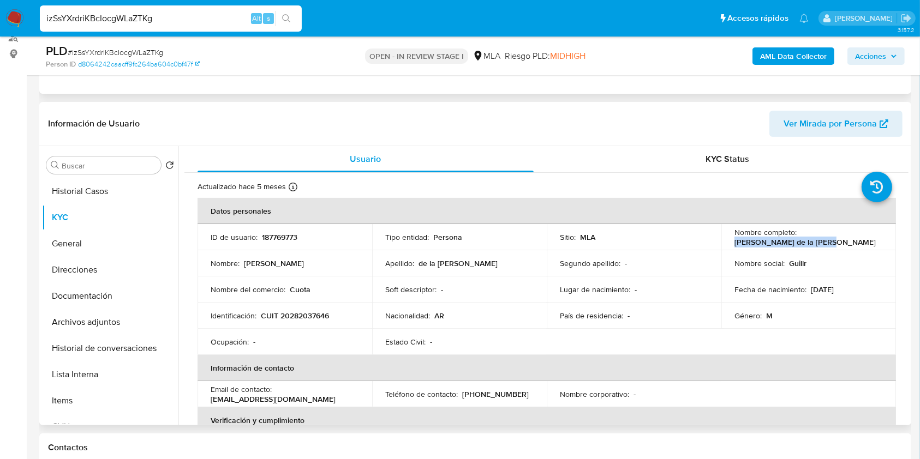
drag, startPoint x: 728, startPoint y: 240, endPoint x: 825, endPoint y: 245, distance: 97.3
click at [825, 245] on td "Nombre completo : [PERSON_NAME] de la [PERSON_NAME]" at bounding box center [808, 237] width 175 height 26
copy p "[PERSON_NAME] de la [PERSON_NAME]"
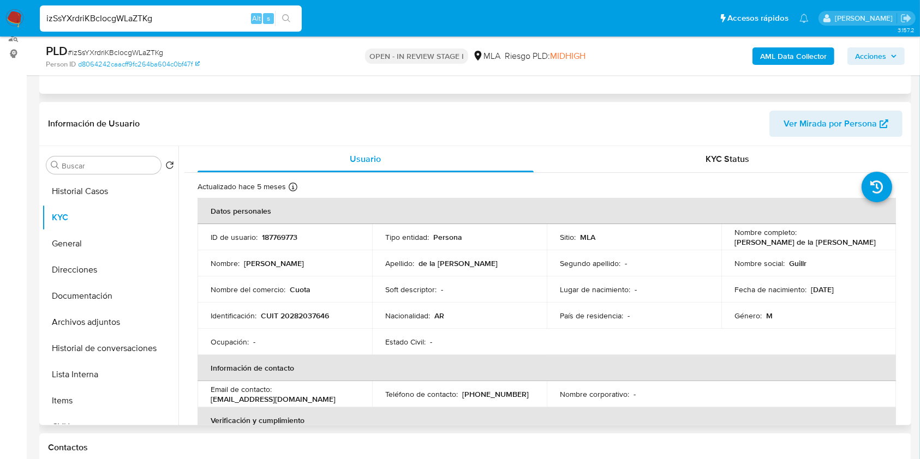
click at [306, 320] on p "CUIT 20282037646" at bounding box center [295, 316] width 68 height 10
copy p "20282037646"
drag, startPoint x: 89, startPoint y: 290, endPoint x: 196, endPoint y: 295, distance: 107.6
click at [91, 290] on button "Documentación" at bounding box center [110, 296] width 136 height 26
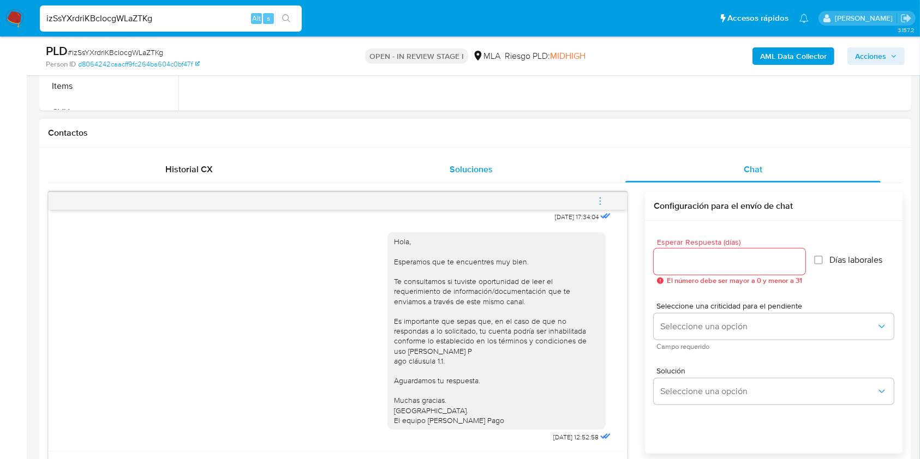
scroll to position [355, 0]
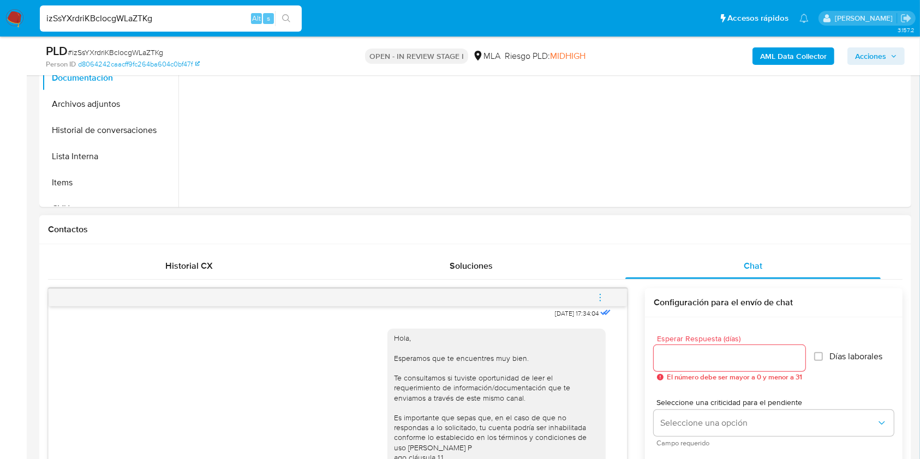
click at [604, 304] on span "menu-action" at bounding box center [600, 298] width 10 height 26
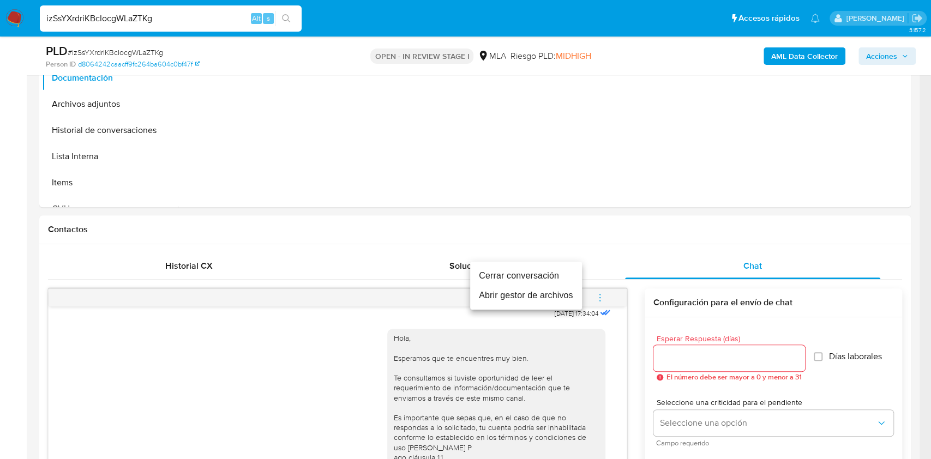
click at [487, 274] on li "Cerrar conversación" at bounding box center [526, 276] width 112 height 20
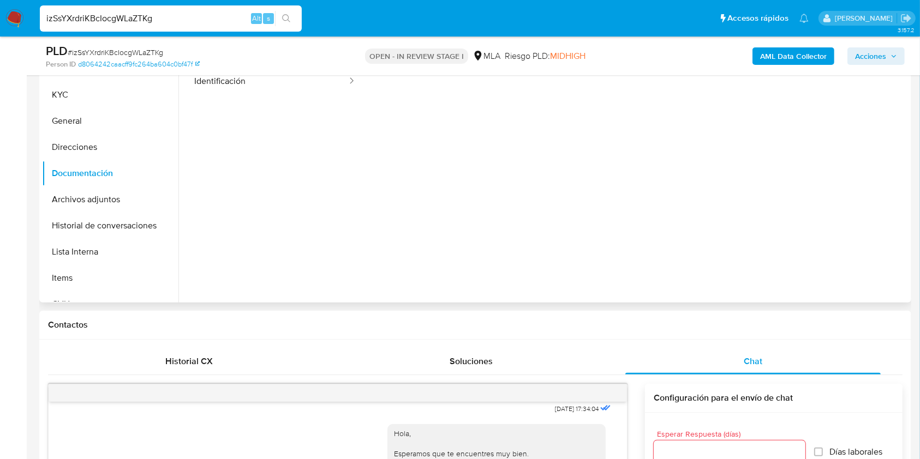
scroll to position [61, 0]
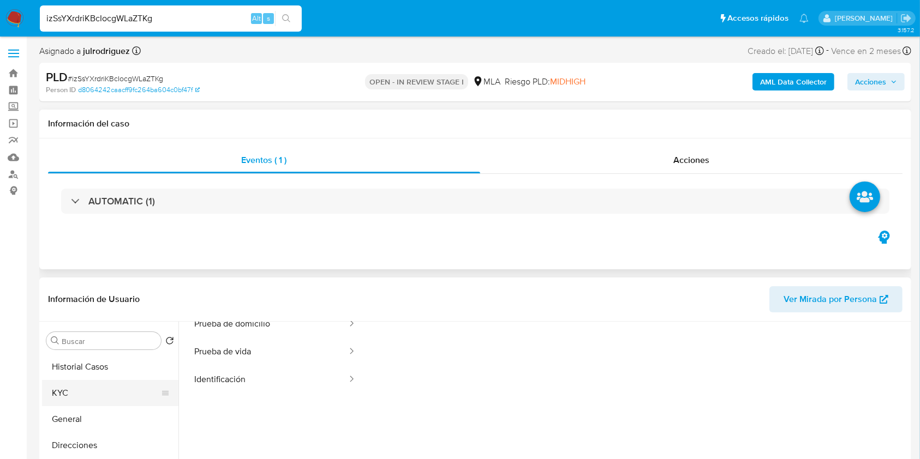
click at [94, 398] on button "KYC" at bounding box center [106, 393] width 128 height 26
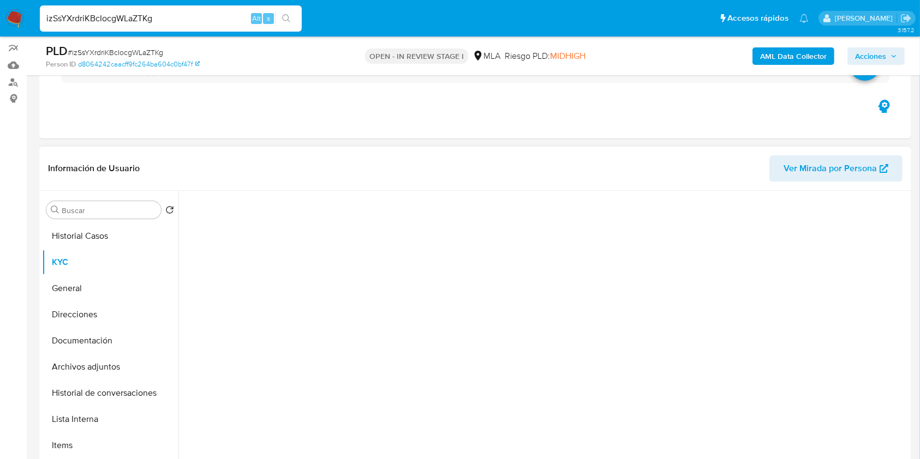
scroll to position [145, 0]
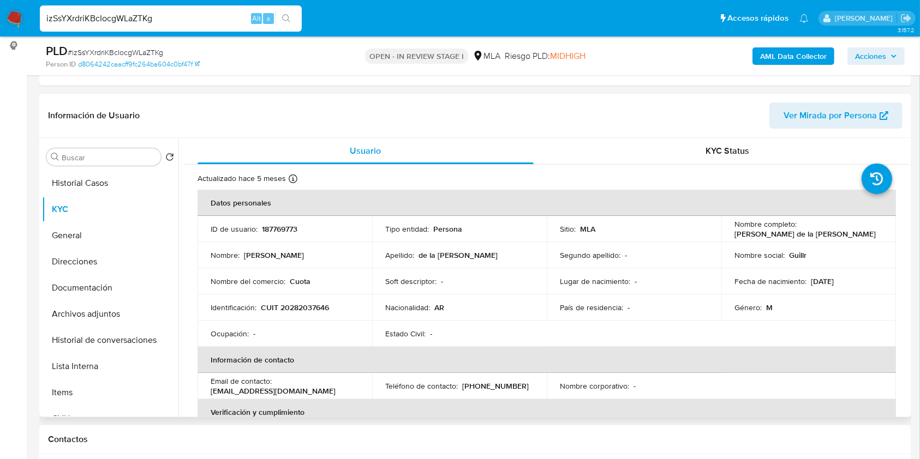
click at [287, 225] on p "187769773" at bounding box center [279, 229] width 35 height 10
copy p "187769773"
click at [114, 50] on span "# izSsYXrdriKBcIocgWLaZTKg" at bounding box center [115, 52] width 95 height 11
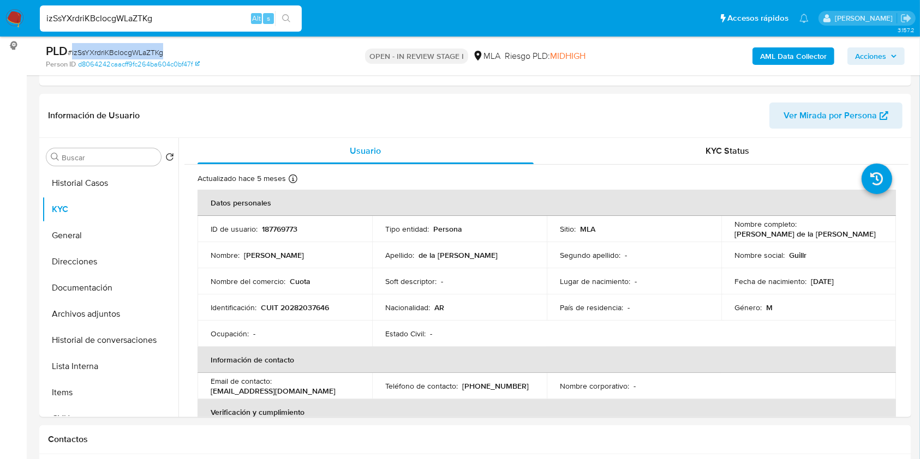
copy span "izSsYXrdriKBcIocgWLaZTKg"
click at [95, 343] on button "Historial de conversaciones" at bounding box center [106, 340] width 128 height 26
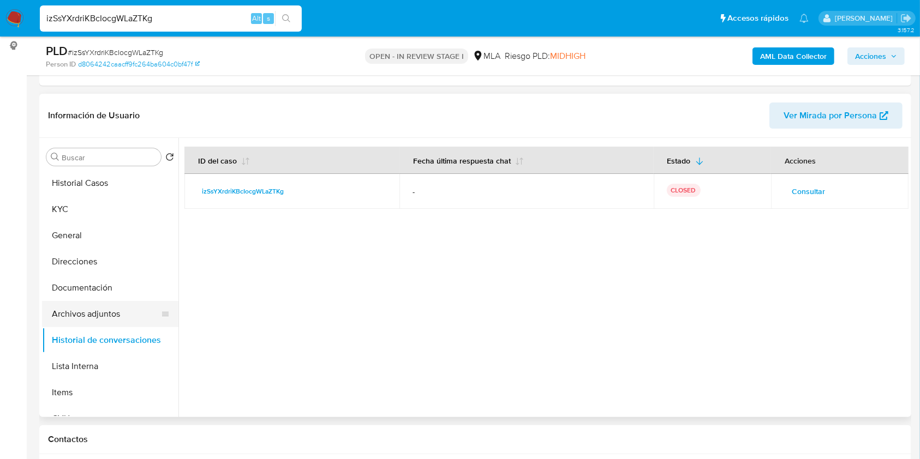
click at [92, 306] on button "Archivos adjuntos" at bounding box center [106, 314] width 128 height 26
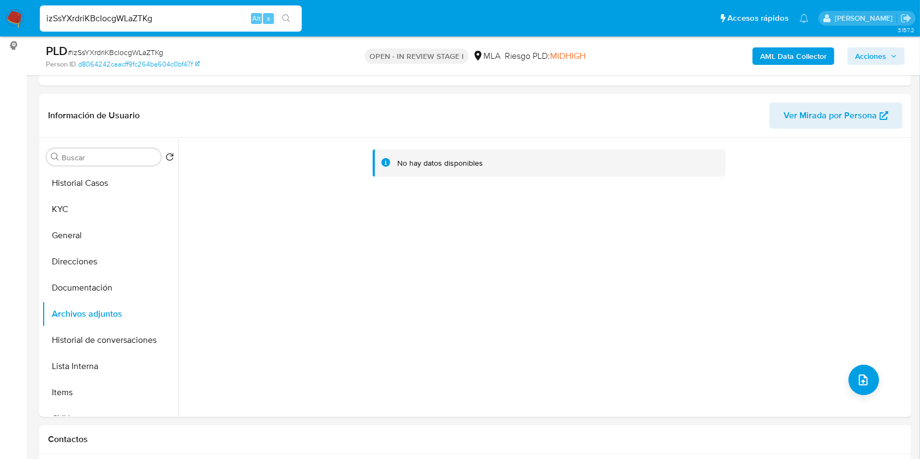
click at [791, 52] on b "AML Data Collector" at bounding box center [793, 55] width 67 height 17
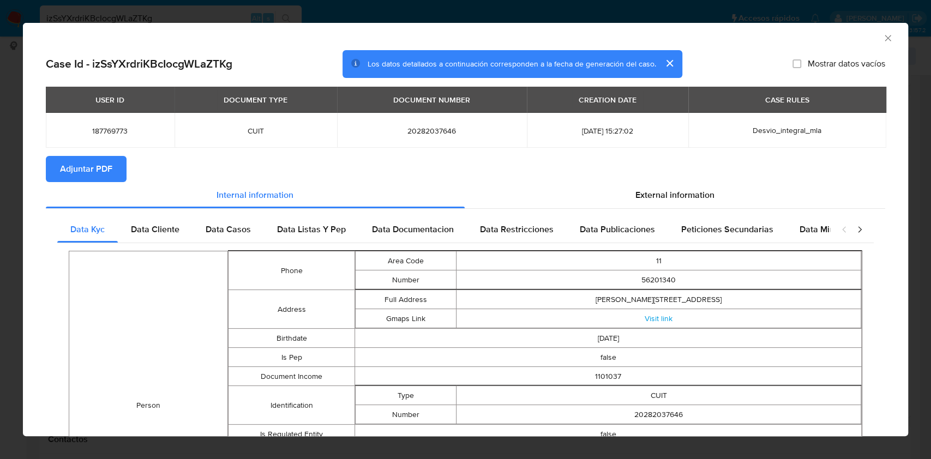
click at [122, 174] on button "Adjuntar PDF" at bounding box center [86, 169] width 81 height 26
click at [883, 33] on icon "Cerrar ventana" at bounding box center [888, 38] width 11 height 11
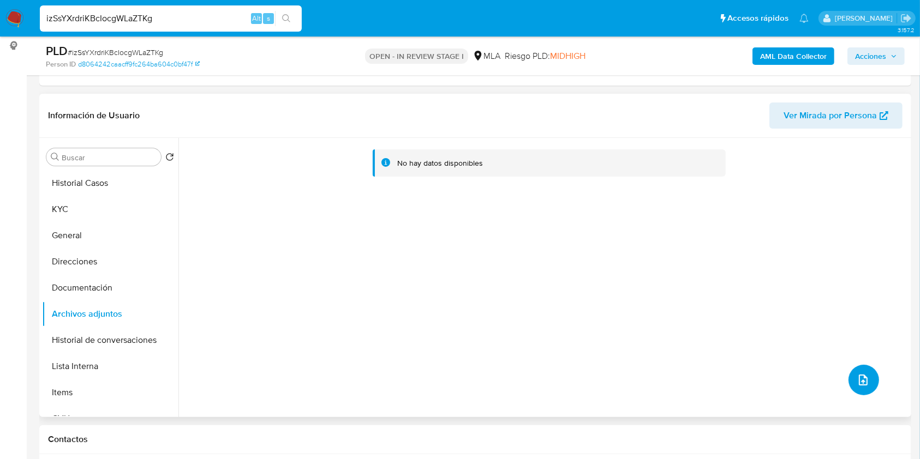
click at [868, 371] on button "upload-file" at bounding box center [864, 380] width 31 height 31
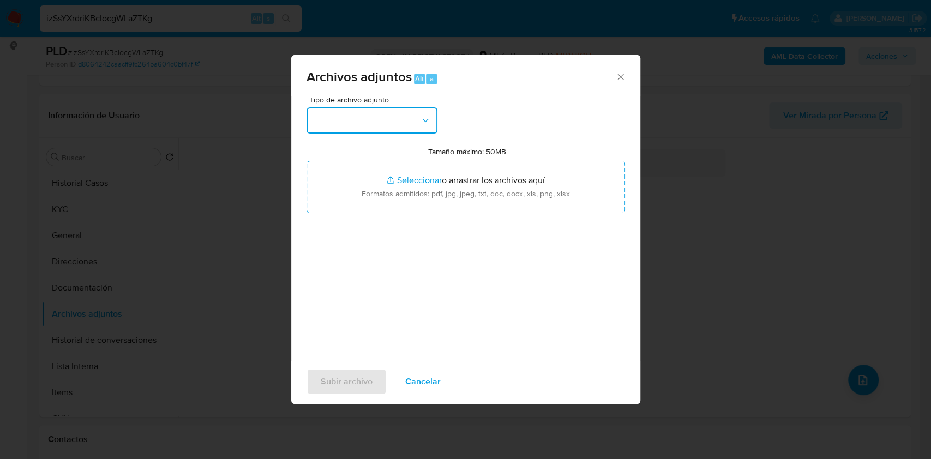
click at [375, 116] on button "button" at bounding box center [372, 120] width 131 height 26
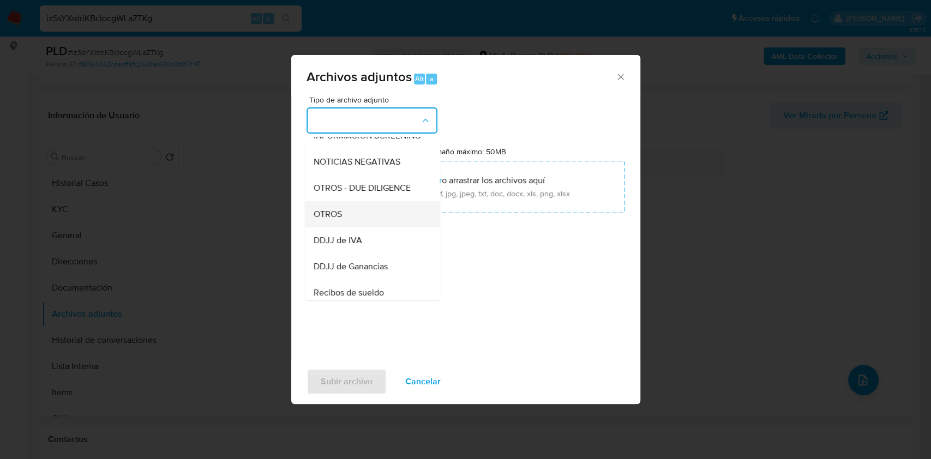
click at [353, 219] on div "OTROS" at bounding box center [368, 214] width 111 height 26
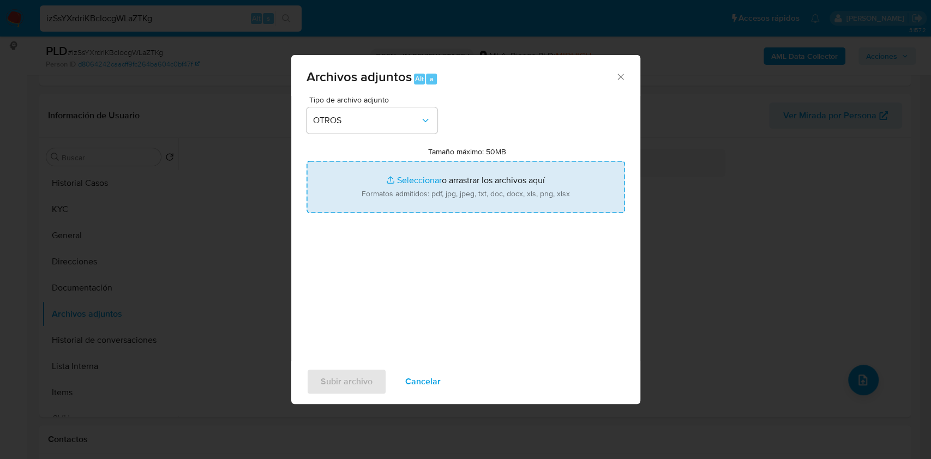
click at [399, 188] on input "Tamaño máximo: 50MB Seleccionar archivos" at bounding box center [466, 187] width 319 height 52
type input "C:\fakepath\Jose Guillermo de la Cruz - NOSIS - AGOSTO 2025.pdf"
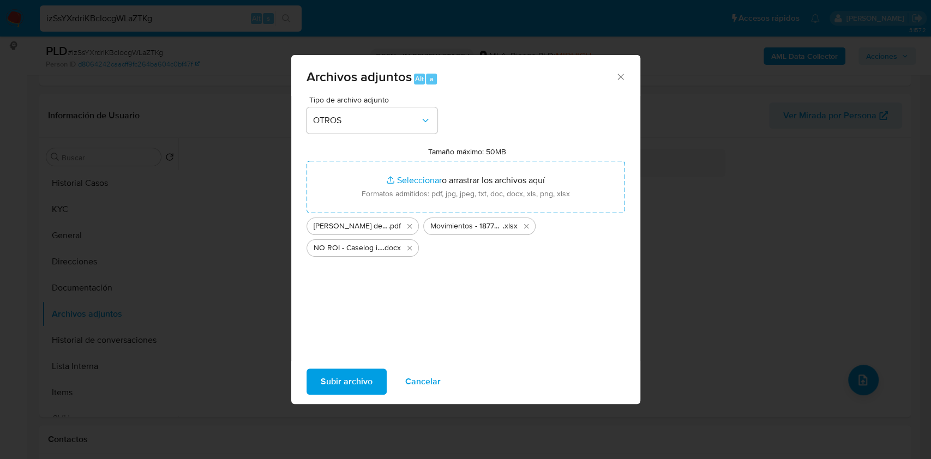
click at [332, 391] on span "Subir archivo" at bounding box center [347, 382] width 52 height 24
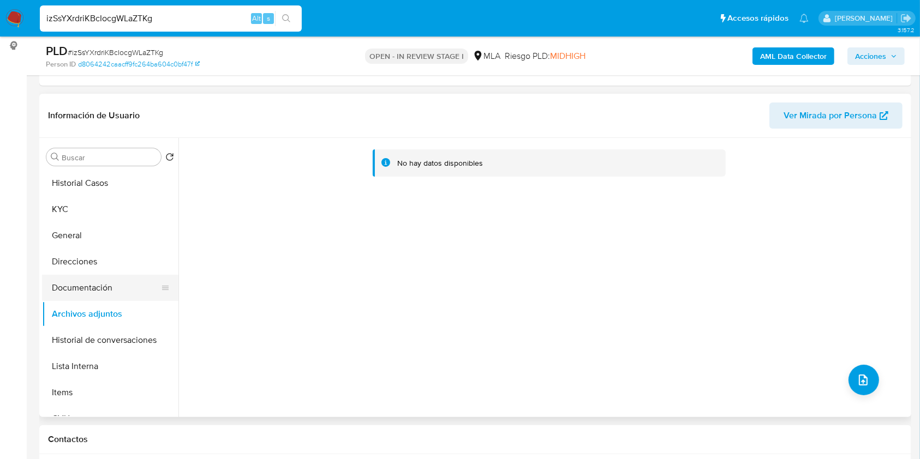
click at [91, 288] on button "Documentación" at bounding box center [106, 288] width 128 height 26
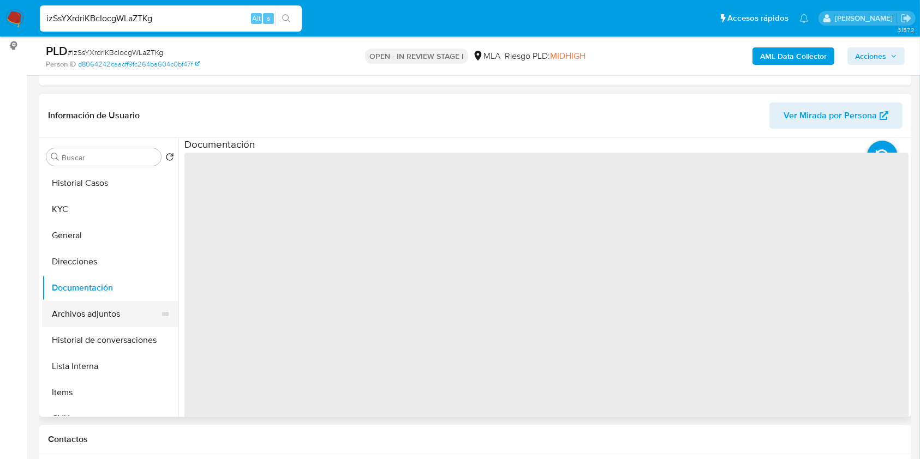
click at [92, 318] on button "Archivos adjuntos" at bounding box center [106, 314] width 128 height 26
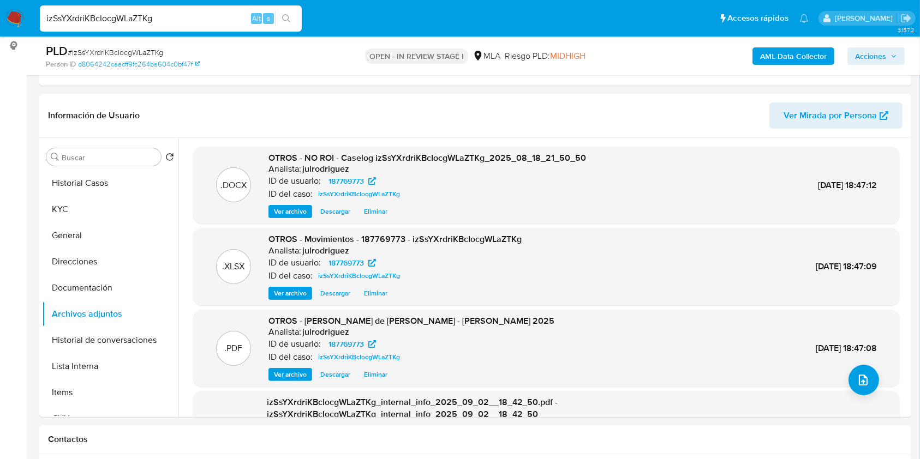
click at [872, 57] on span "Acciones" at bounding box center [870, 55] width 31 height 17
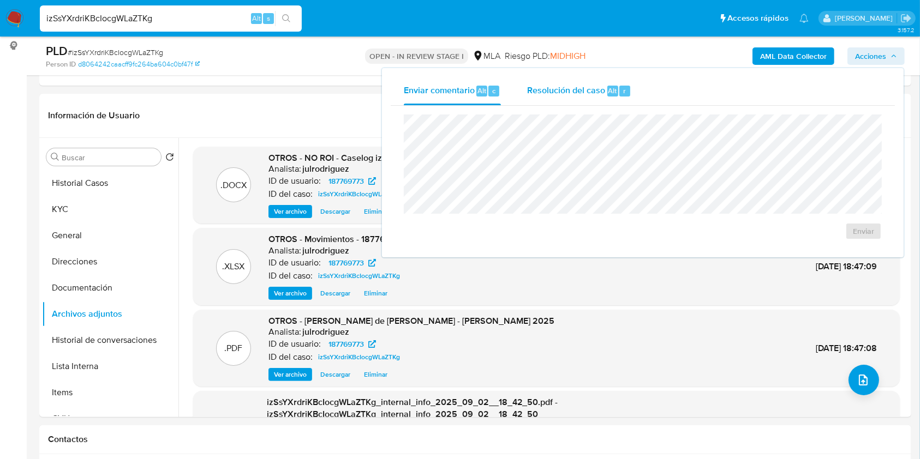
click at [550, 89] on span "Resolución del caso" at bounding box center [566, 90] width 78 height 13
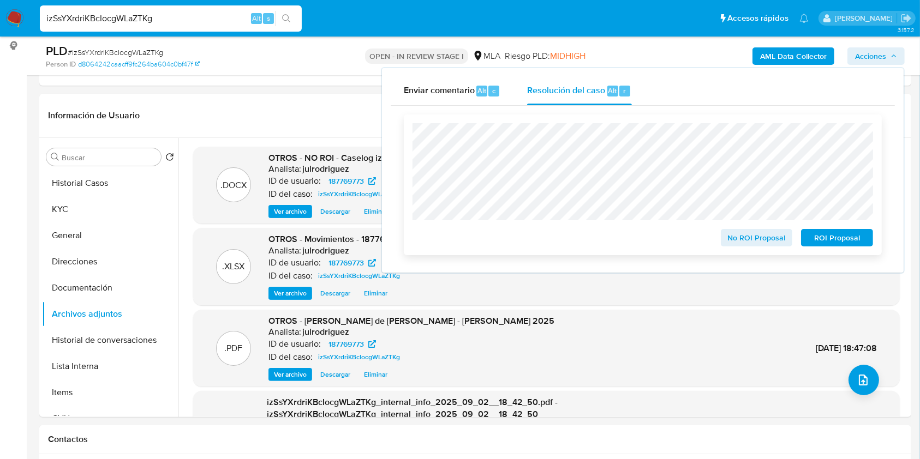
click at [746, 233] on span "No ROI Proposal" at bounding box center [756, 237] width 57 height 15
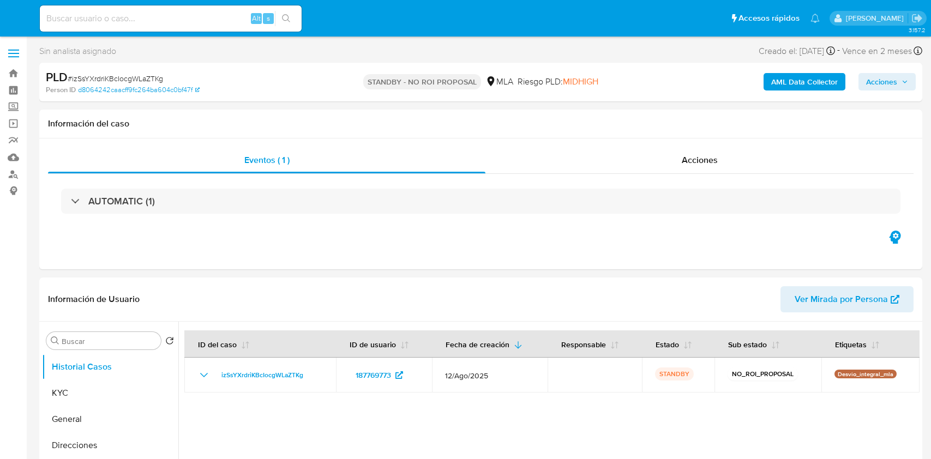
select select "10"
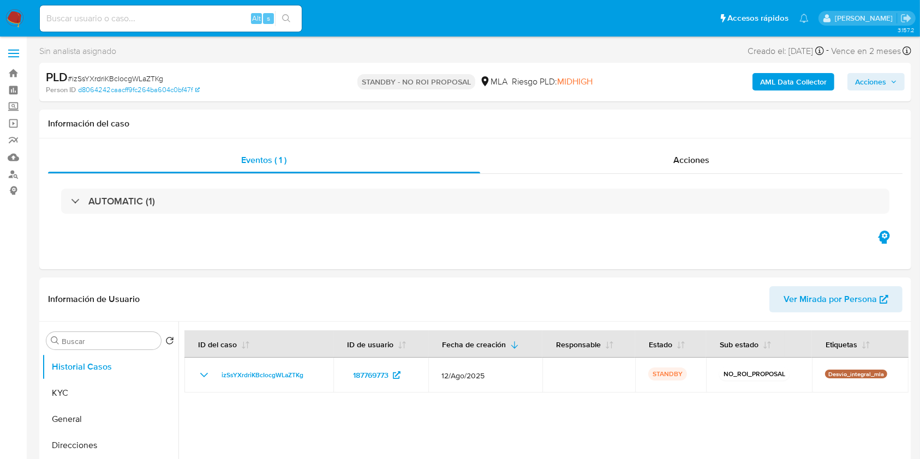
click at [168, 15] on input at bounding box center [171, 18] width 262 height 14
paste input "Ih1mqe995ngkmYX8cds5F8GR"
type input "Ih1mqe995ngkmYX8cds5F8GR"
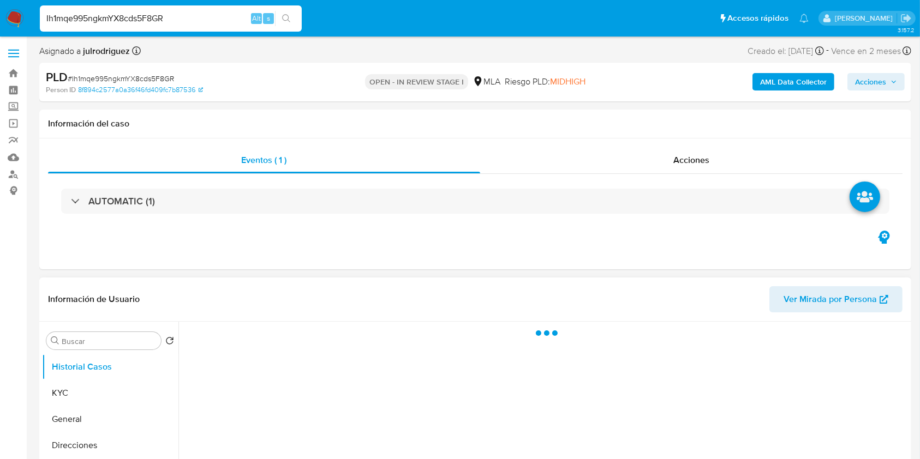
select select "10"
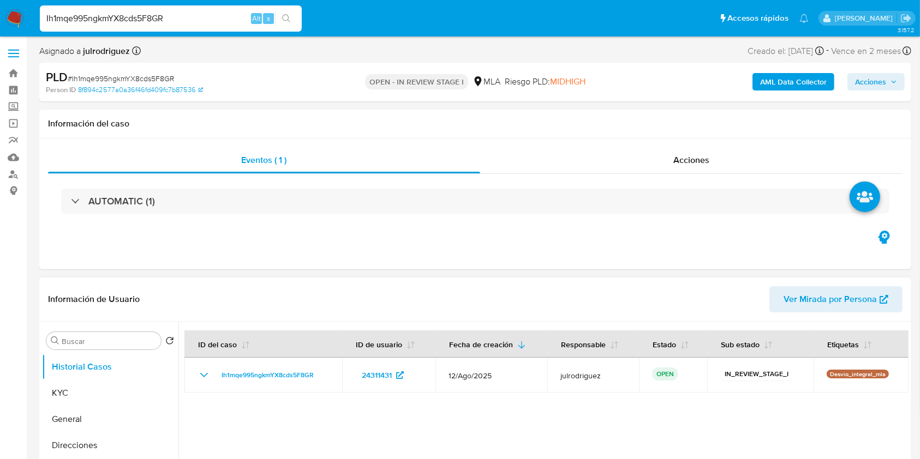
scroll to position [145, 0]
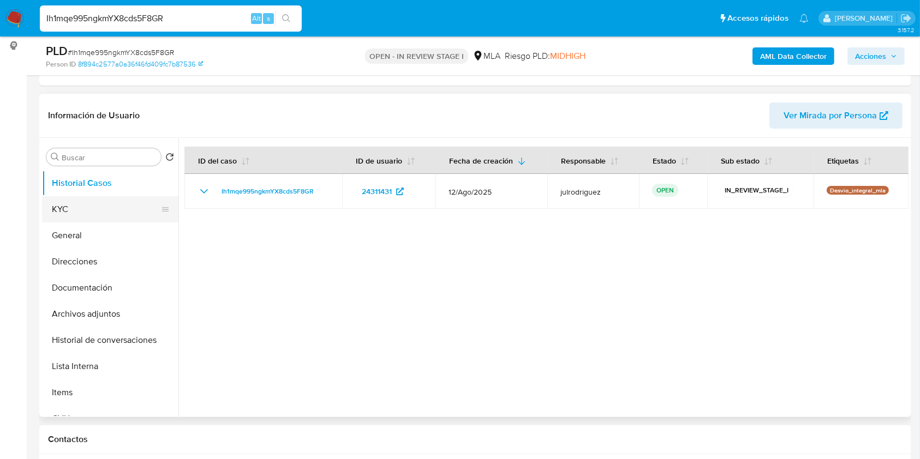
click at [110, 207] on button "KYC" at bounding box center [106, 209] width 128 height 26
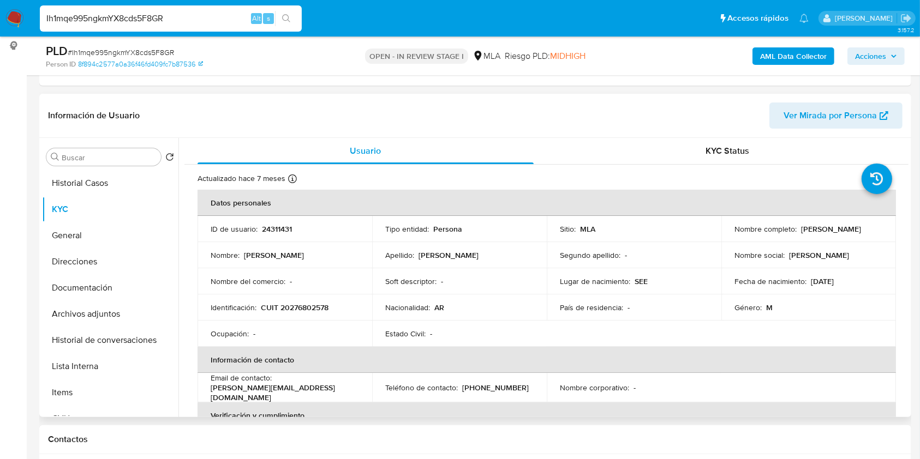
drag, startPoint x: 744, startPoint y: 239, endPoint x: 868, endPoint y: 238, distance: 123.9
click at [868, 238] on td "Nombre completo : [PERSON_NAME]" at bounding box center [808, 229] width 175 height 26
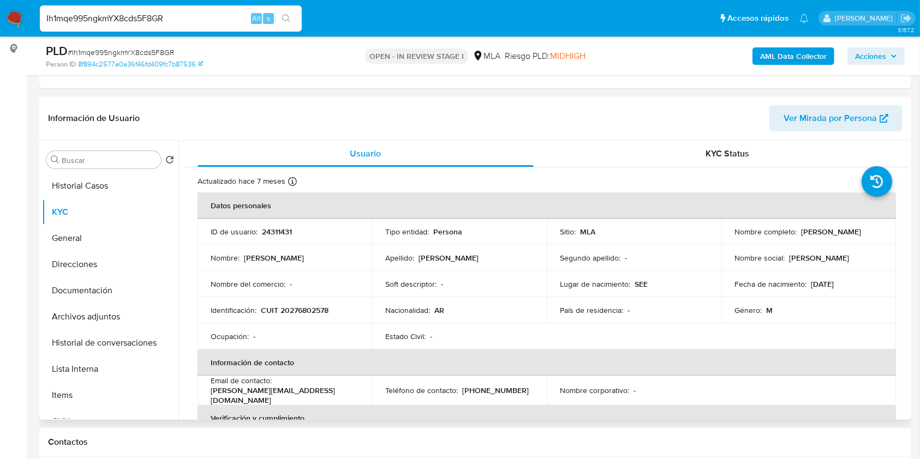
scroll to position [47, 0]
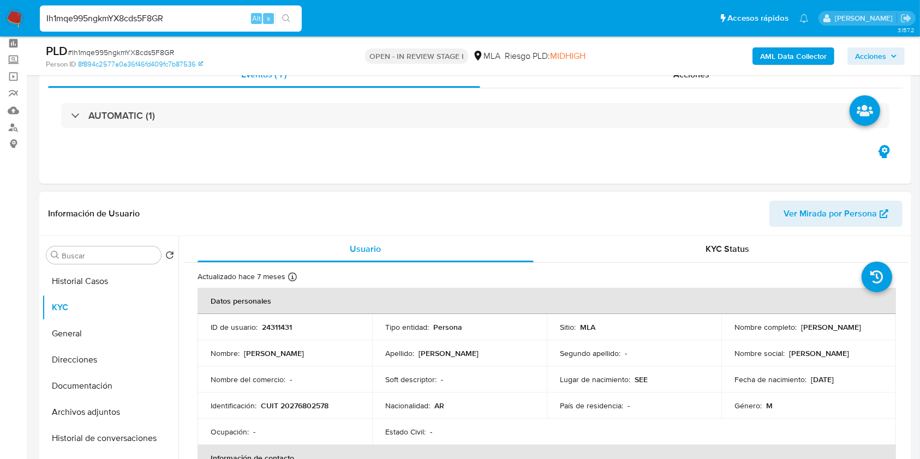
click at [280, 324] on p "24311431" at bounding box center [277, 327] width 30 height 10
copy p "24311431"
click at [139, 53] on span "# Ih1mqe995ngkmYX8cds5F8GR" at bounding box center [121, 52] width 106 height 11
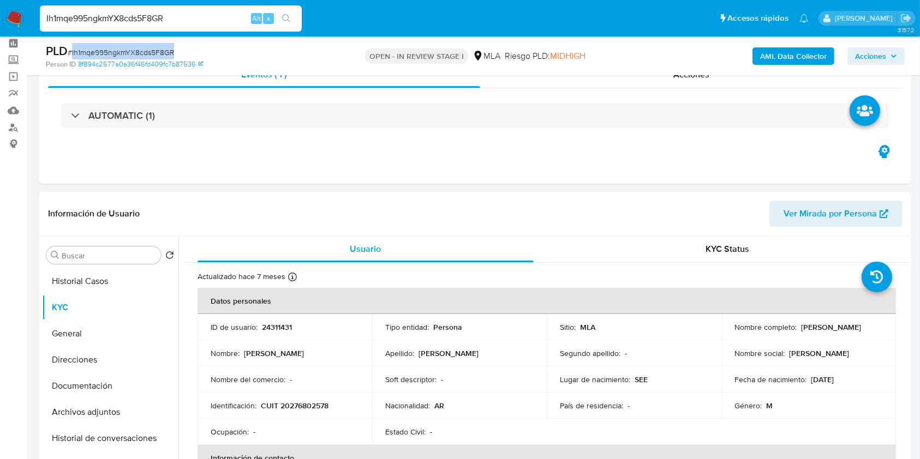
copy span "Ih1mqe995ngkmYX8cds5F8GR"
click at [100, 378] on button "Documentación" at bounding box center [106, 386] width 128 height 26
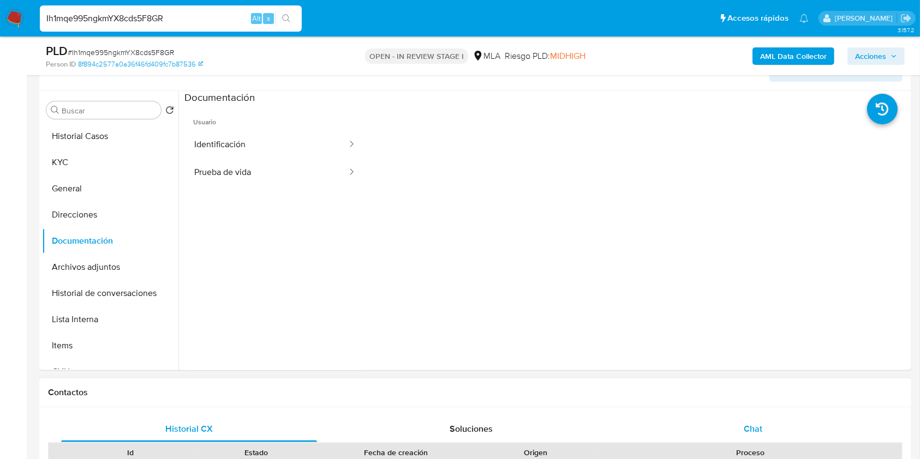
click at [733, 421] on div "Chat" at bounding box center [753, 429] width 256 height 26
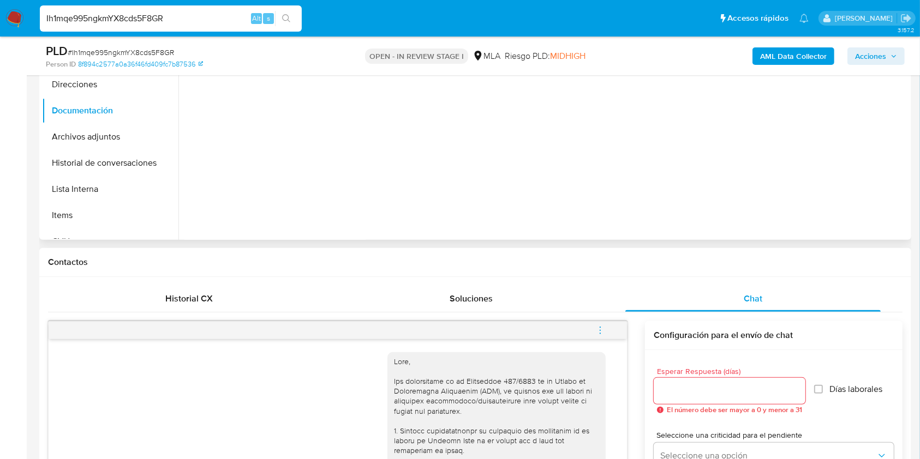
scroll to position [192, 0]
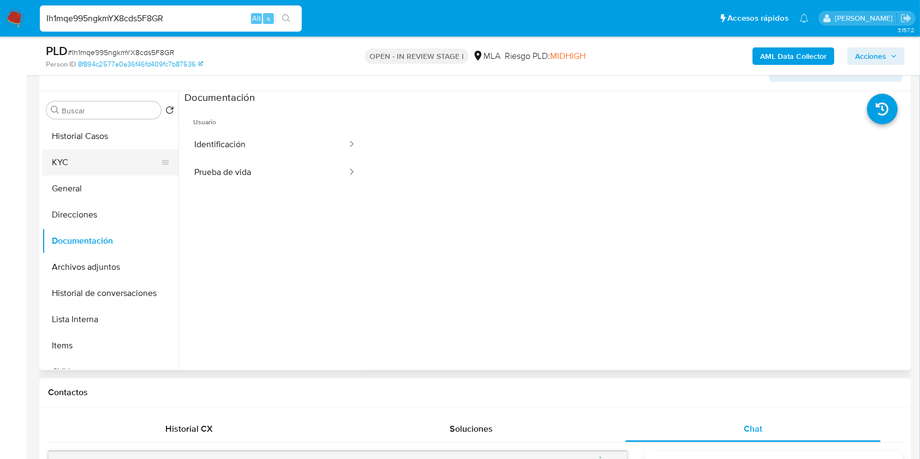
click at [110, 163] on button "KYC" at bounding box center [106, 163] width 128 height 26
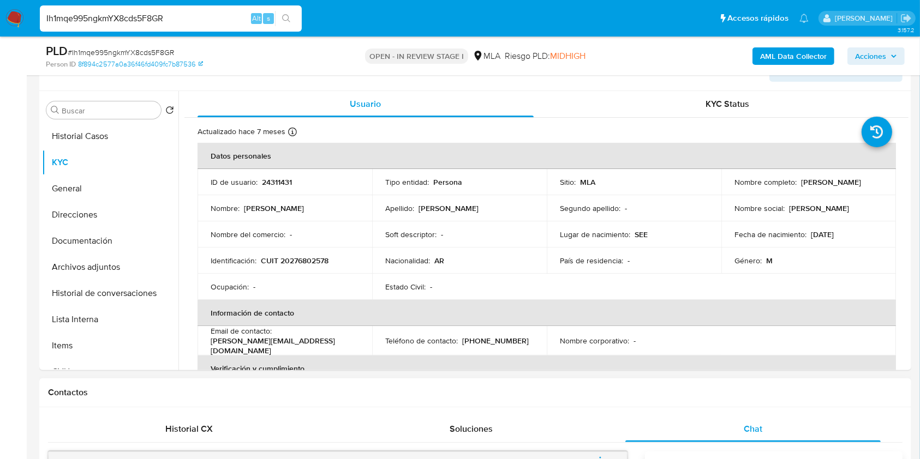
click at [292, 256] on p "CUIT 20276802578" at bounding box center [295, 261] width 68 height 10
copy p "20276802578"
click at [276, 181] on p "24311431" at bounding box center [277, 182] width 30 height 10
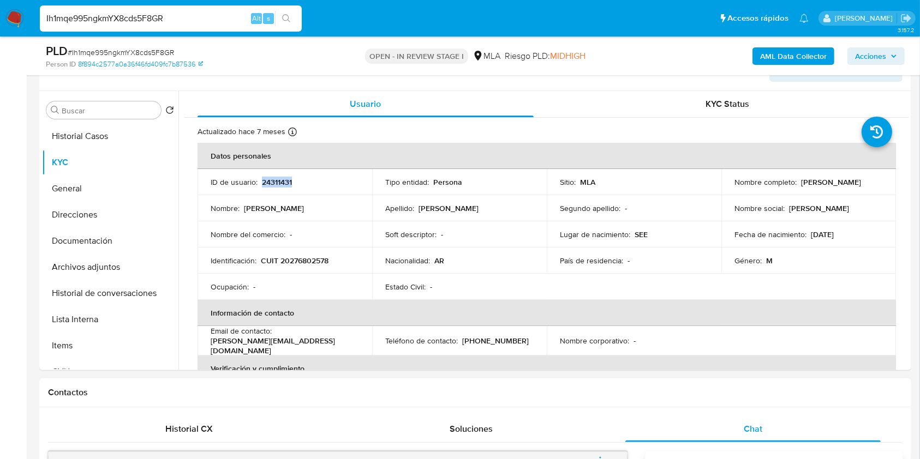
copy p "24311431"
click at [327, 256] on p "CUIT 20276802578" at bounding box center [295, 261] width 68 height 10
click at [314, 257] on p "CUIT 20276802578" at bounding box center [295, 261] width 68 height 10
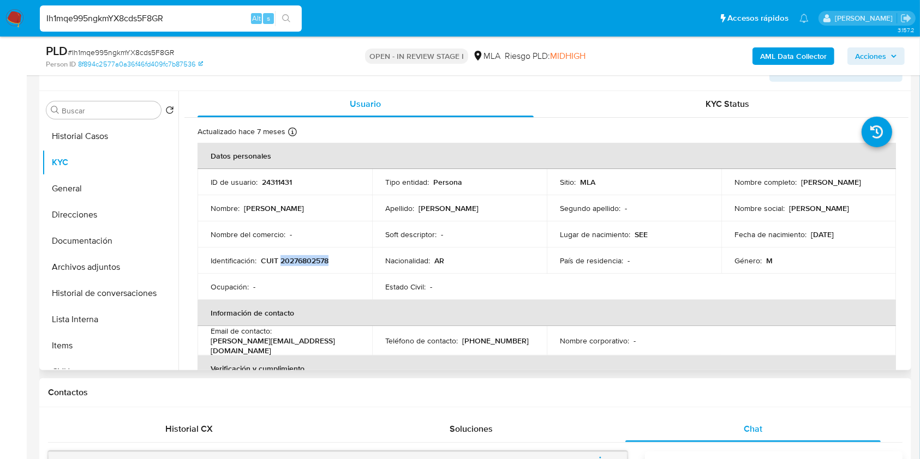
copy p "20276802578"
drag, startPoint x: 726, startPoint y: 188, endPoint x: 828, endPoint y: 182, distance: 102.2
click at [828, 182] on td "Nombre completo : Claudio Javier Rodriguez" at bounding box center [808, 182] width 175 height 26
drag, startPoint x: 817, startPoint y: 190, endPoint x: 730, endPoint y: 190, distance: 87.3
click at [730, 190] on td "Nombre completo : Claudio Javier Rodriguez" at bounding box center [808, 182] width 175 height 26
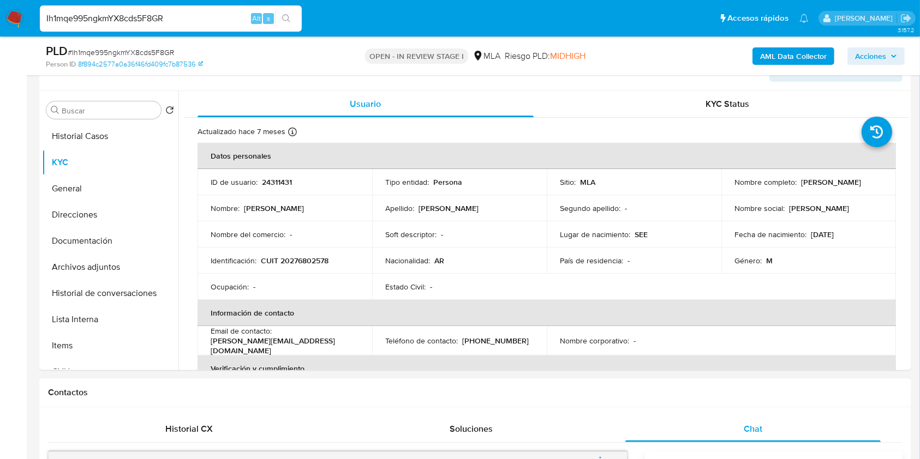
copy p "[PERSON_NAME] [PERSON_NAME]"
click at [302, 257] on p "CUIT 20276802578" at bounding box center [295, 261] width 68 height 10
click at [773, 193] on td "Nombre completo : Claudio Javier Rodriguez" at bounding box center [808, 182] width 175 height 26
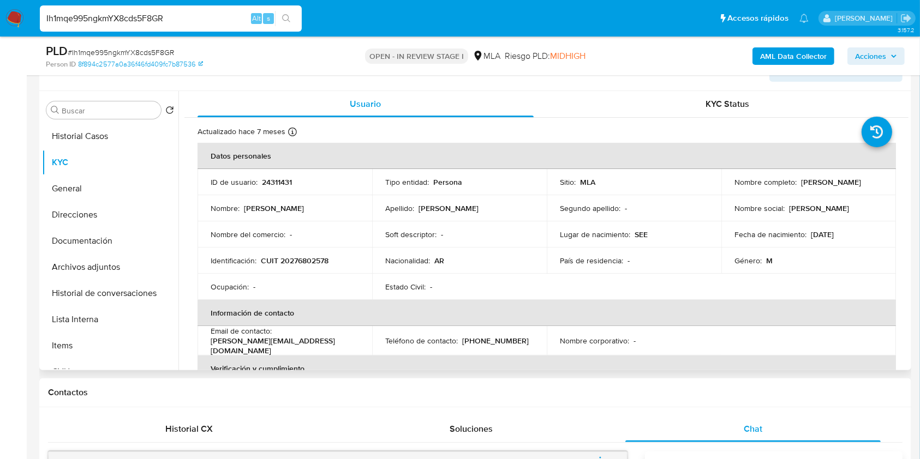
click at [773, 193] on td "Nombre completo : Claudio Javier Rodriguez" at bounding box center [808, 182] width 175 height 26
drag, startPoint x: 817, startPoint y: 183, endPoint x: 724, endPoint y: 187, distance: 92.8
click at [724, 187] on td "Nombre completo : Claudio Javier Rodriguez" at bounding box center [808, 182] width 175 height 26
copy p "[PERSON_NAME] [PERSON_NAME]"
click at [321, 260] on p "CUIT 20276802578" at bounding box center [295, 261] width 68 height 10
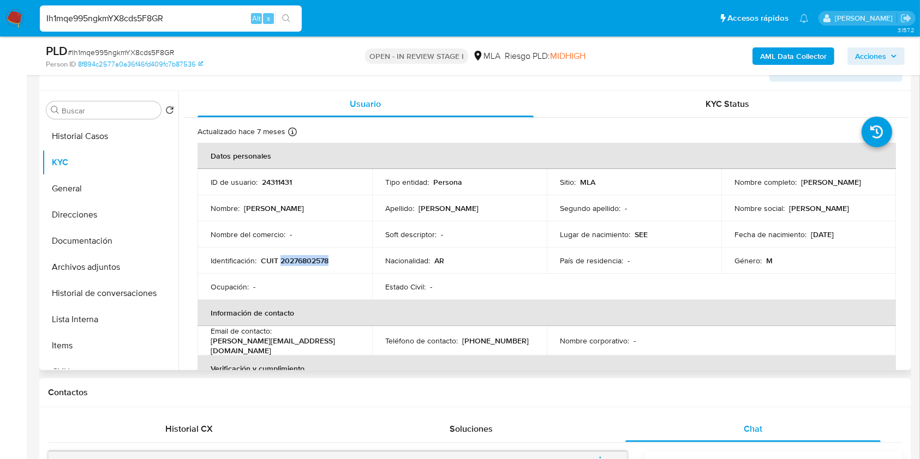
click at [321, 260] on p "CUIT 20276802578" at bounding box center [295, 261] width 68 height 10
copy p "20276802578"
click at [122, 243] on button "Documentación" at bounding box center [106, 241] width 128 height 26
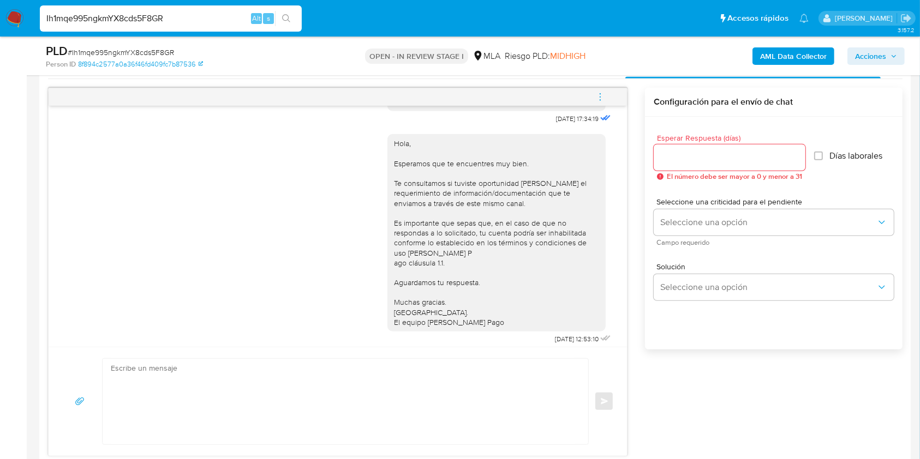
scroll to position [265, 0]
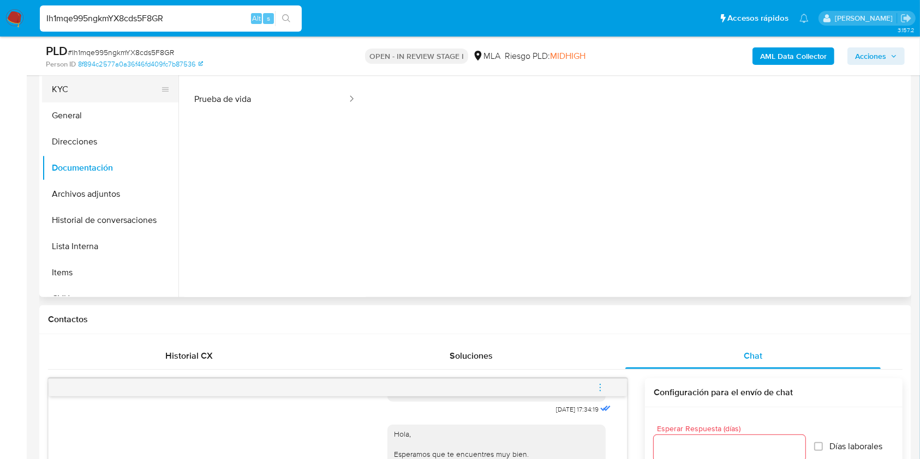
click at [61, 97] on button "KYC" at bounding box center [106, 89] width 128 height 26
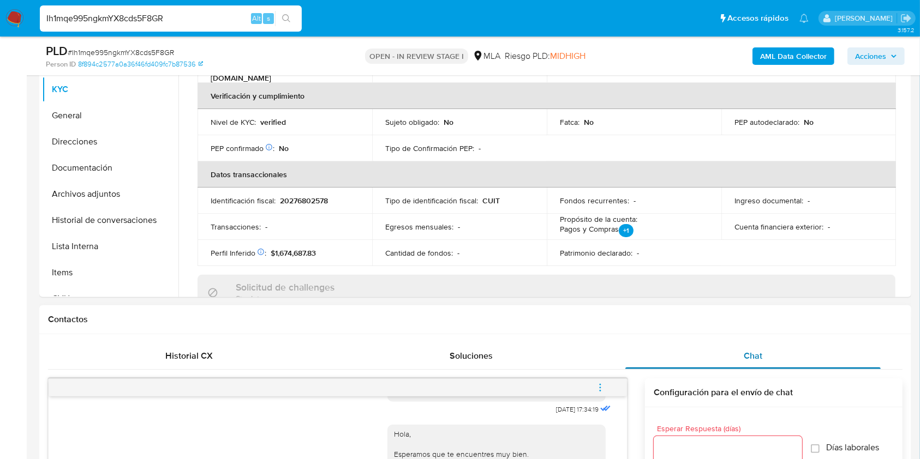
scroll to position [291, 0]
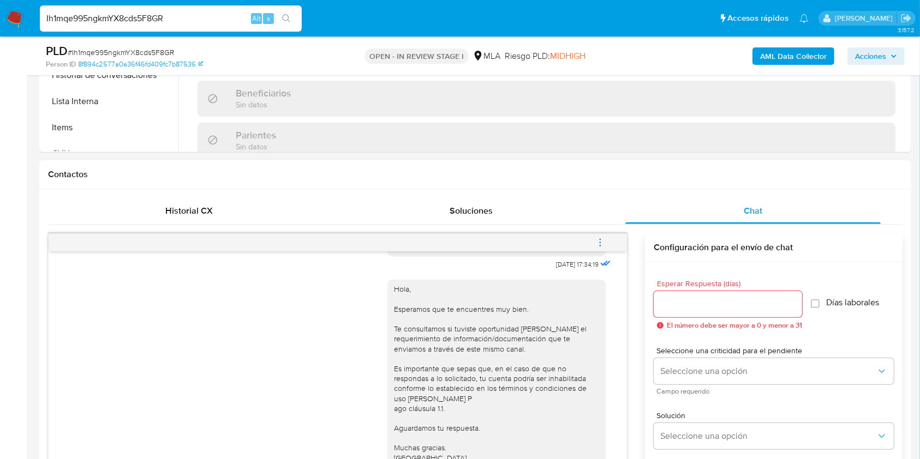
click at [695, 300] on input "Esperar Respuesta (días)" at bounding box center [728, 304] width 148 height 14
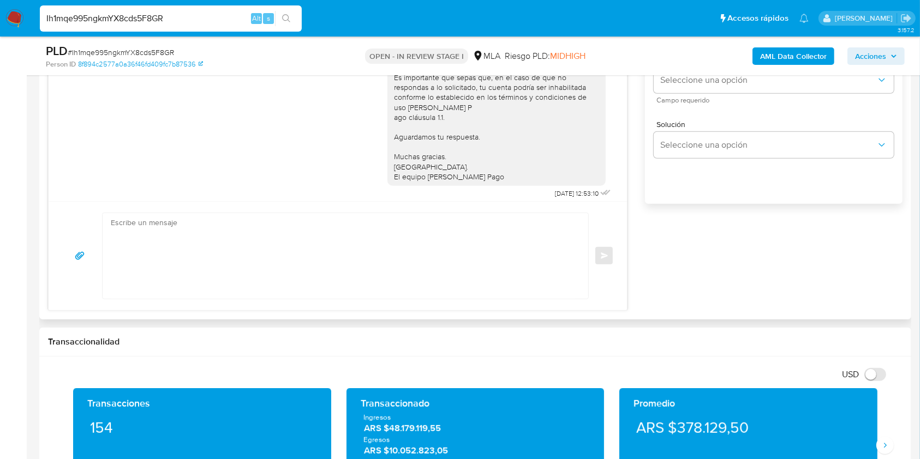
scroll to position [629, 0]
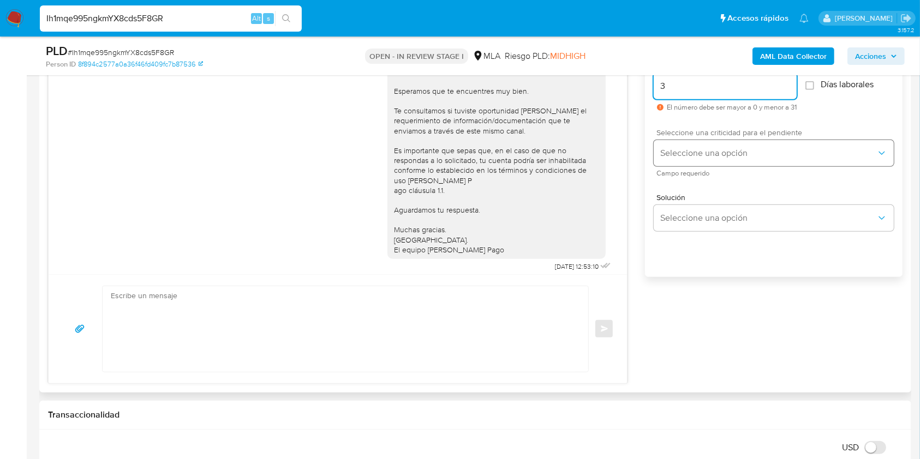
type input "3"
click at [701, 163] on button "Seleccione una opción" at bounding box center [774, 153] width 240 height 26
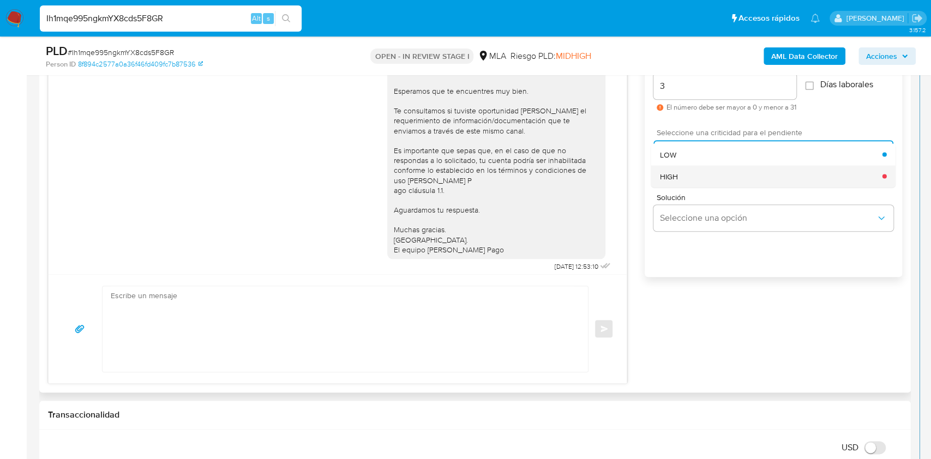
click at [687, 177] on div "HIGH" at bounding box center [771, 176] width 223 height 22
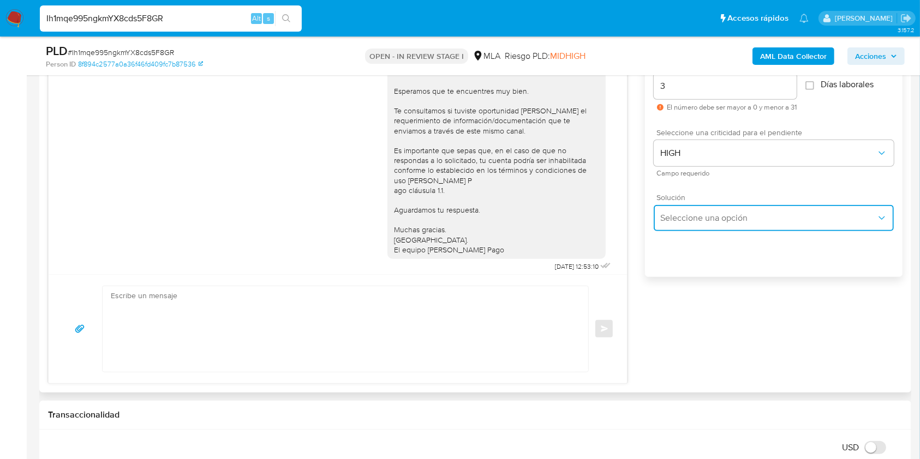
click at [710, 220] on span "Seleccione una opción" at bounding box center [768, 218] width 216 height 11
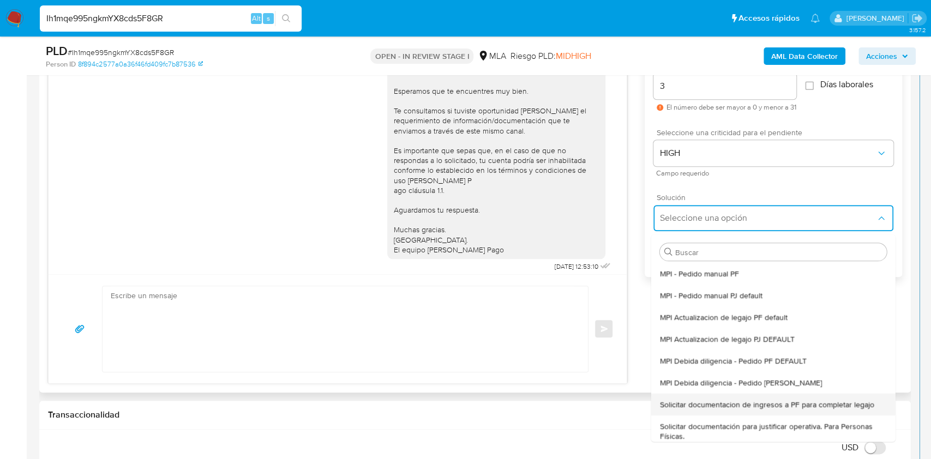
click at [738, 401] on span "Solicitar documentacion de ingresos a PF para completar legajo" at bounding box center [767, 405] width 214 height 10
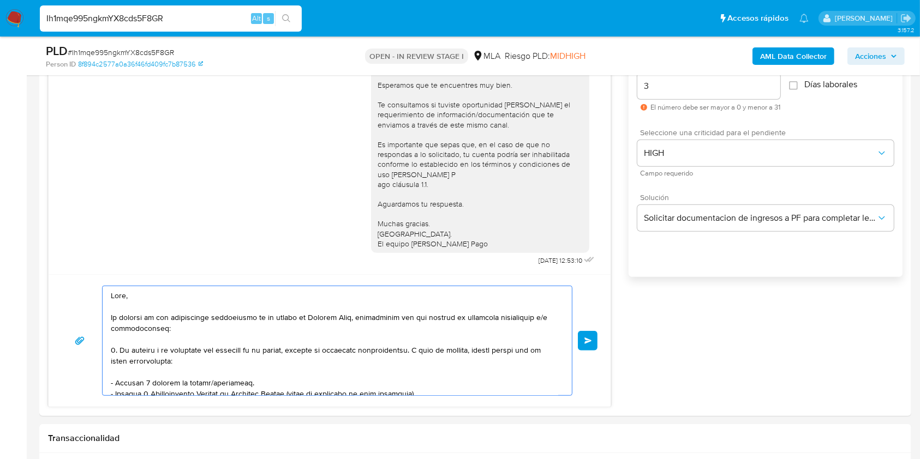
scroll to position [673, 0]
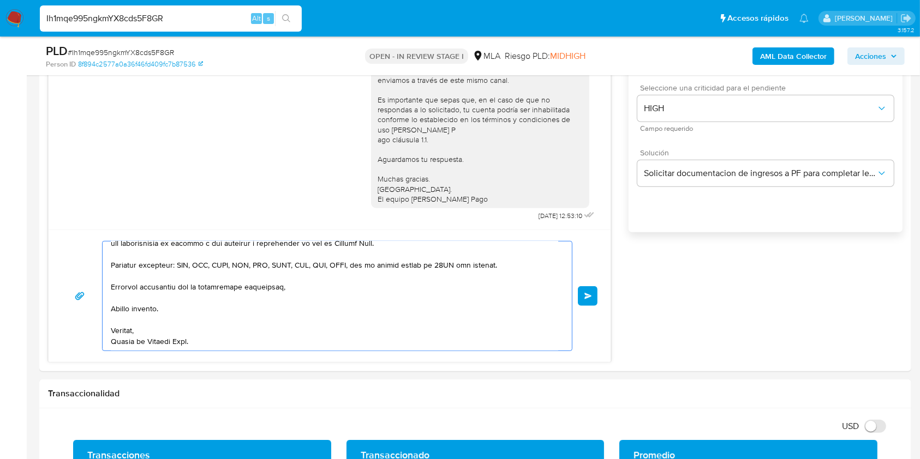
drag, startPoint x: 144, startPoint y: 320, endPoint x: 415, endPoint y: 489, distance: 318.9
type textarea "Hola, En función"
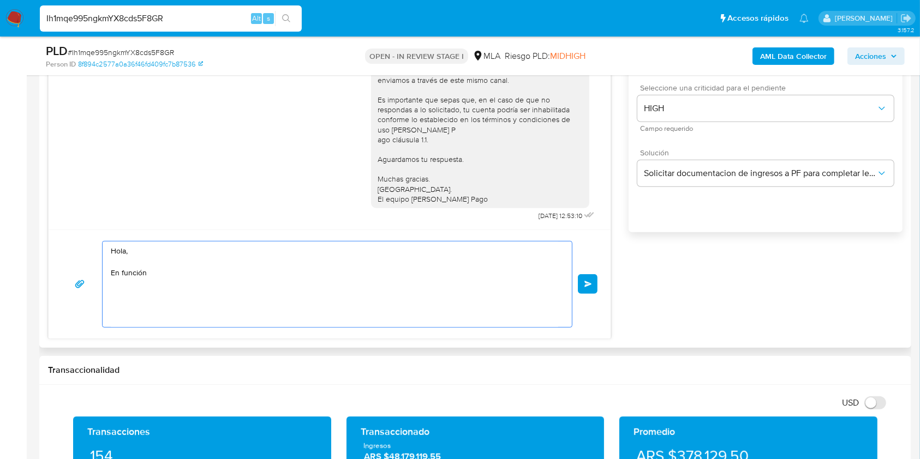
scroll to position [0, 0]
drag, startPoint x: 131, startPoint y: 253, endPoint x: 95, endPoint y: 232, distance: 41.6
click at [66, 216] on div "18/08/2025 17:34:19 Hola, Esperamos que te encuentres muy bien. Te consultamos …" at bounding box center [329, 155] width 563 height 369
paste textarea "Buenas tardes, Queremos aclararte que la Resolución General ARCA 5696/2025 indi…"
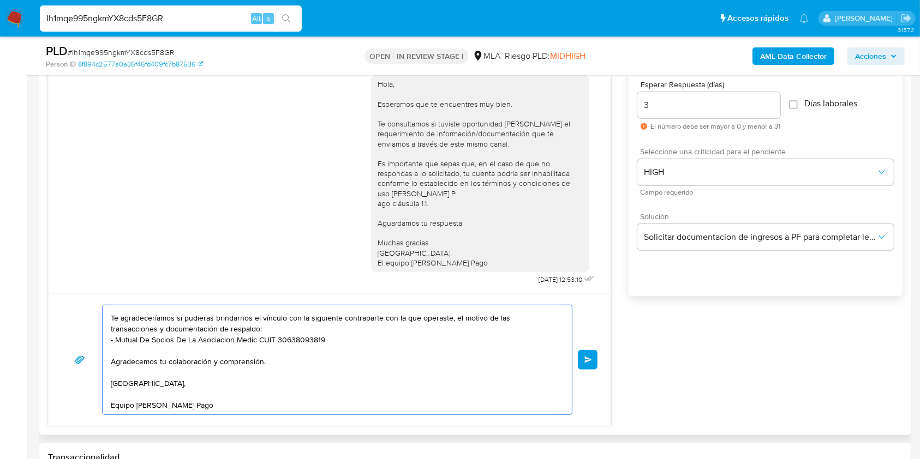
scroll to position [528, 0]
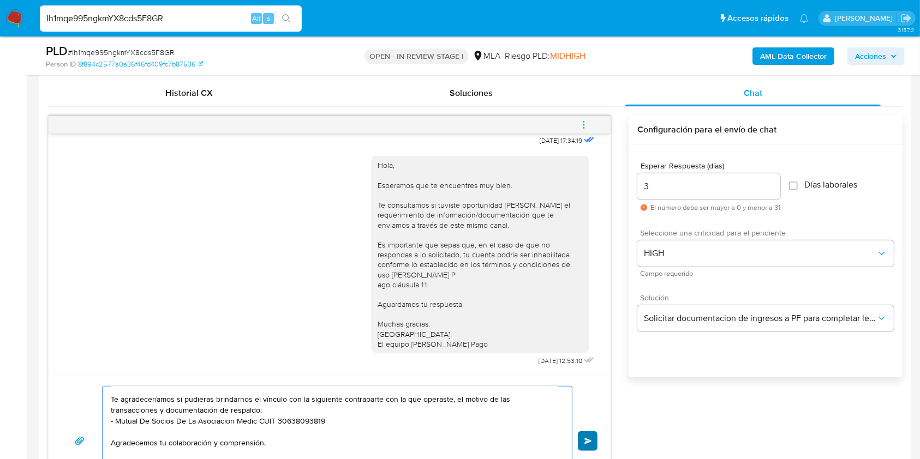
type textarea "Buenas tardes, Queremos aclararte que la Resolución General ARCA 5696/2025 indi…"
click at [586, 444] on button "Enviar" at bounding box center [588, 442] width 20 height 20
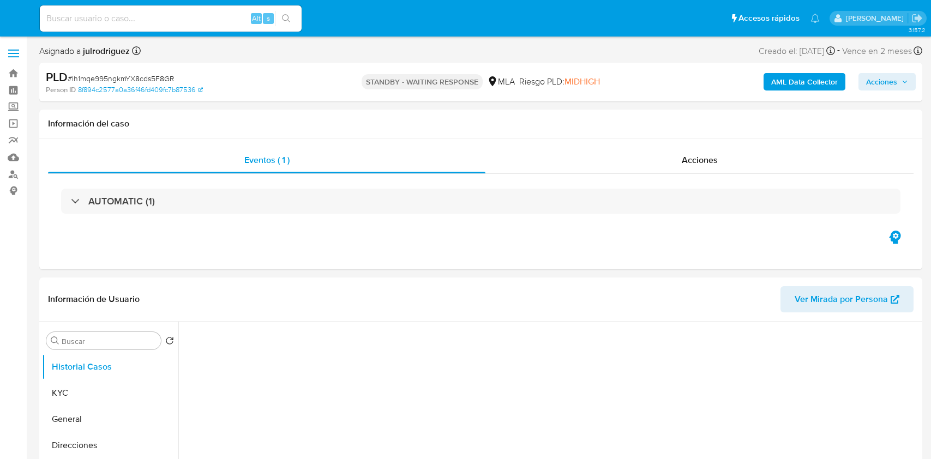
select select "10"
